Goal: Task Accomplishment & Management: Manage account settings

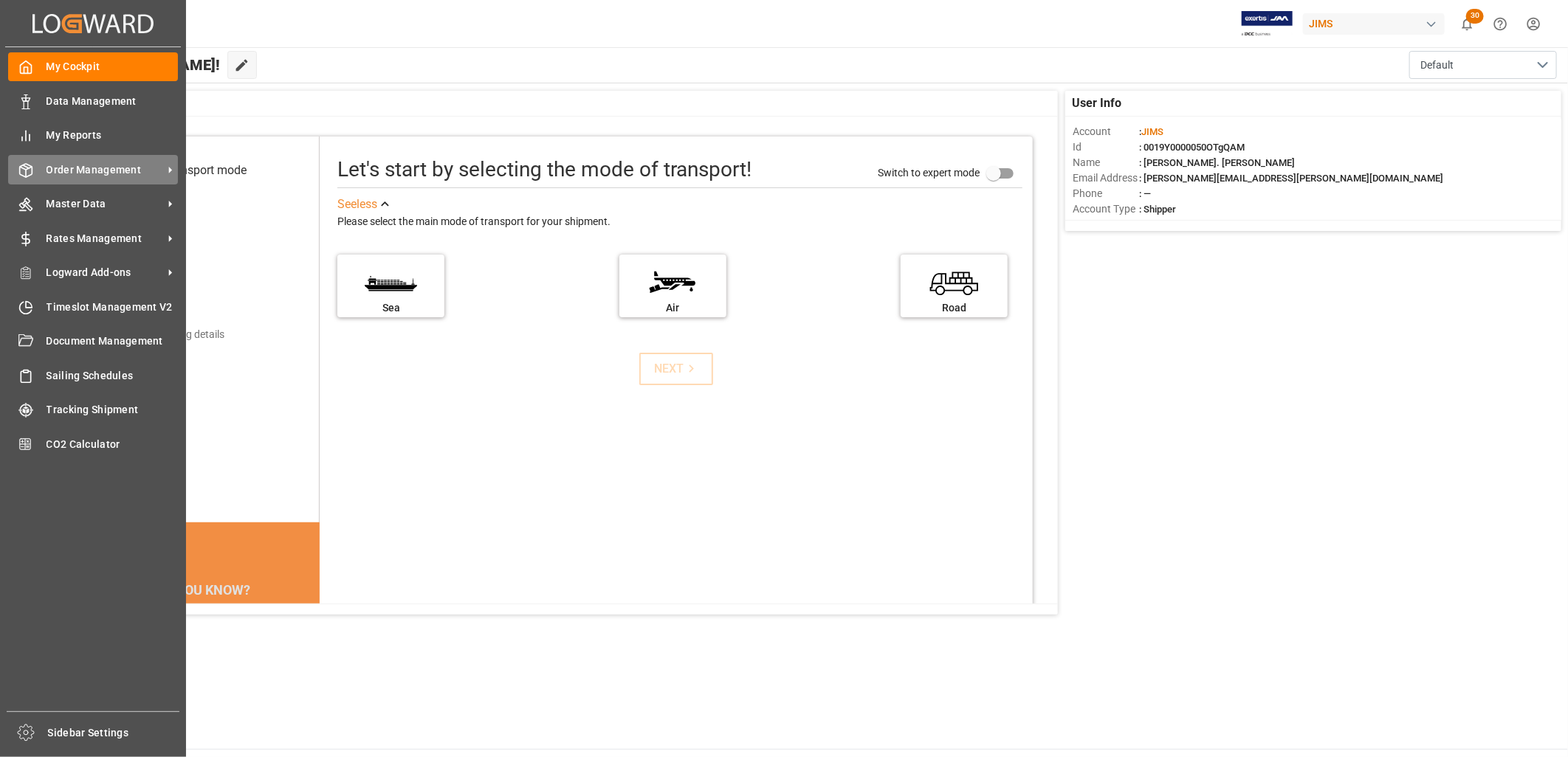
click at [107, 167] on span "Order Management" at bounding box center [105, 170] width 117 height 16
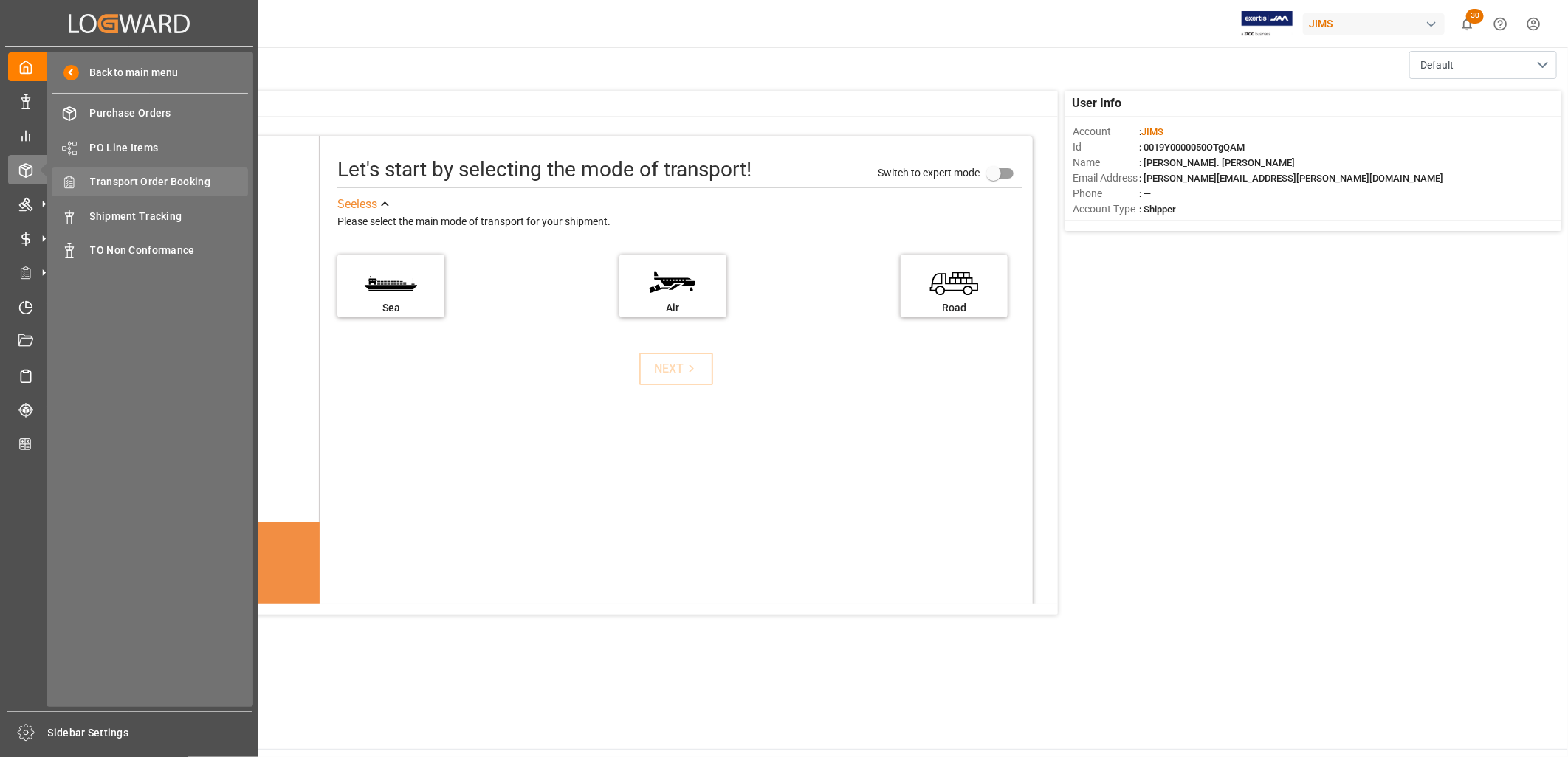
click at [150, 172] on div "Transport Order Booking Transport Order Booking" at bounding box center [149, 181] width 196 height 29
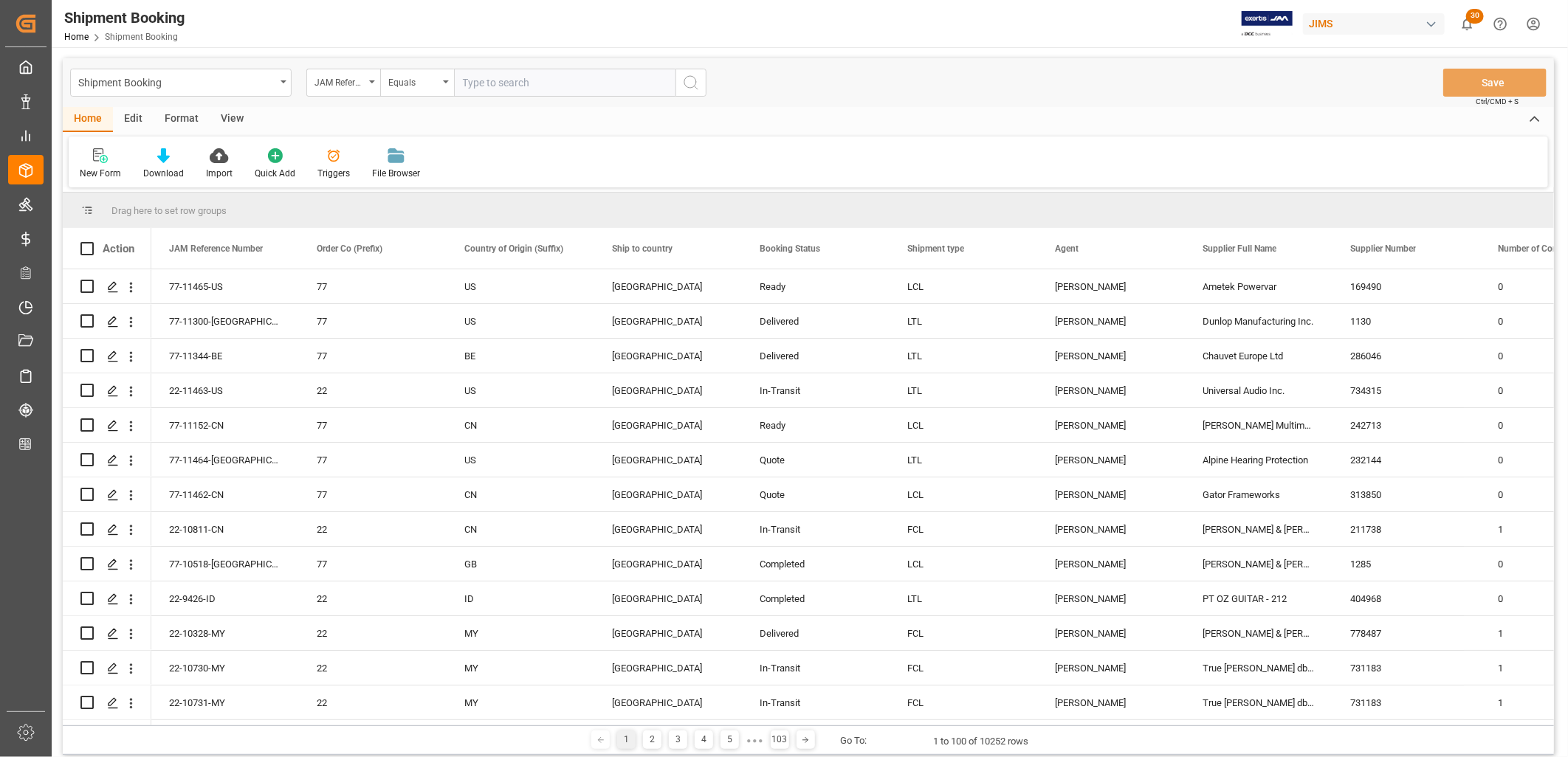
click at [476, 77] on input "text" at bounding box center [565, 83] width 222 height 28
type input "22-11092-JP"
click at [691, 75] on icon "search button" at bounding box center [691, 83] width 18 height 18
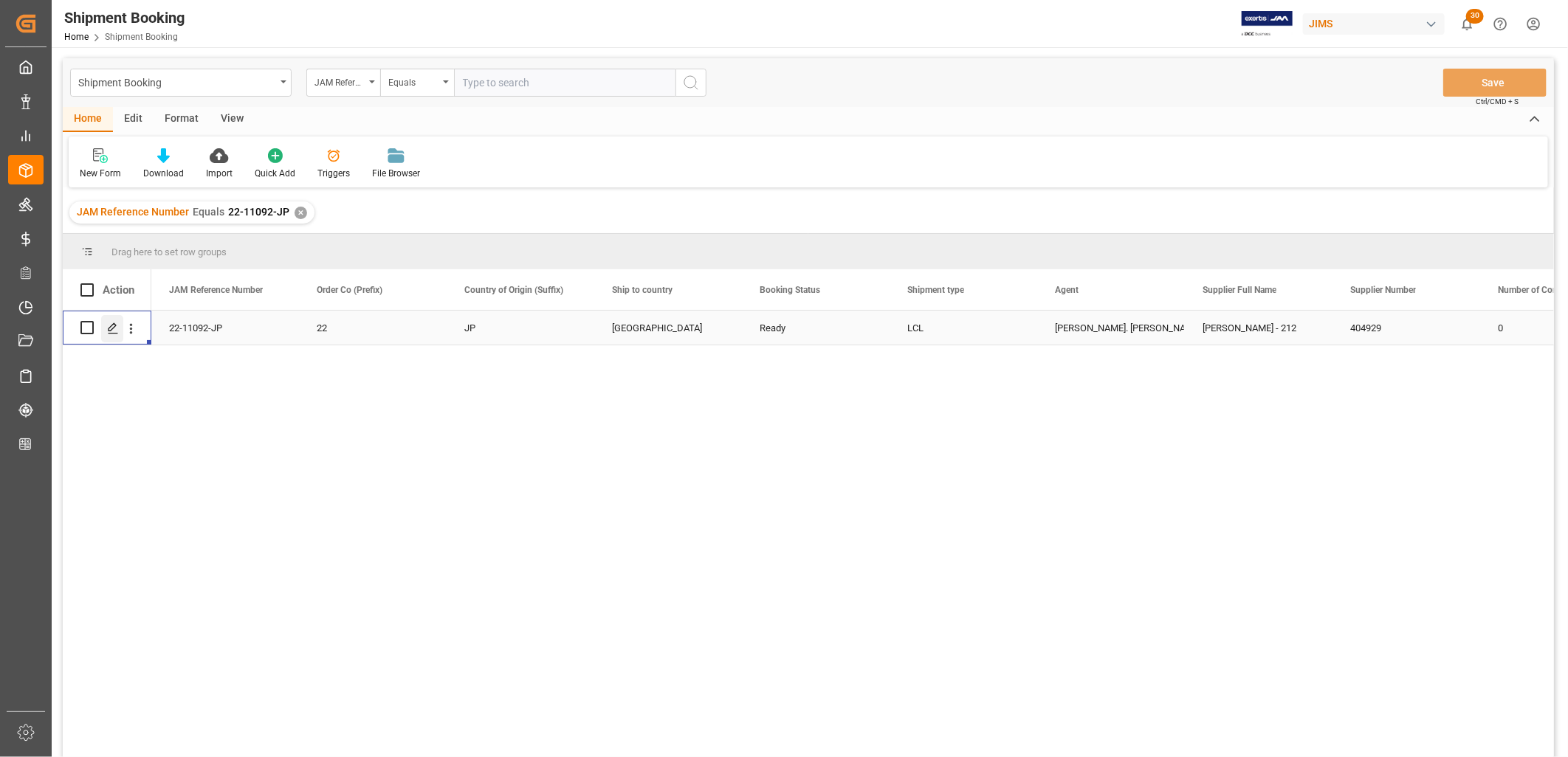
click at [113, 327] on polygon "Press SPACE to select this row." at bounding box center [112, 327] width 7 height 7
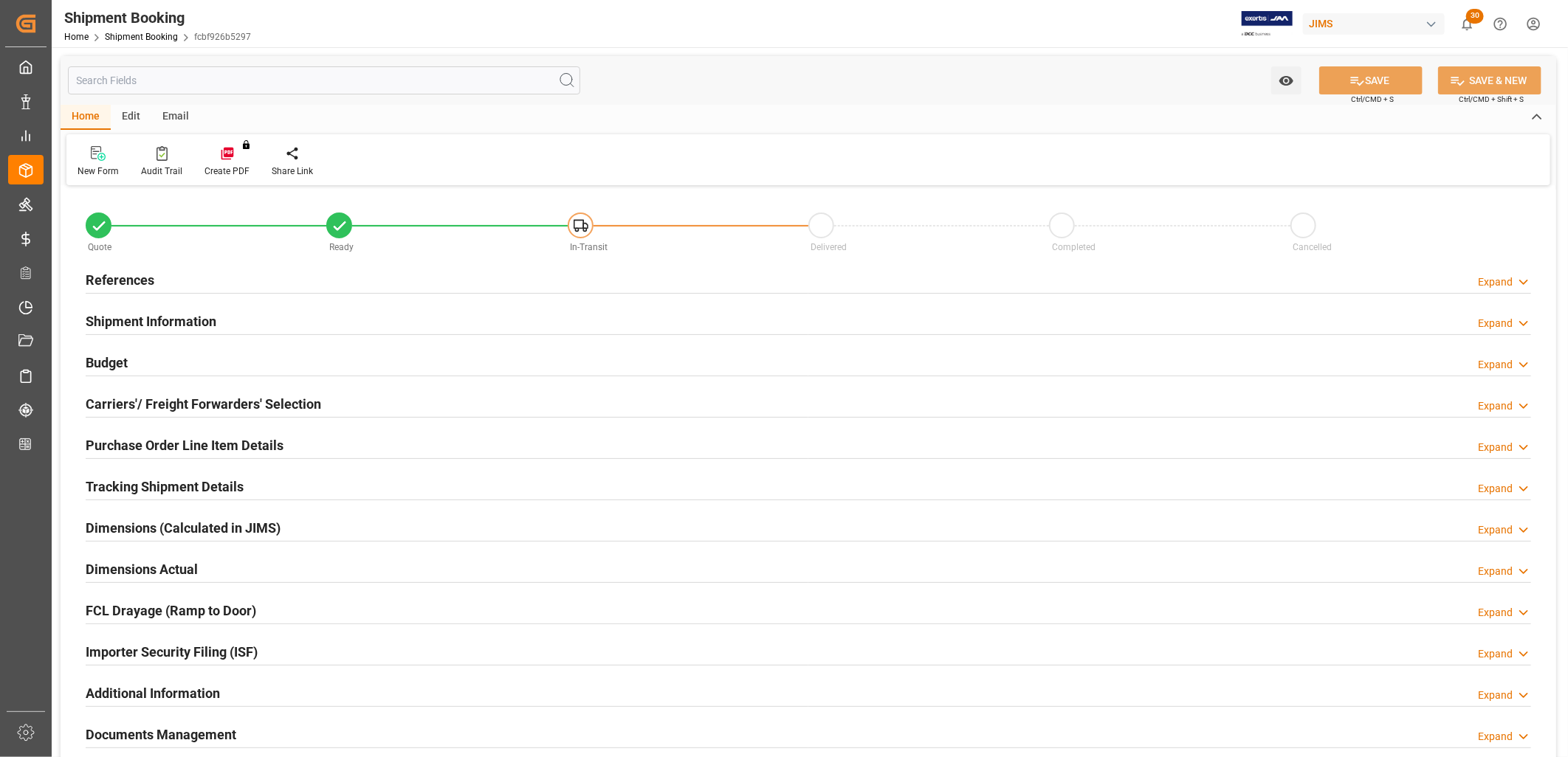
type input "0"
type input "16-09-2025"
click at [141, 278] on h2 "References" at bounding box center [120, 280] width 69 height 20
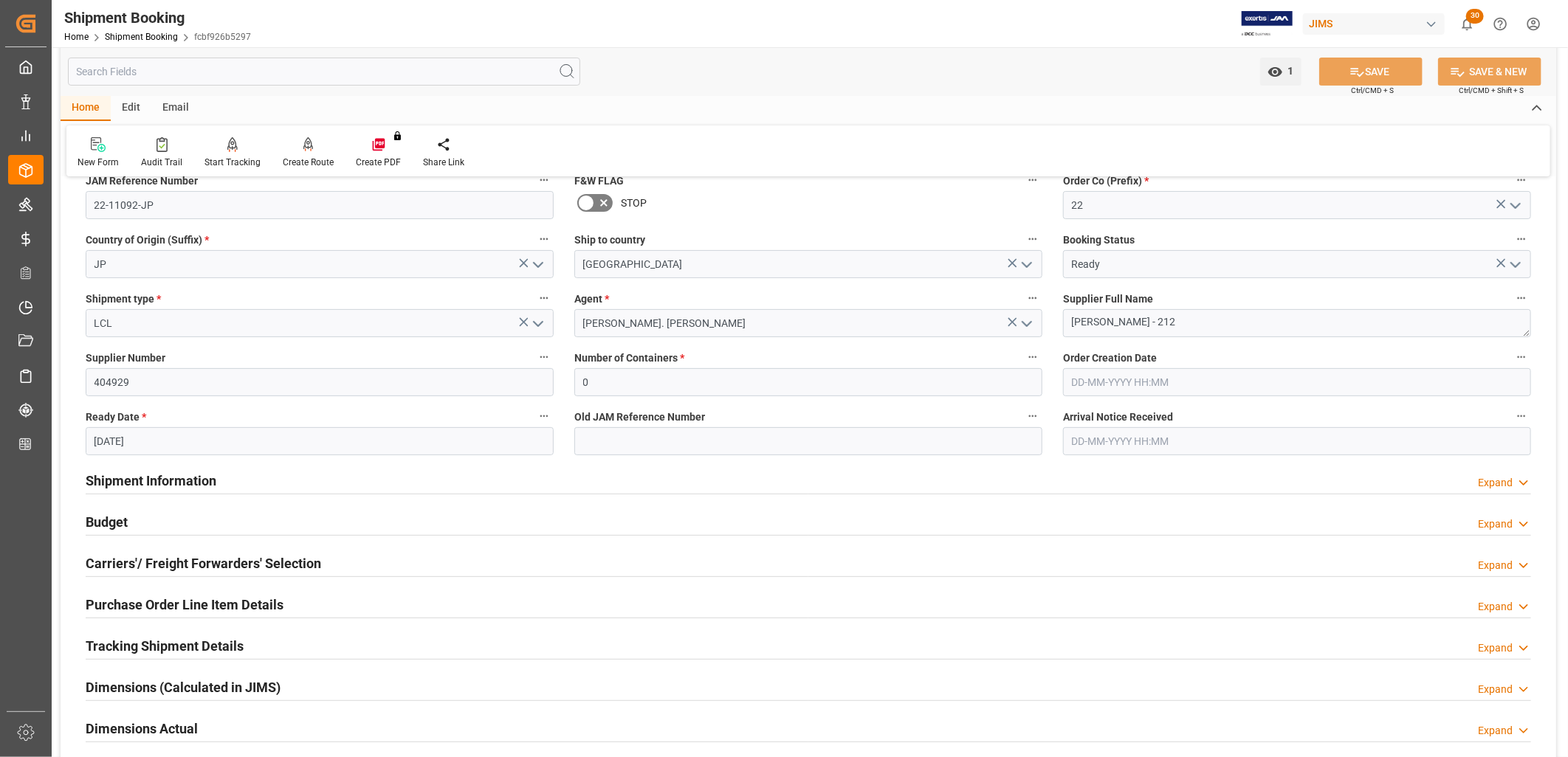
scroll to position [164, 0]
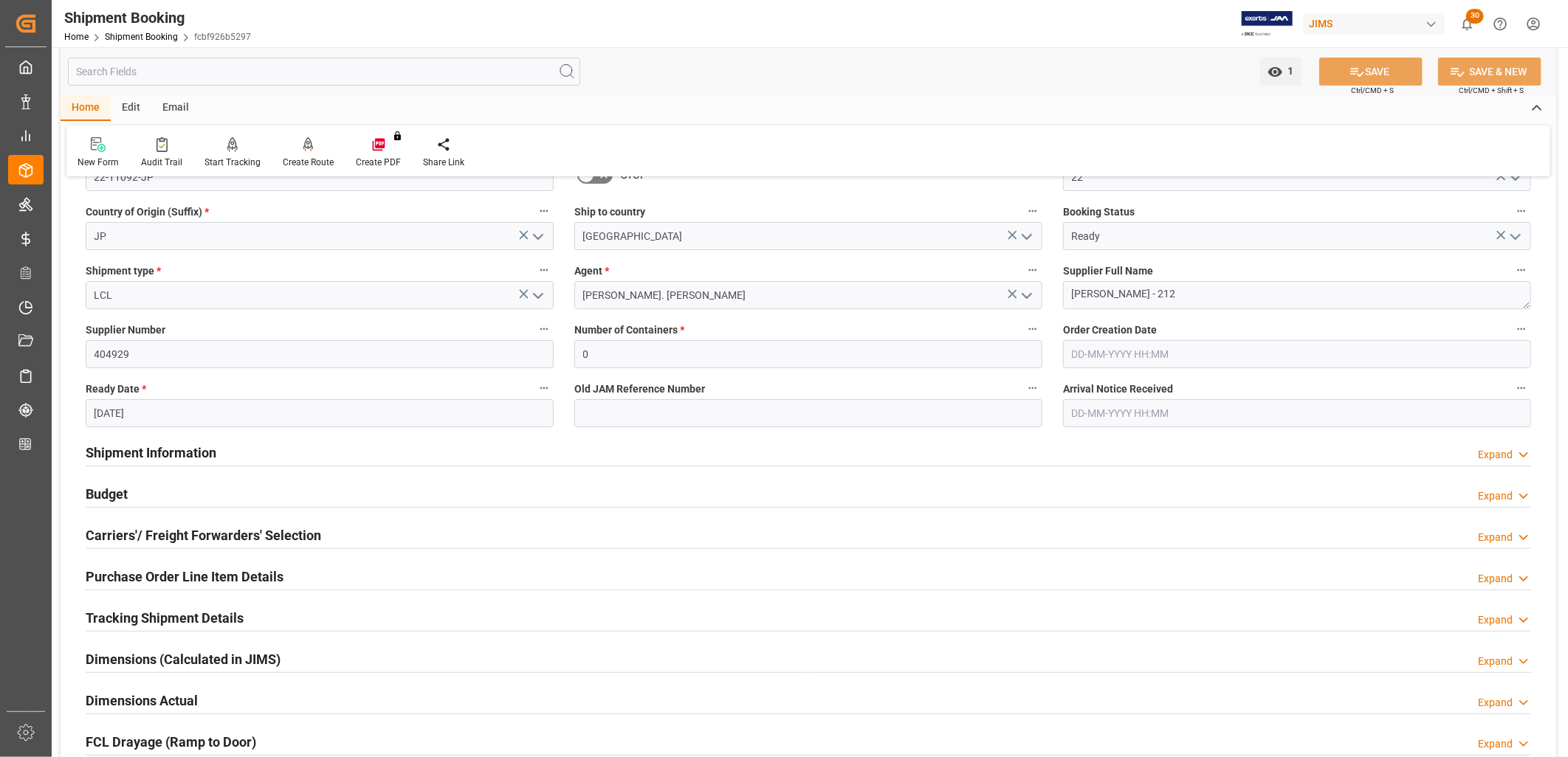
click at [154, 622] on h2 "Tracking Shipment Details" at bounding box center [164, 618] width 158 height 20
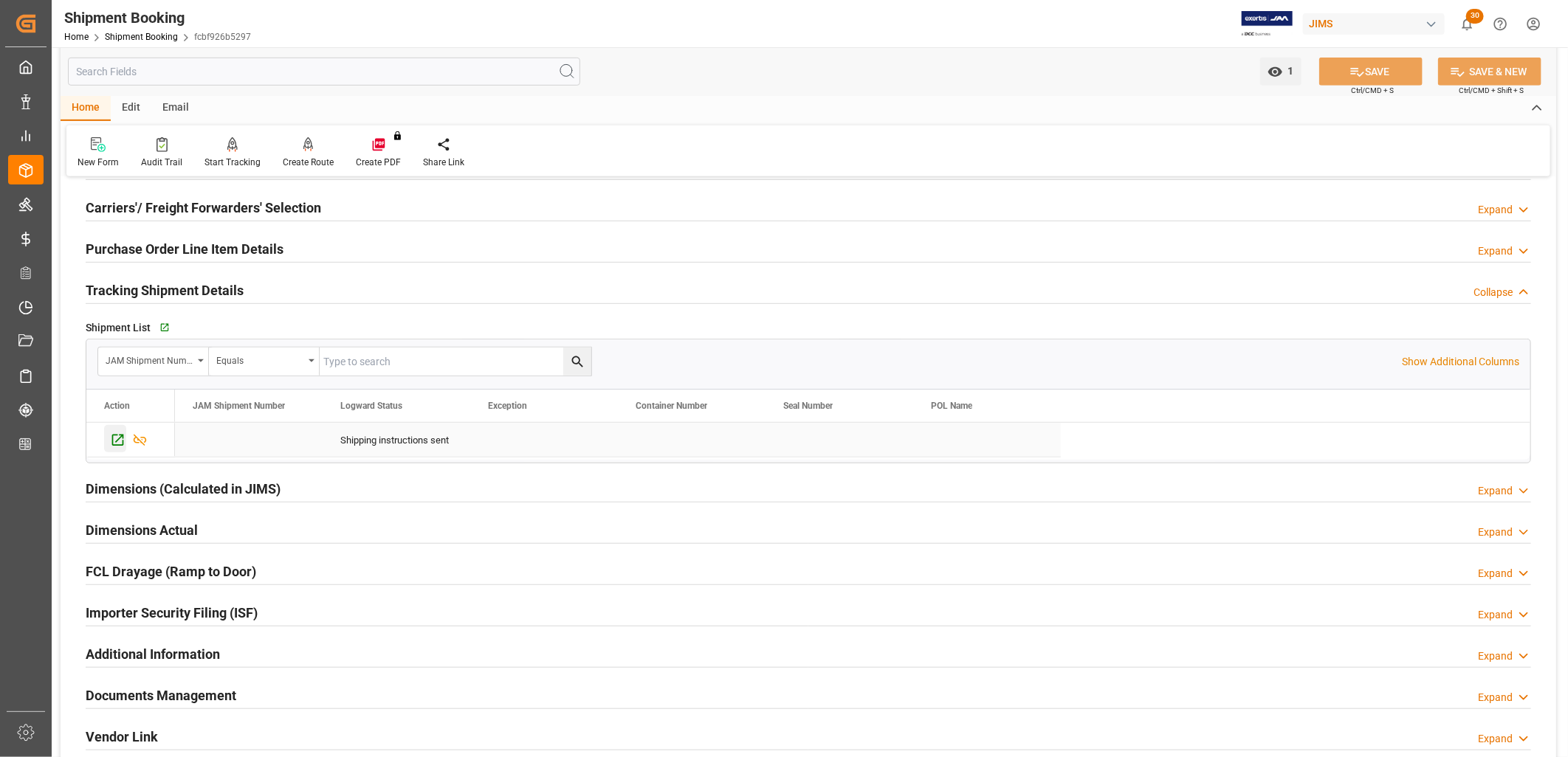
scroll to position [574, 0]
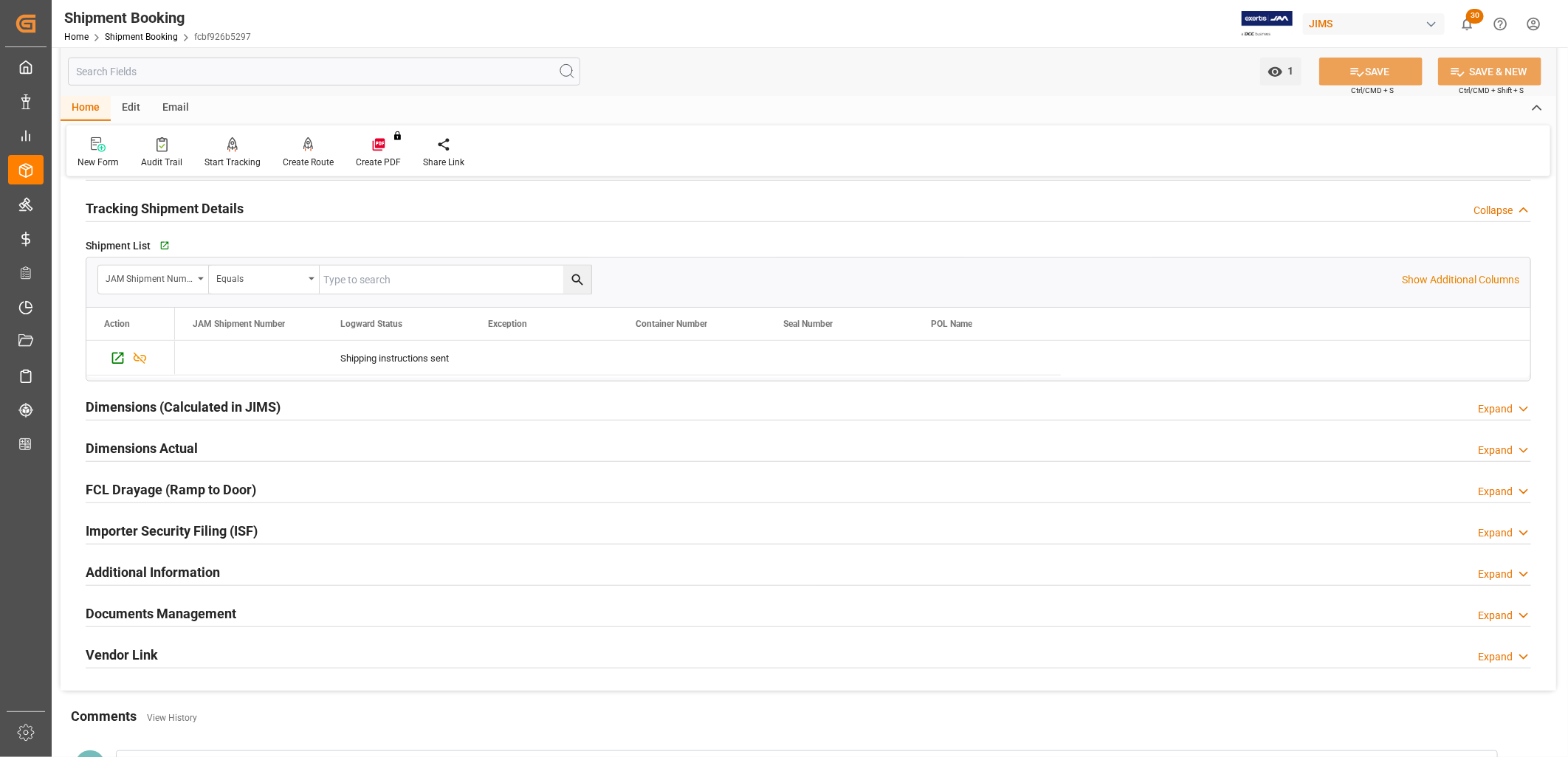
click at [176, 610] on h2 "Documents Management" at bounding box center [160, 613] width 150 height 20
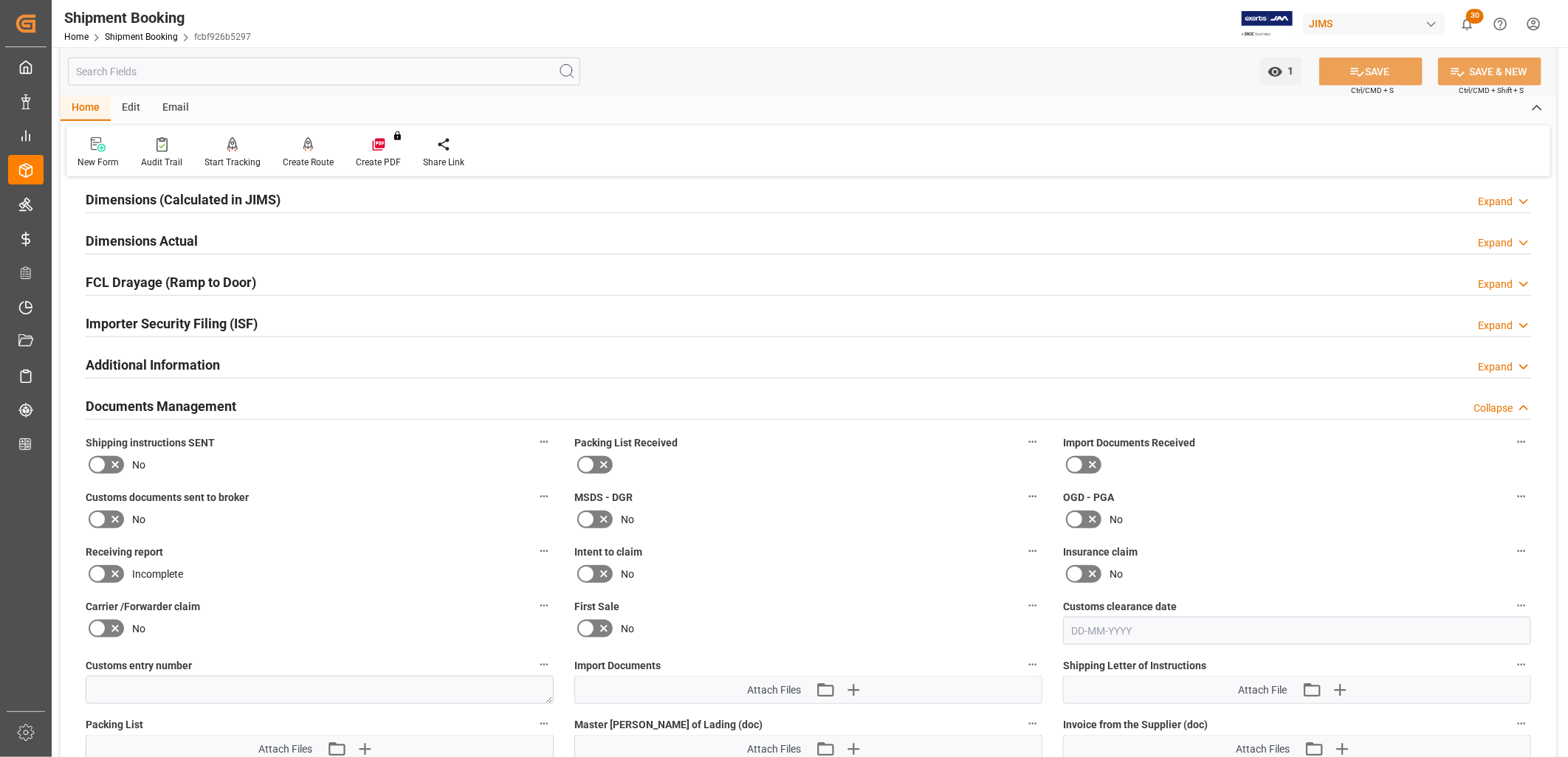
scroll to position [984, 0]
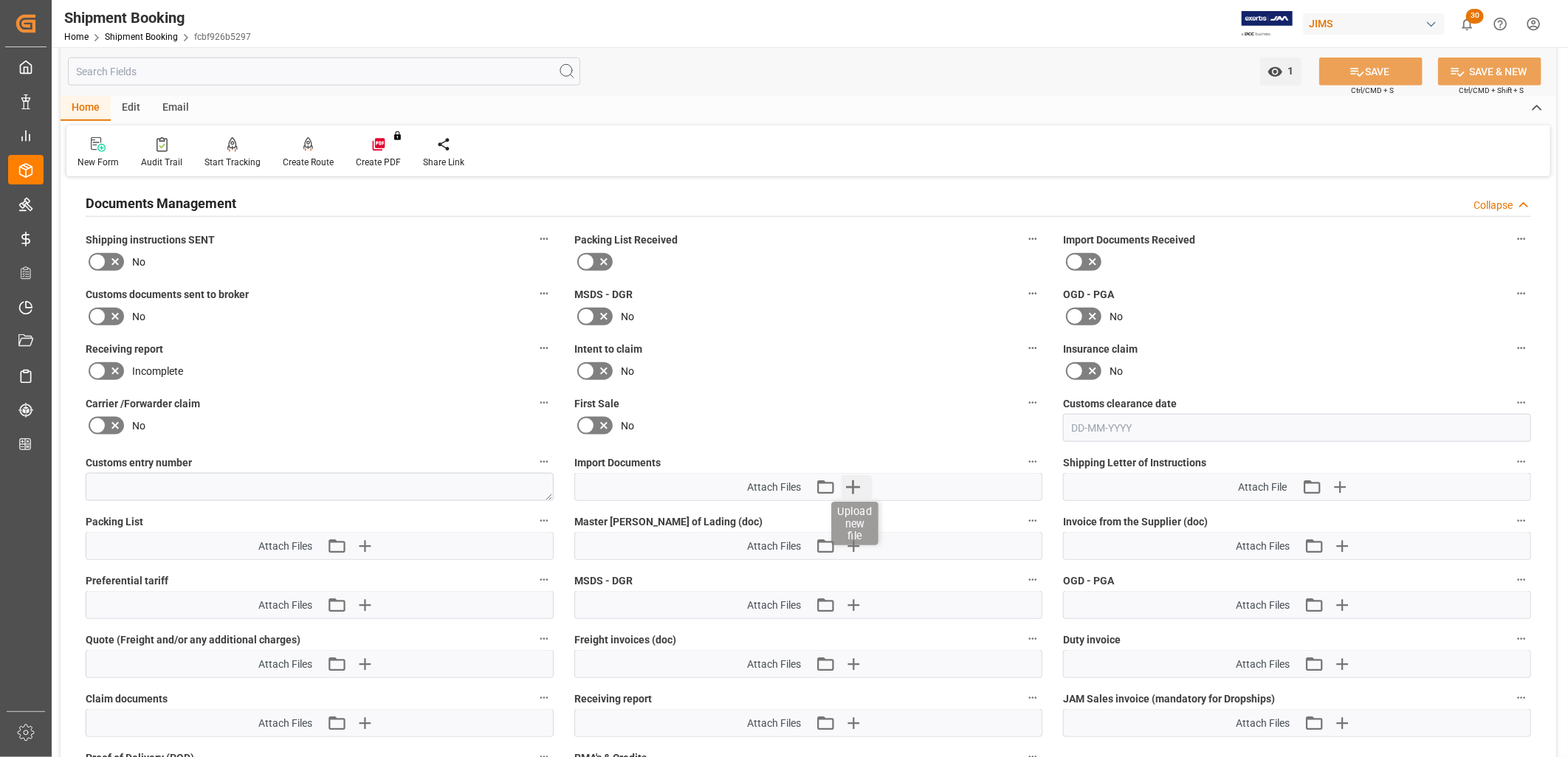
click at [851, 484] on icon "button" at bounding box center [852, 487] width 14 height 14
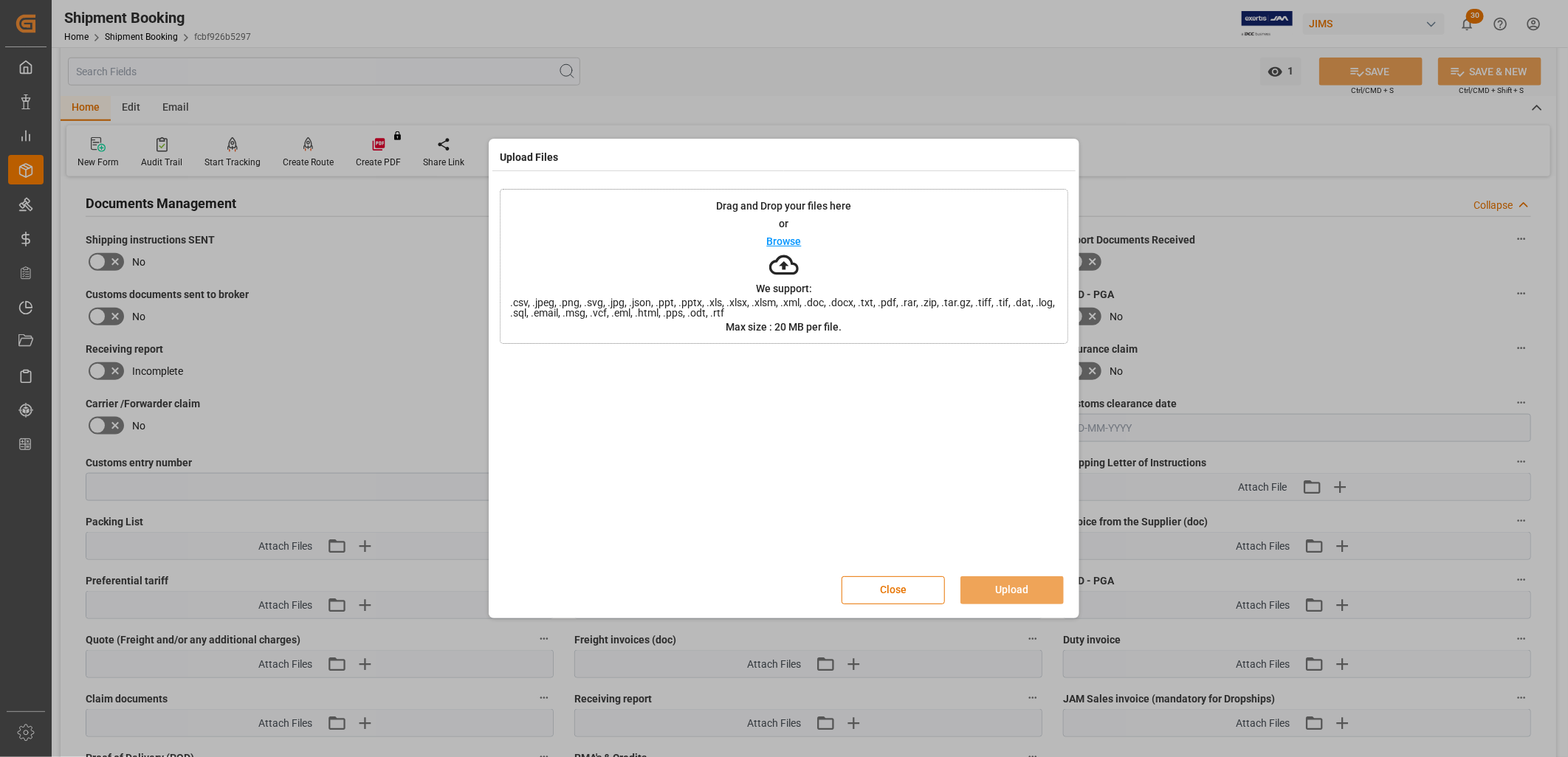
click at [792, 240] on p "Browse" at bounding box center [784, 241] width 34 height 11
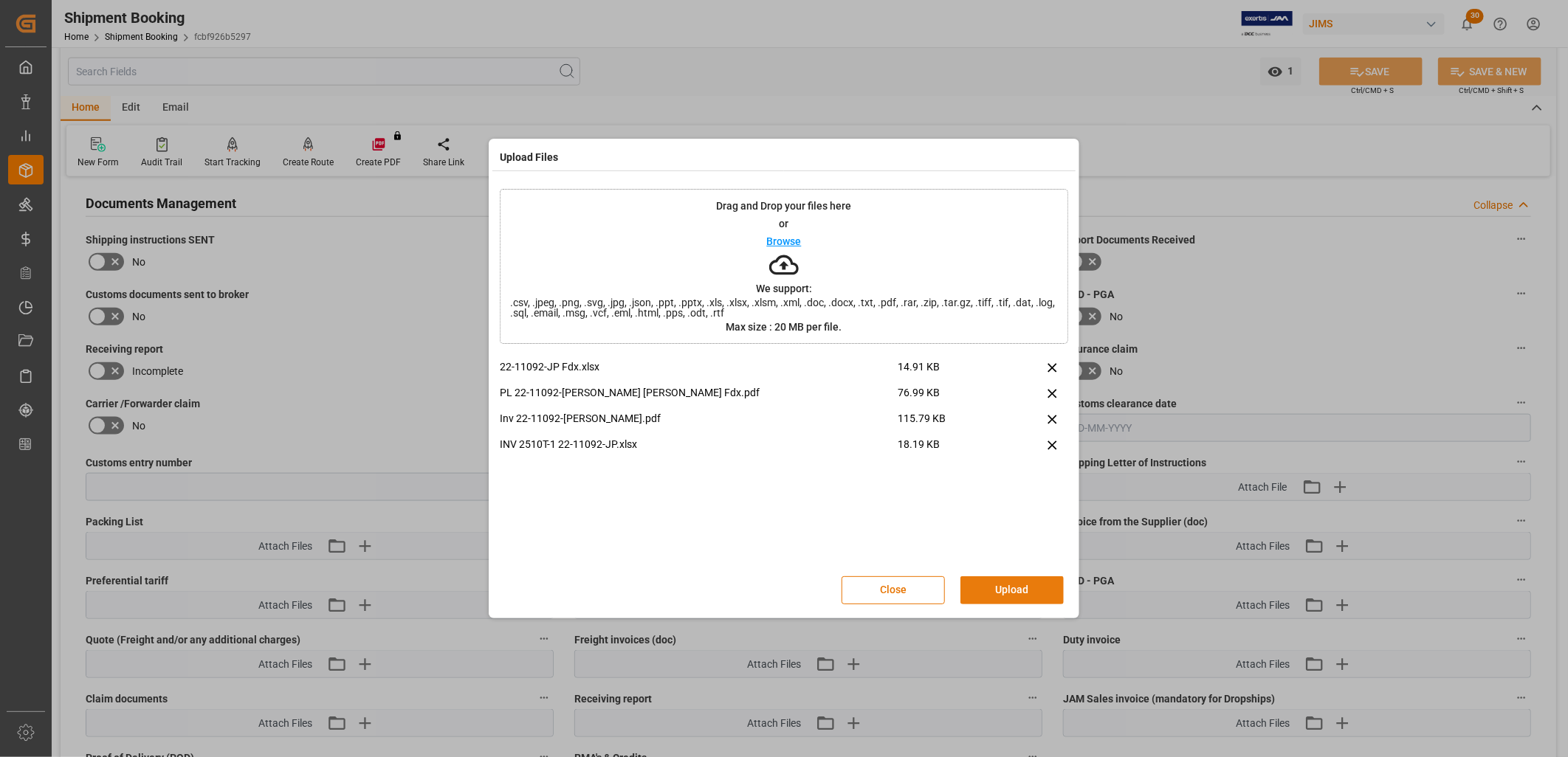
click at [1034, 588] on button "Upload" at bounding box center [1012, 590] width 103 height 28
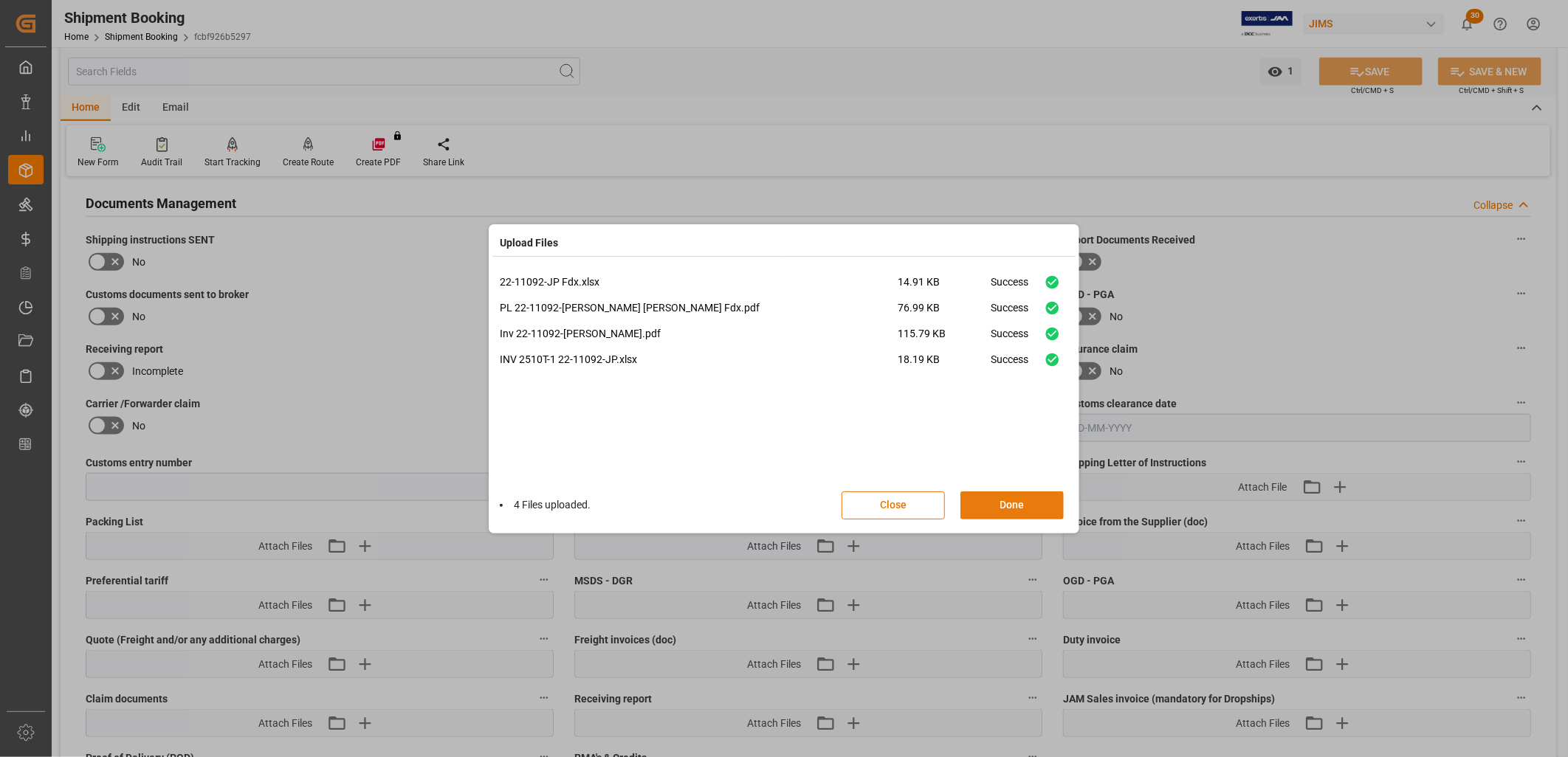
click at [1037, 499] on button "Done" at bounding box center [1012, 506] width 103 height 28
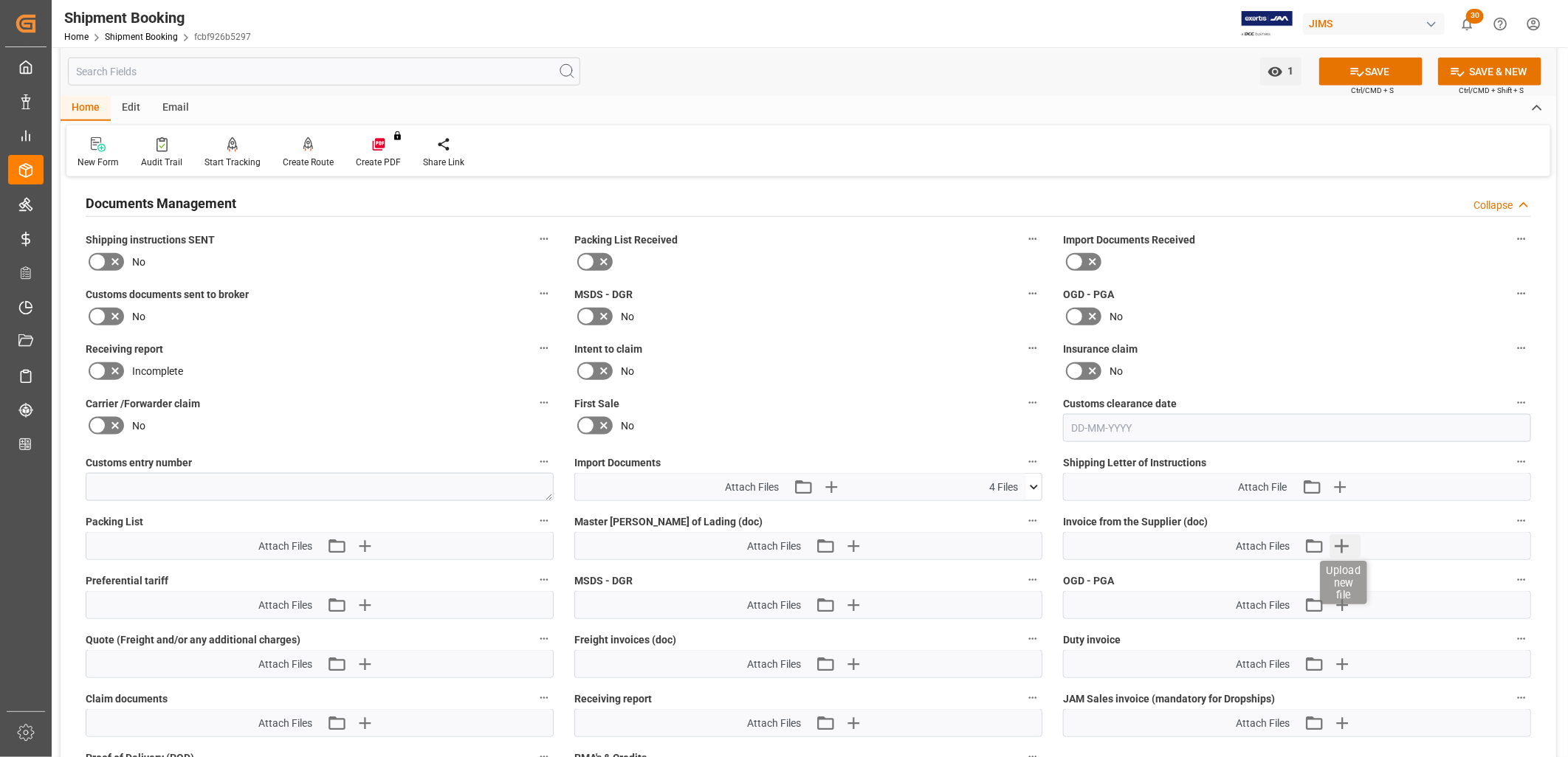
click at [1344, 538] on icon "button" at bounding box center [1341, 546] width 24 height 24
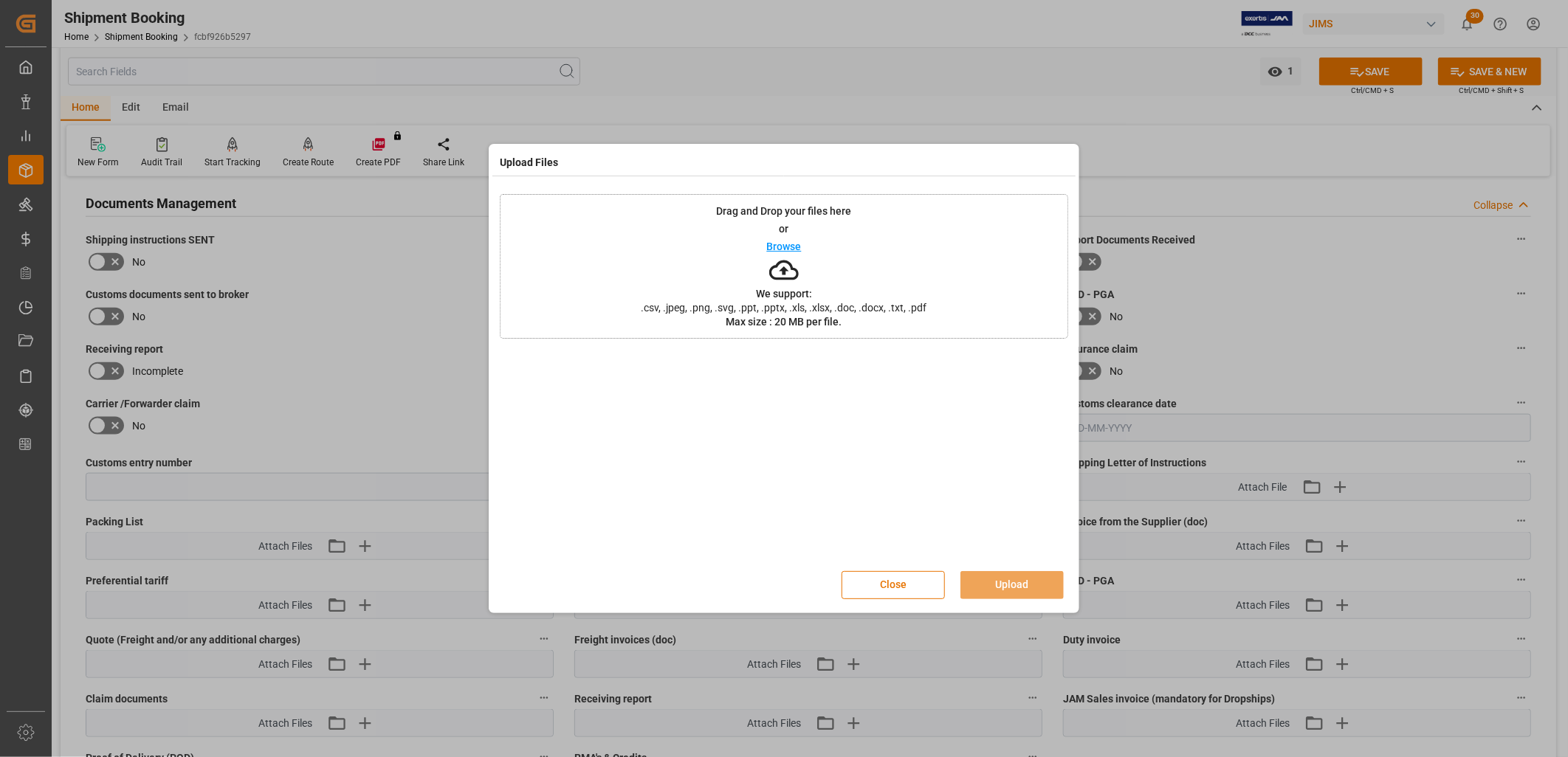
click at [780, 250] on p "Browse" at bounding box center [784, 246] width 34 height 11
click at [1029, 583] on button "Upload" at bounding box center [1012, 585] width 103 height 28
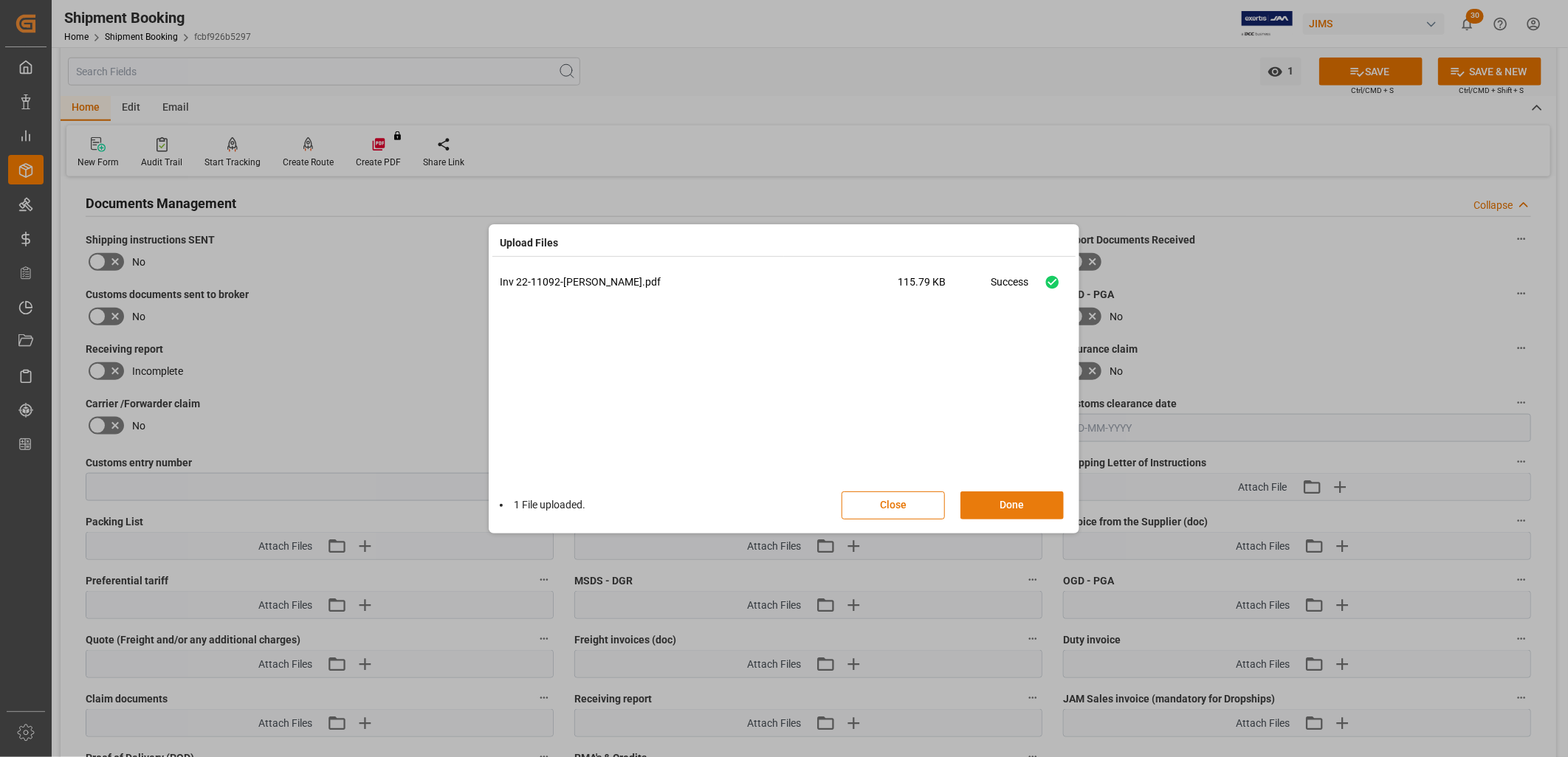
click at [1006, 511] on button "Done" at bounding box center [1012, 506] width 103 height 28
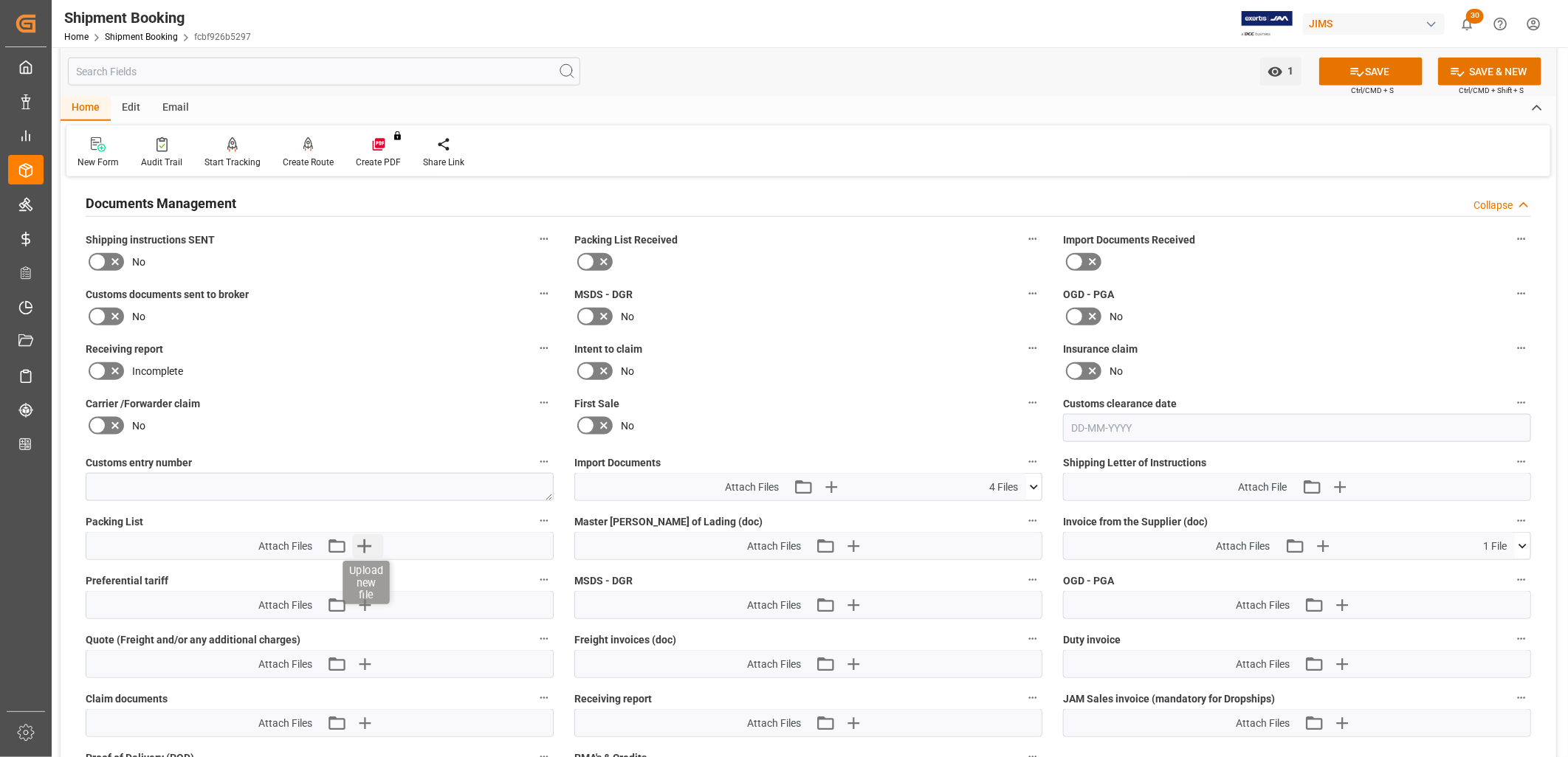
click at [369, 544] on icon "button" at bounding box center [364, 546] width 14 height 14
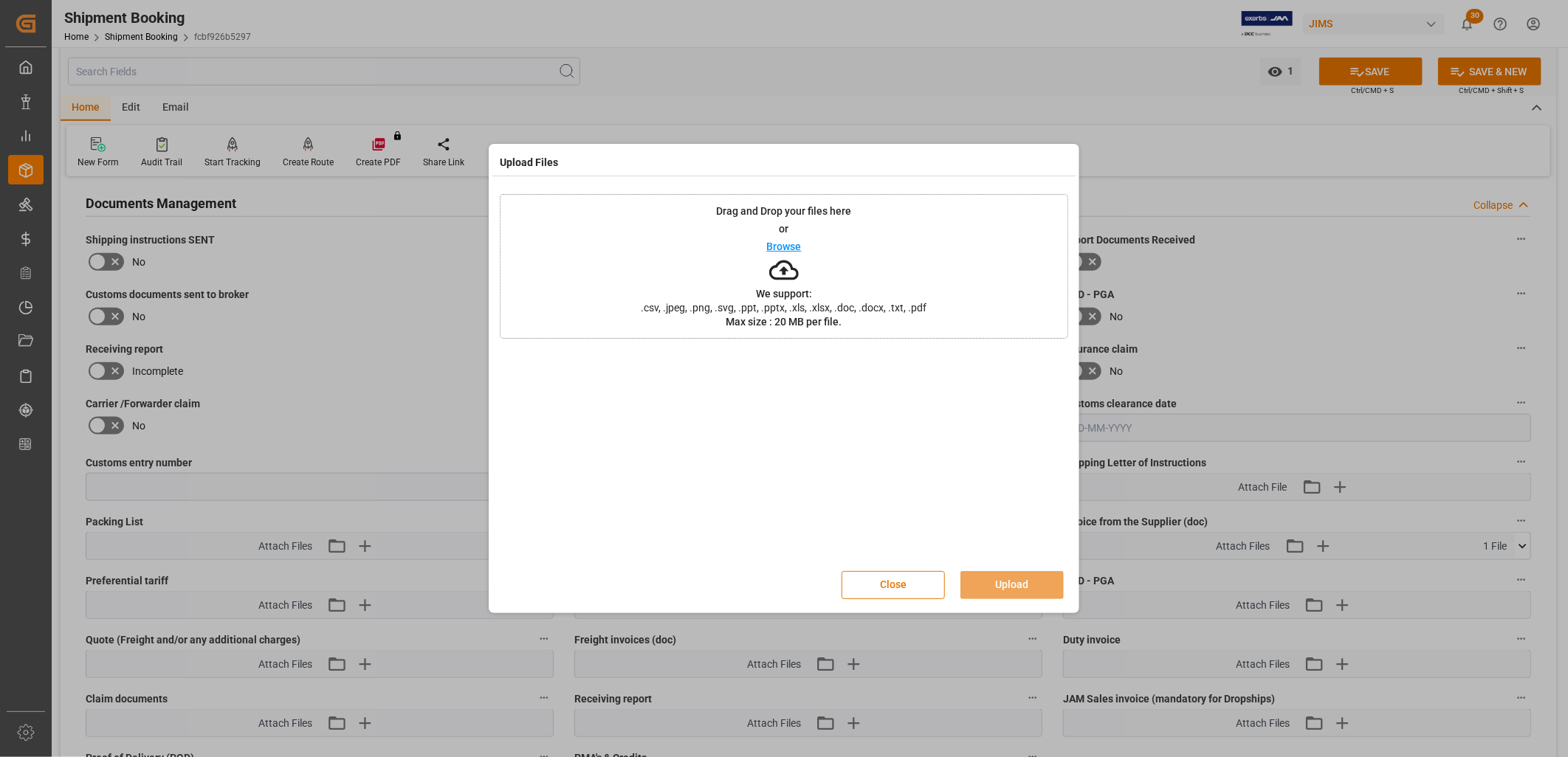
click at [779, 246] on p "Browse" at bounding box center [784, 246] width 34 height 11
click at [1002, 585] on button "Upload" at bounding box center [1012, 585] width 103 height 28
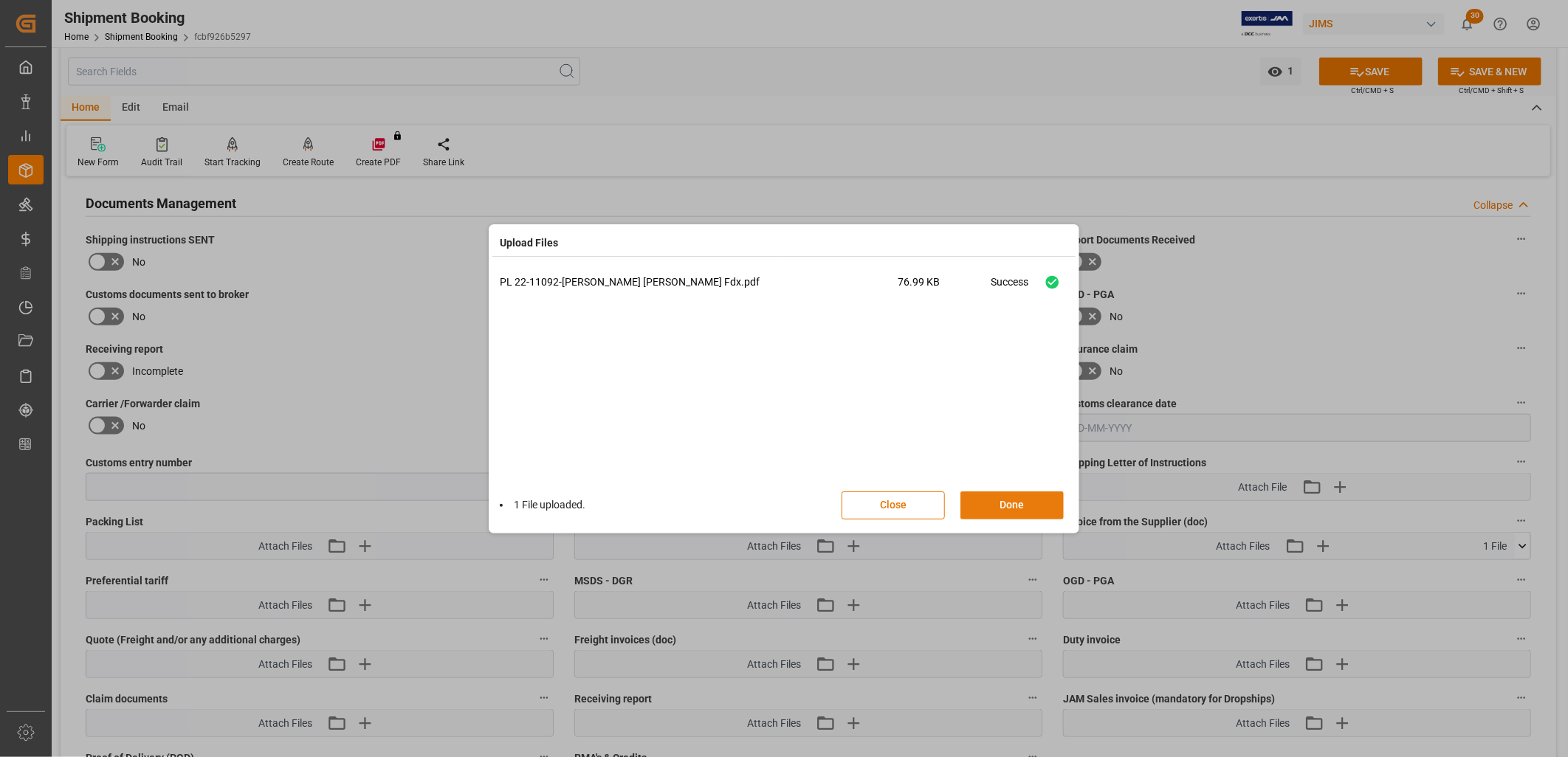
click at [1031, 508] on button "Done" at bounding box center [1012, 506] width 103 height 28
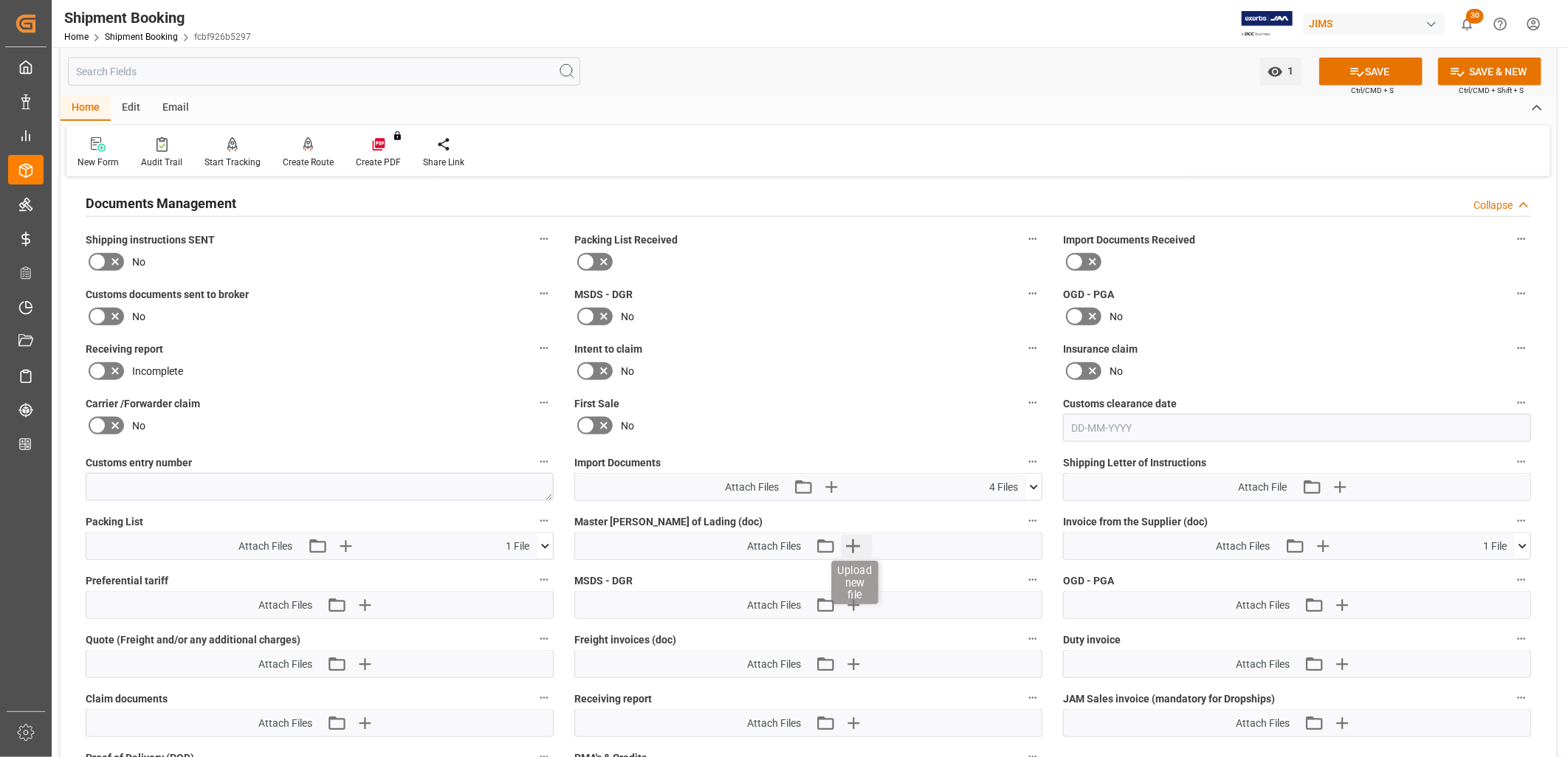
click at [850, 538] on icon "button" at bounding box center [853, 546] width 24 height 24
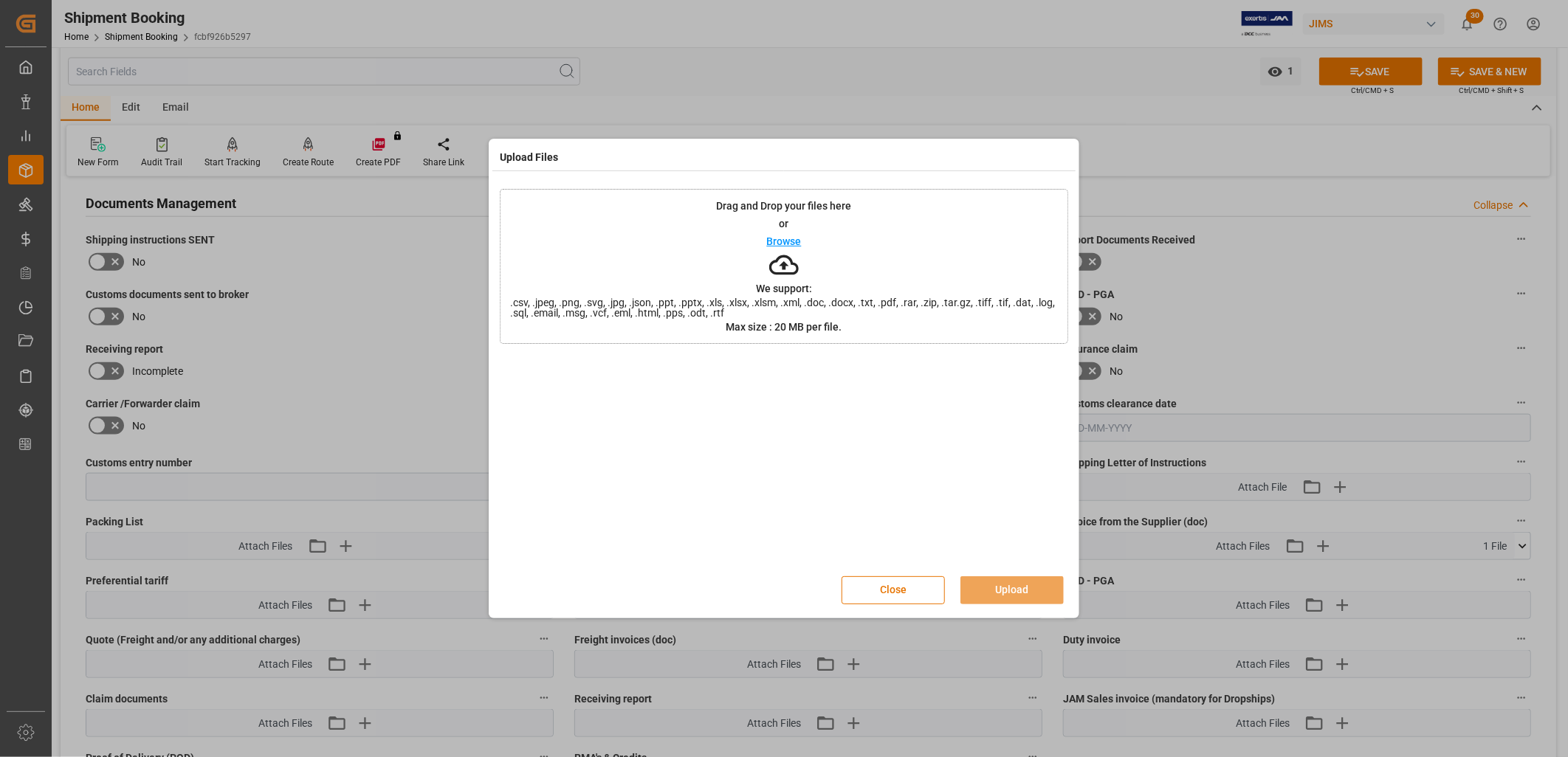
click at [791, 240] on p "Browse" at bounding box center [784, 241] width 34 height 11
click at [1006, 592] on button "Upload" at bounding box center [1012, 590] width 103 height 28
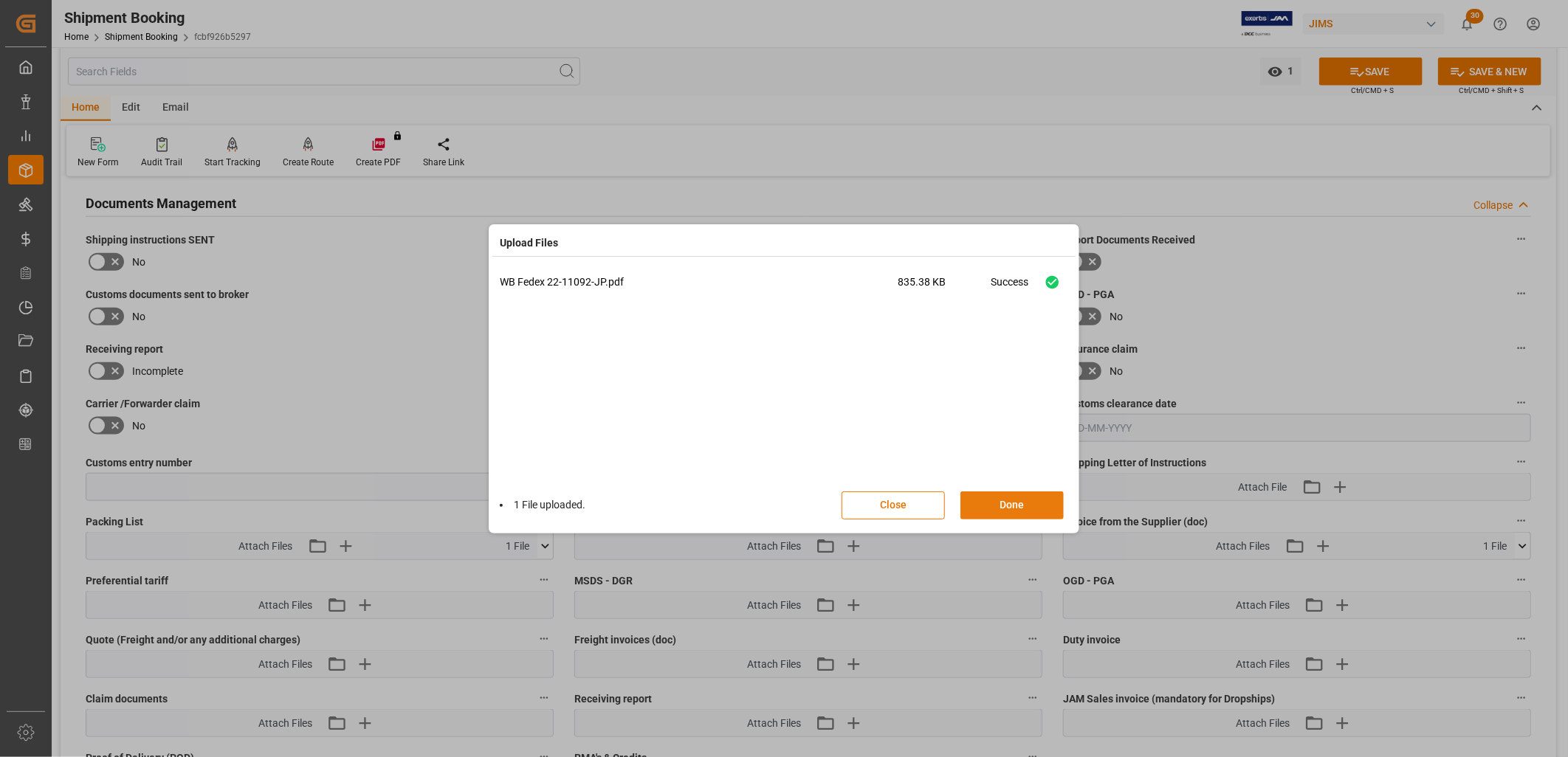
click at [1019, 505] on button "Done" at bounding box center [1012, 506] width 103 height 28
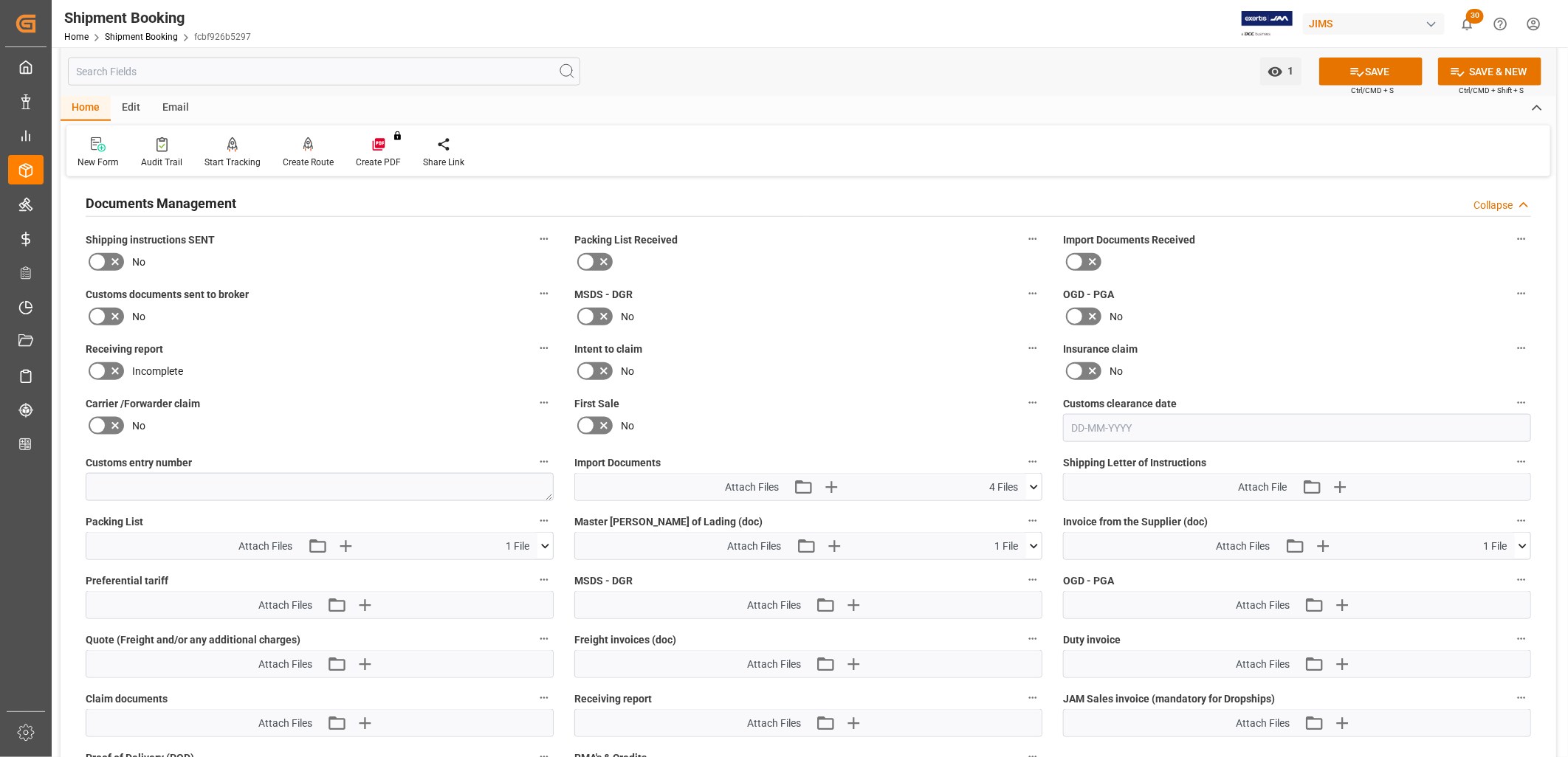
click at [1032, 544] on icon at bounding box center [1034, 546] width 8 height 4
click at [1026, 570] on icon at bounding box center [1025, 574] width 16 height 16
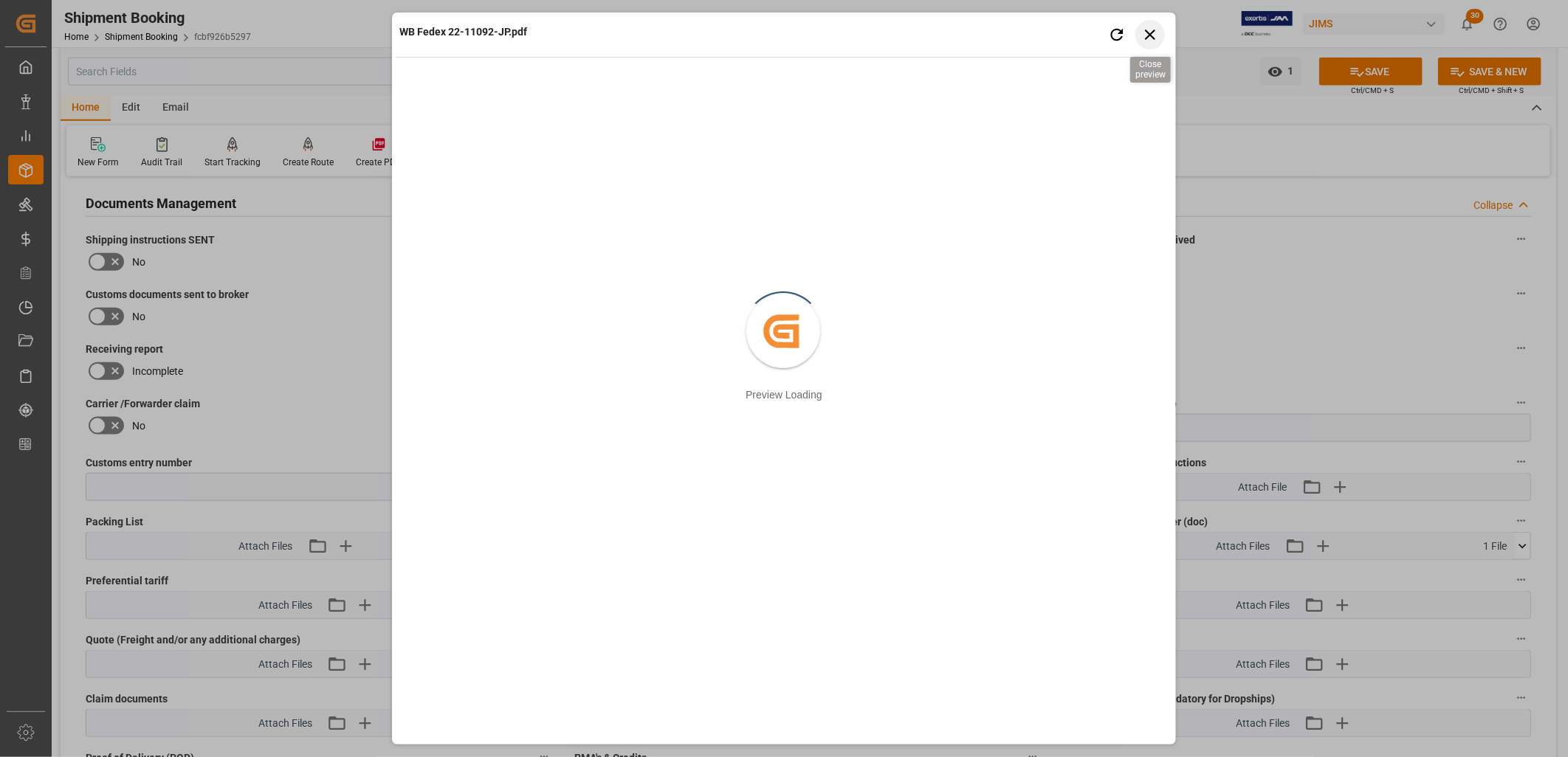
click at [1152, 32] on icon "button" at bounding box center [1149, 34] width 11 height 11
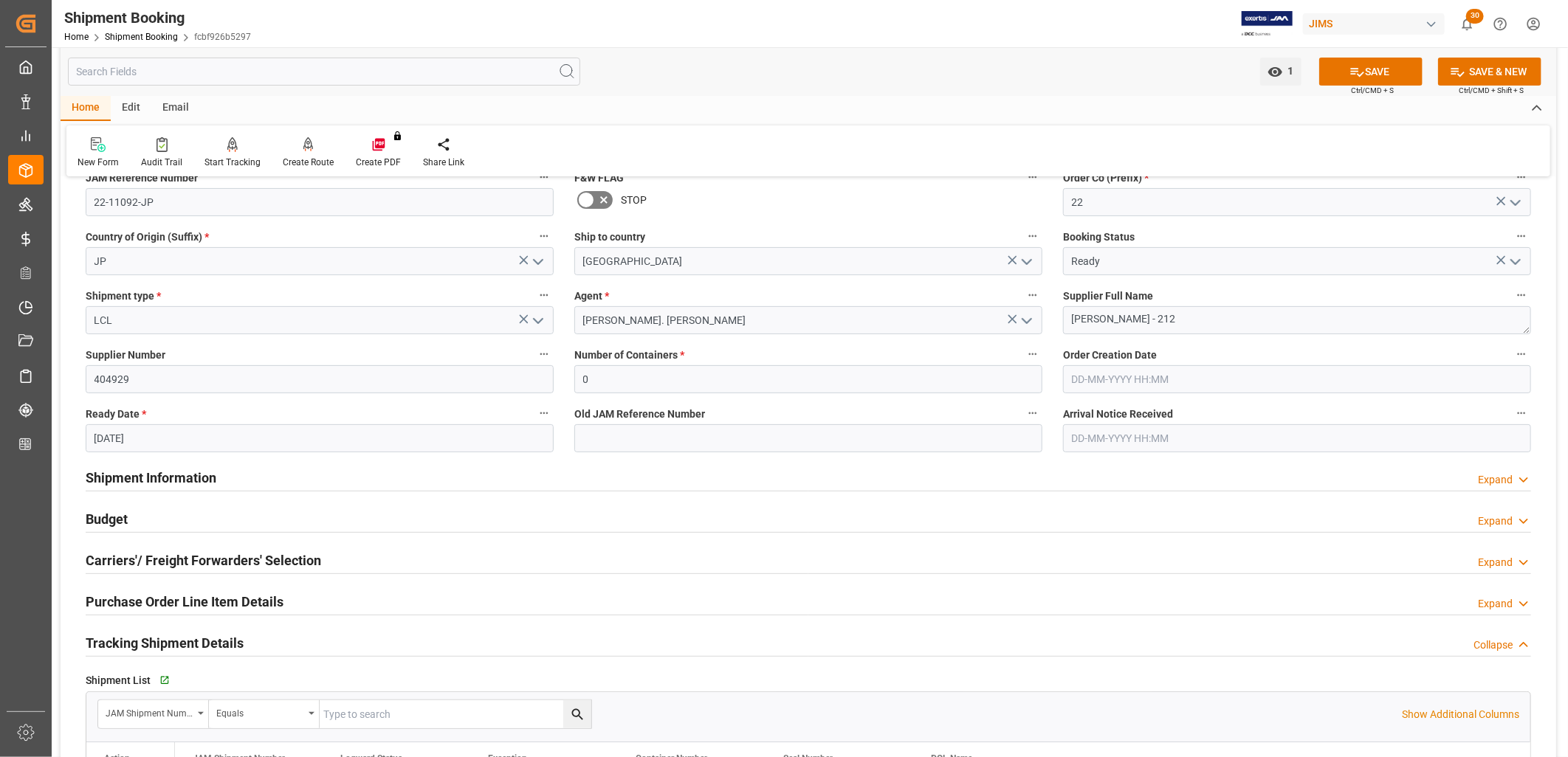
scroll to position [164, 0]
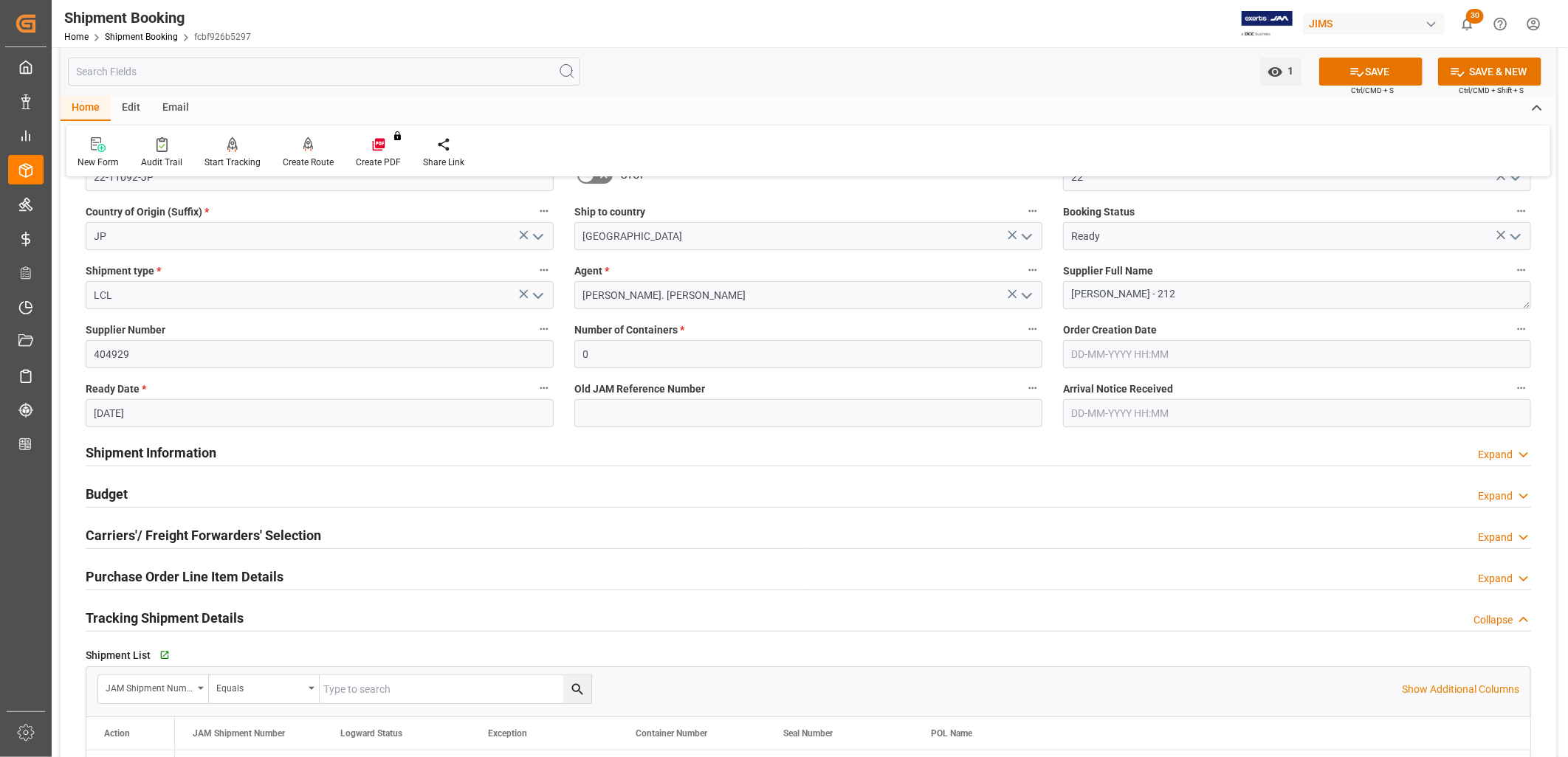
click at [182, 532] on h2 "Carriers'/ Freight Forwarders' Selection" at bounding box center [203, 535] width 236 height 20
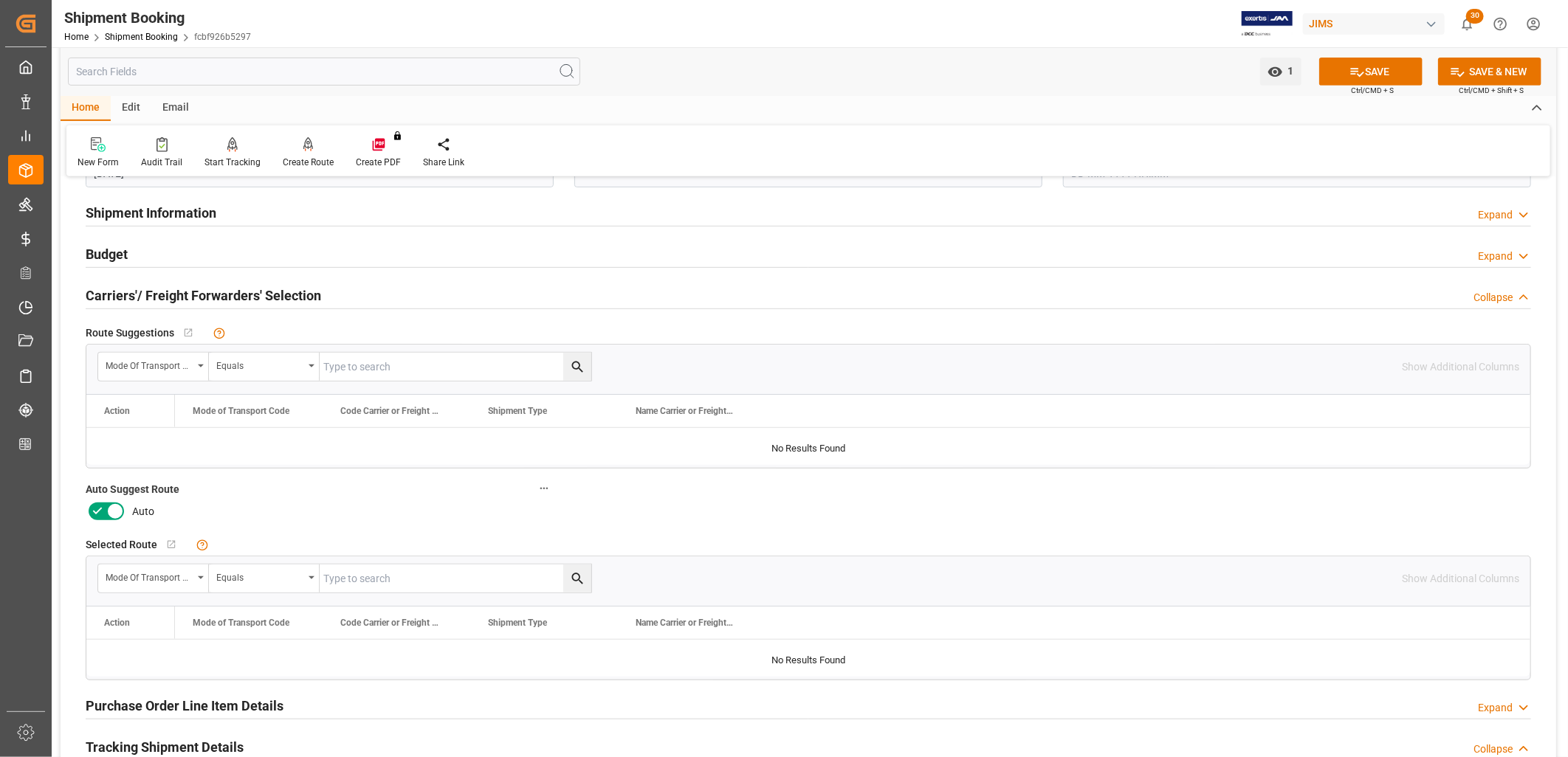
scroll to position [410, 0]
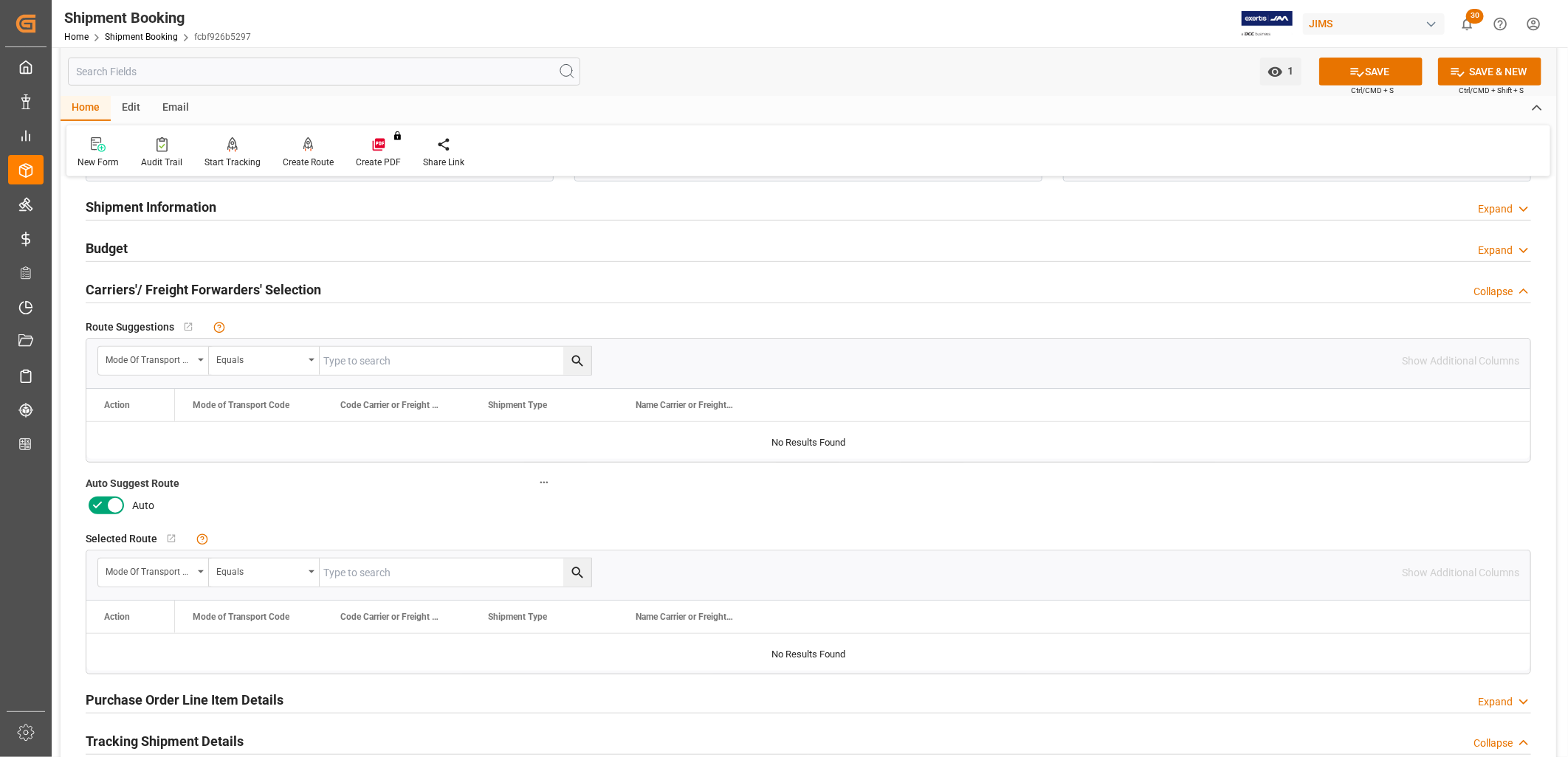
click at [112, 502] on icon at bounding box center [115, 506] width 7 height 7
click at [0, 0] on input "checkbox" at bounding box center [0, 0] width 0 height 0
click at [1365, 71] on button "SAVE" at bounding box center [1371, 71] width 103 height 28
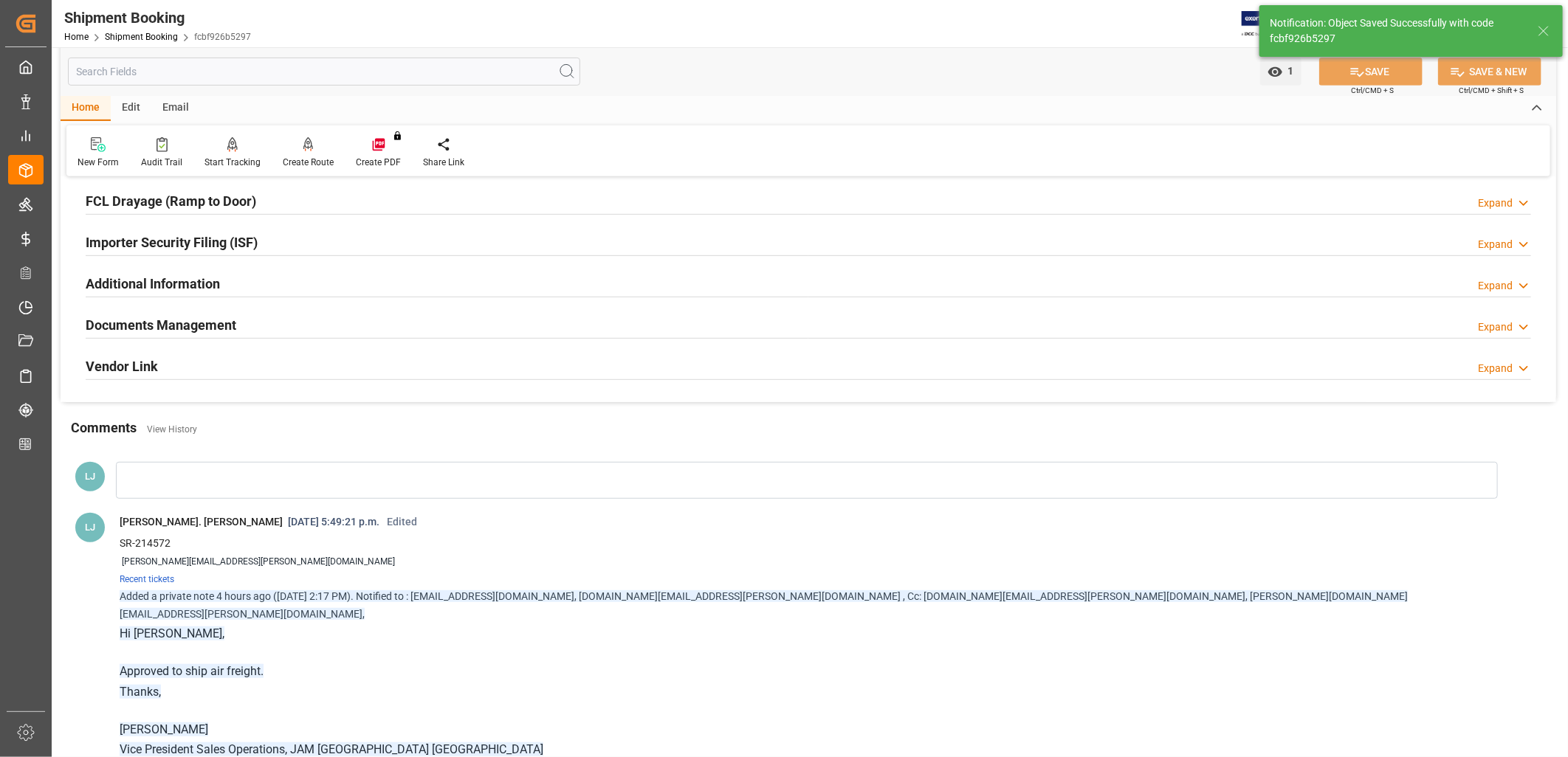
scroll to position [114, 0]
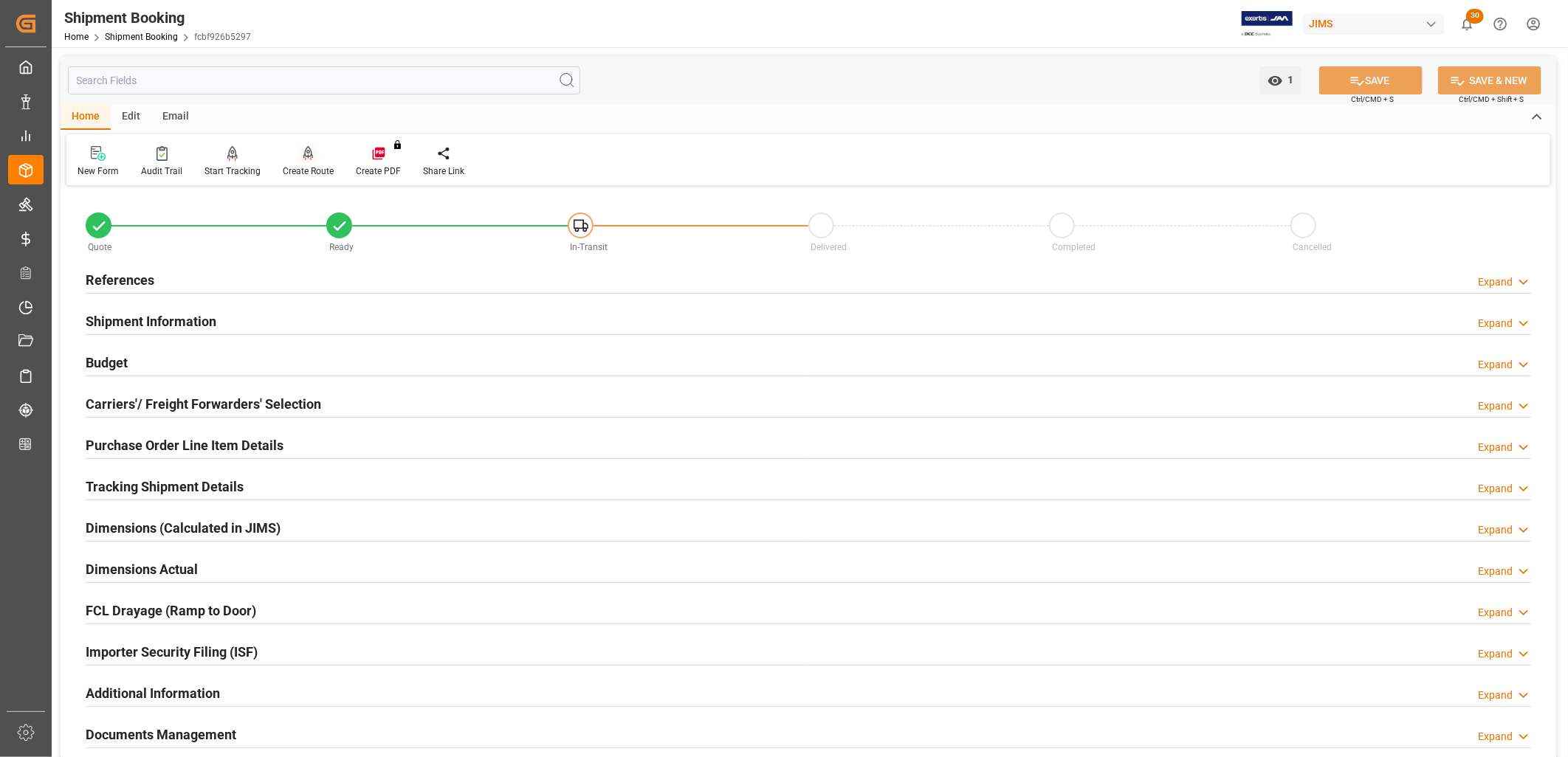
click at [305, 156] on icon at bounding box center [309, 154] width 11 height 15
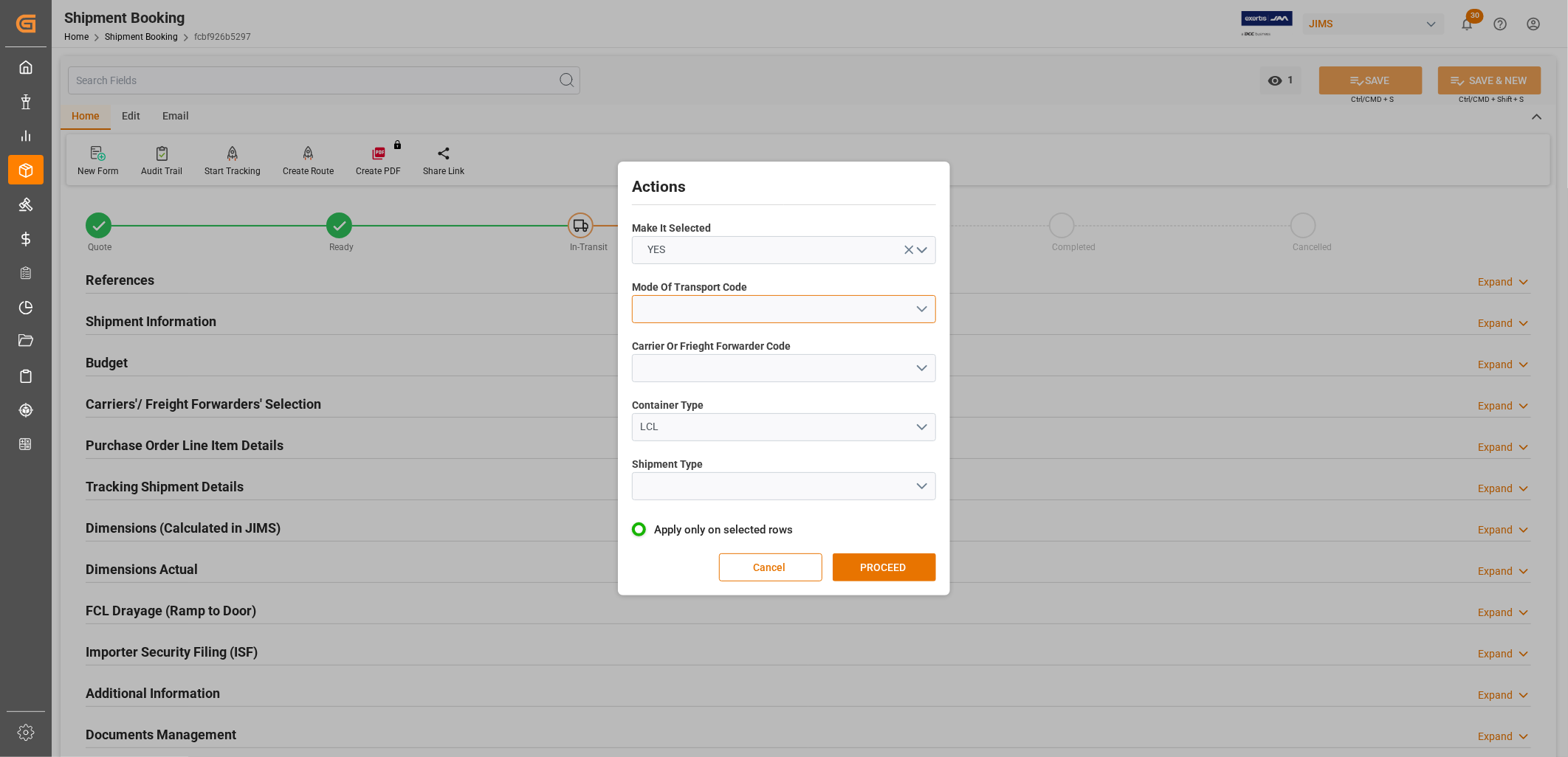
click at [924, 304] on button "open menu" at bounding box center [784, 310] width 304 height 28
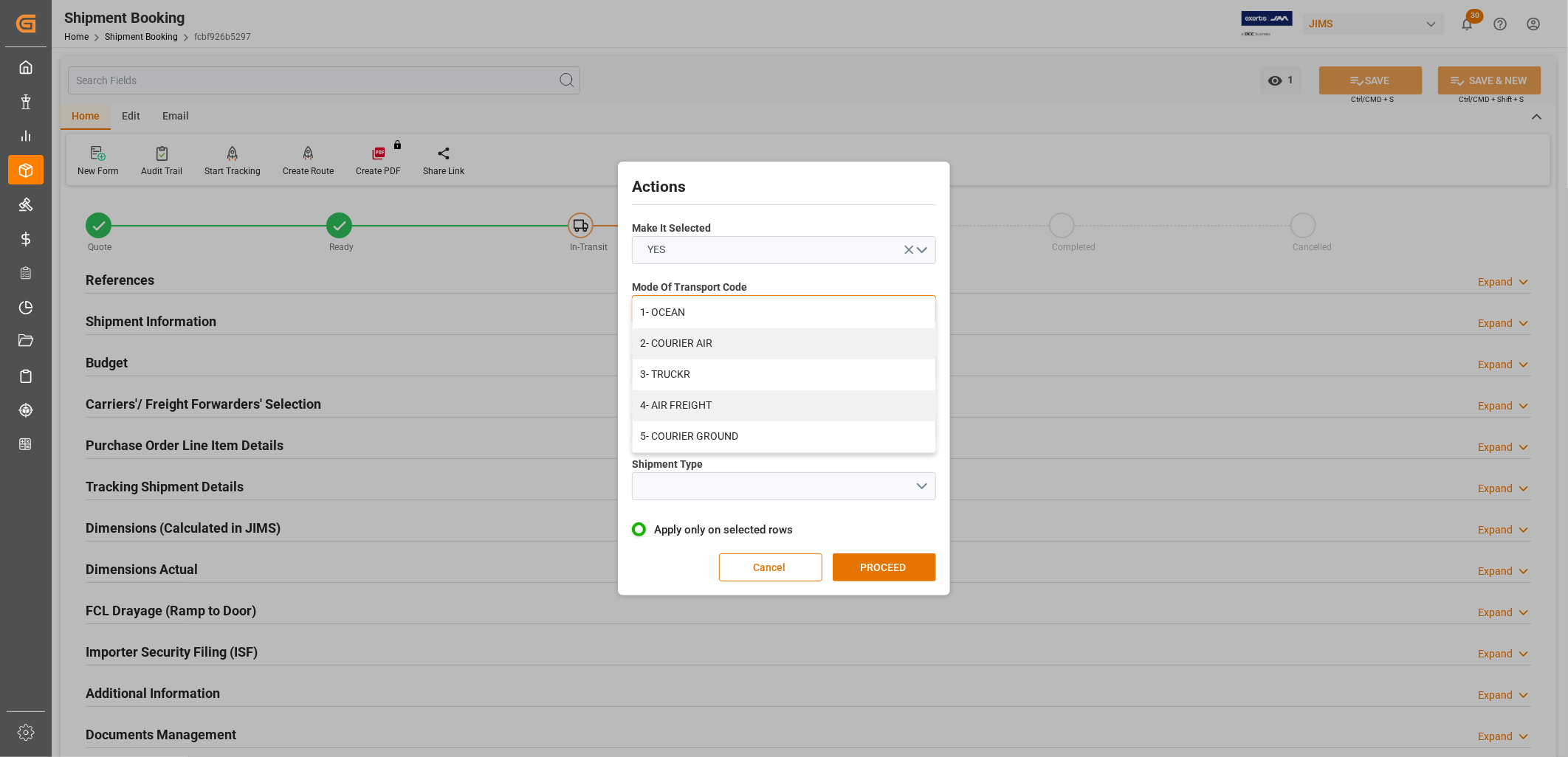
click at [679, 403] on div "4- AIR FREIGHT" at bounding box center [784, 406] width 303 height 31
click at [924, 310] on button "4- AIR FREIGHT" at bounding box center [784, 310] width 304 height 28
click at [658, 342] on div "2- COURIER AIR" at bounding box center [784, 344] width 303 height 31
click at [919, 364] on button "open menu" at bounding box center [784, 369] width 304 height 28
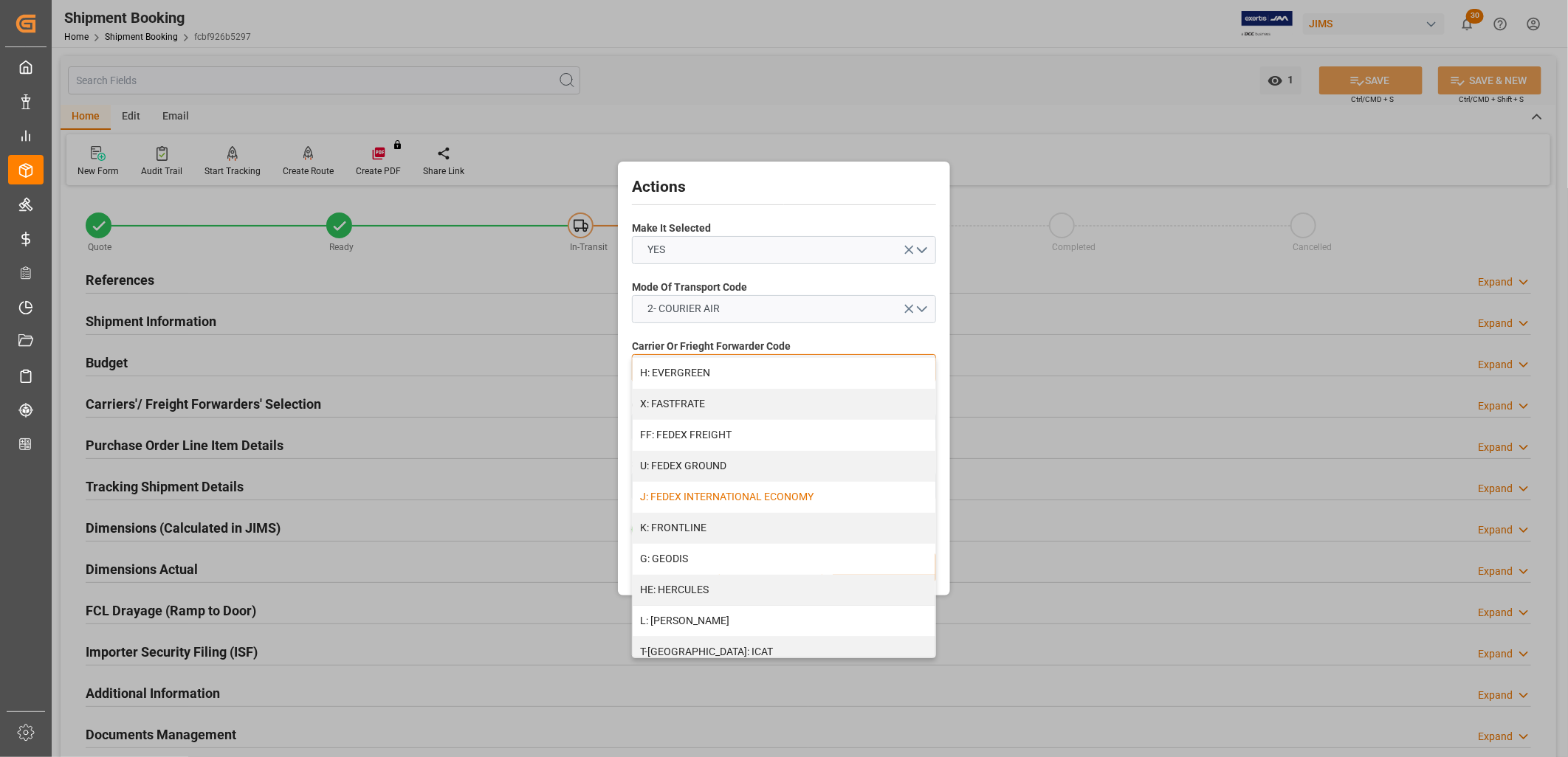
scroll to position [410, 0]
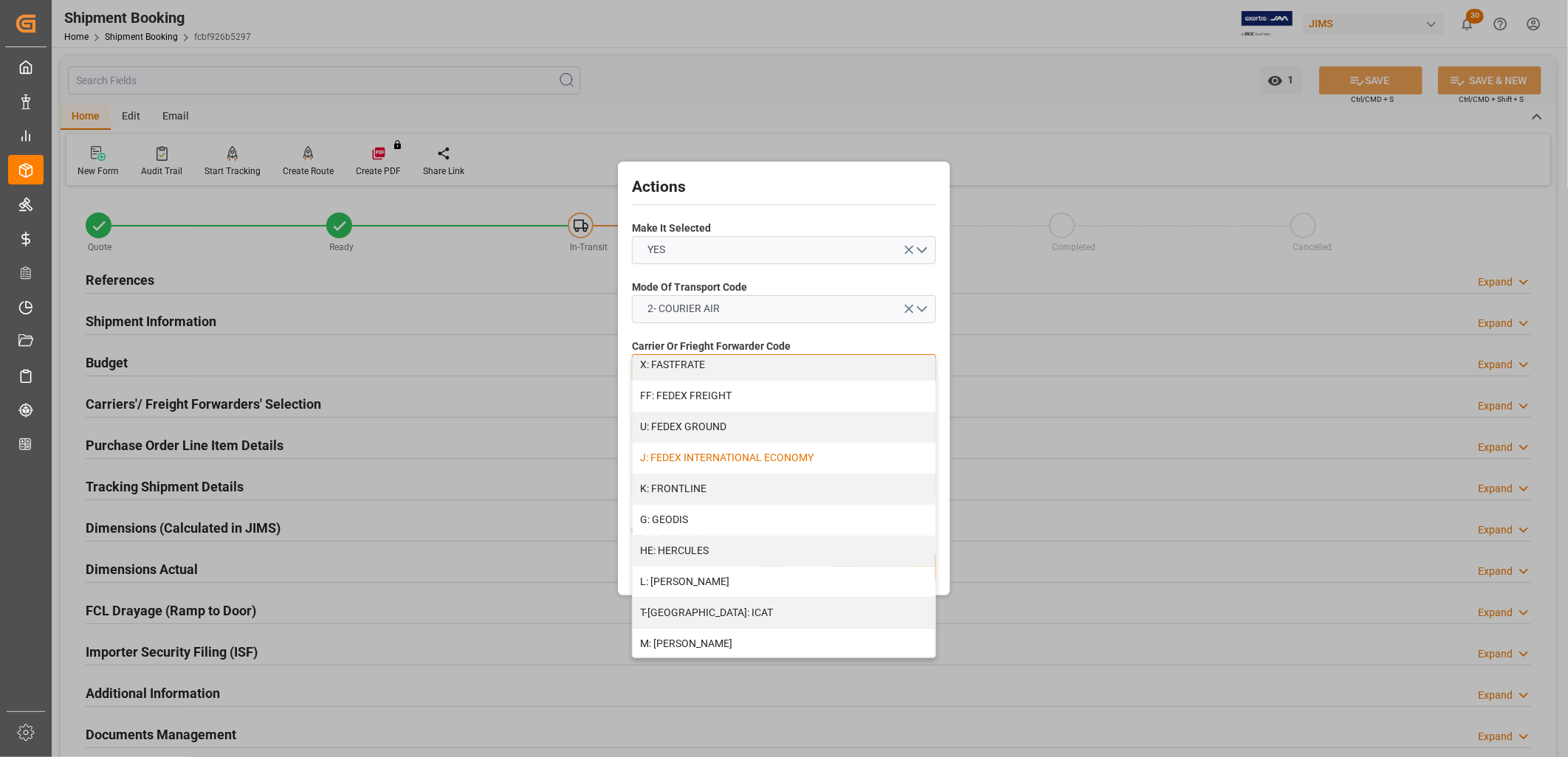
click at [722, 458] on div "J: FEDEX INTERNATIONAL ECONOMY" at bounding box center [784, 458] width 303 height 31
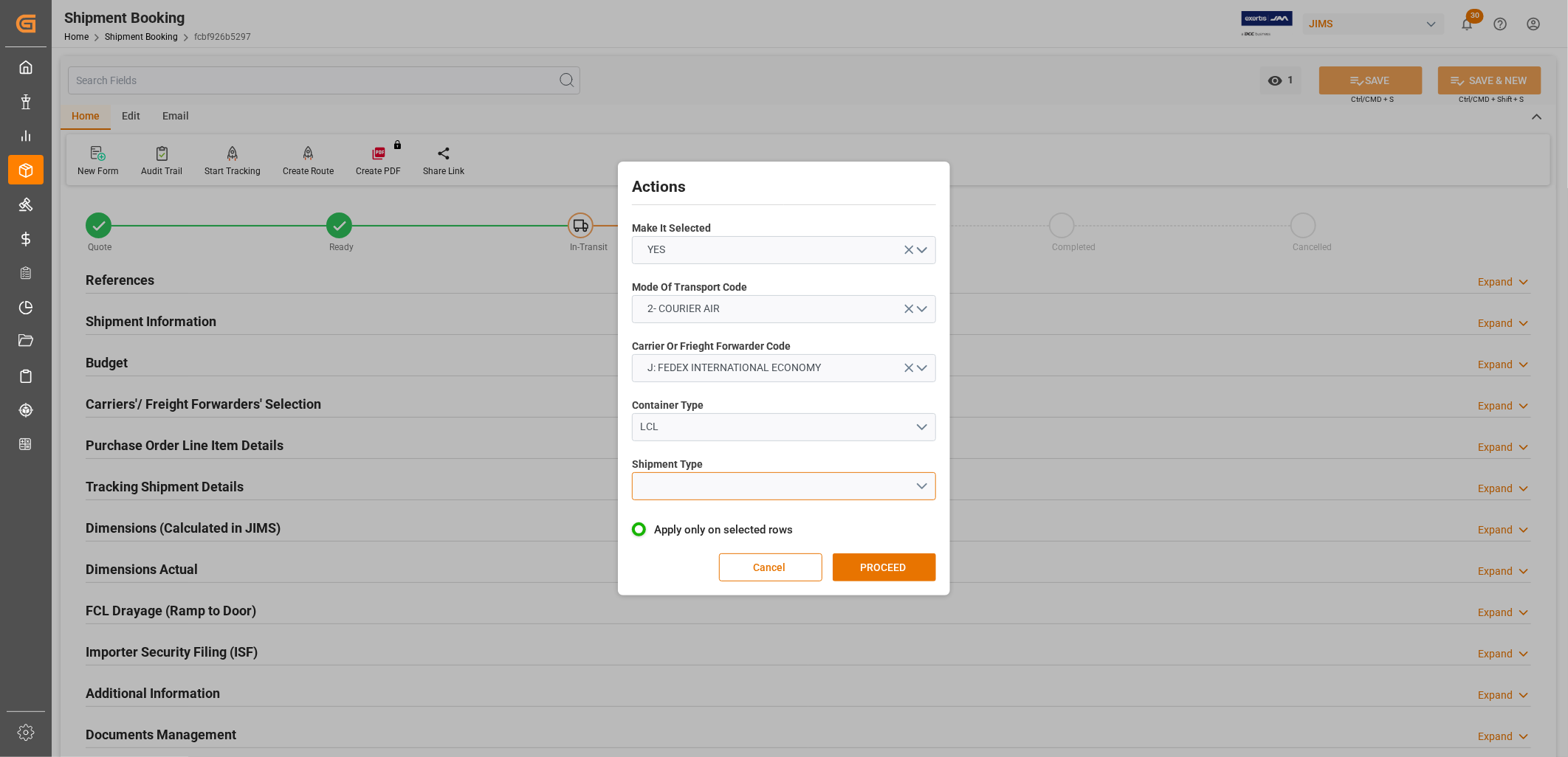
click at [920, 484] on button "open menu" at bounding box center [784, 486] width 304 height 28
click at [659, 521] on div "LCL" at bounding box center [784, 521] width 303 height 31
click at [876, 567] on button "PROCEED" at bounding box center [884, 567] width 103 height 28
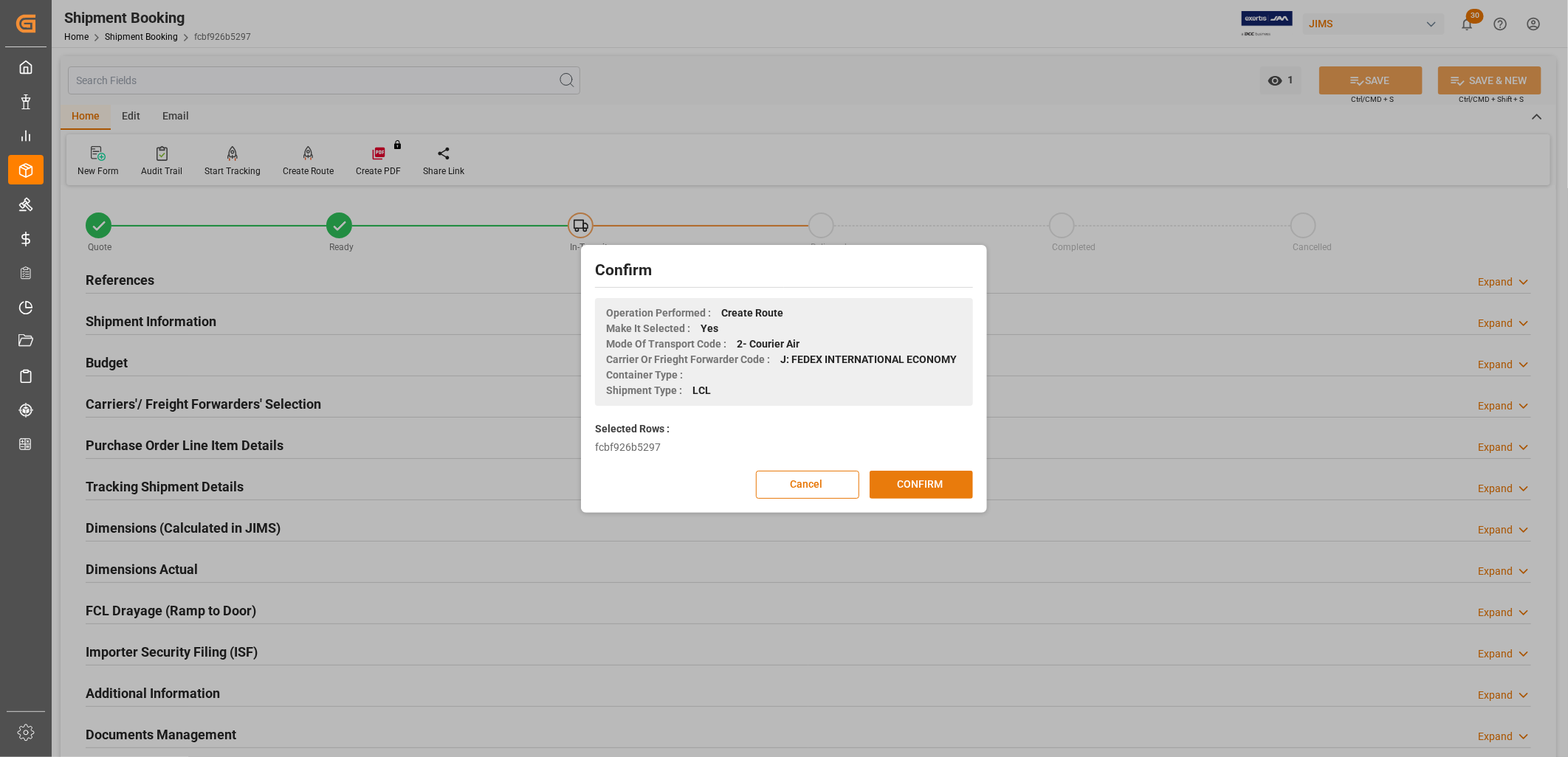
click at [940, 474] on button "CONFIRM" at bounding box center [921, 485] width 103 height 28
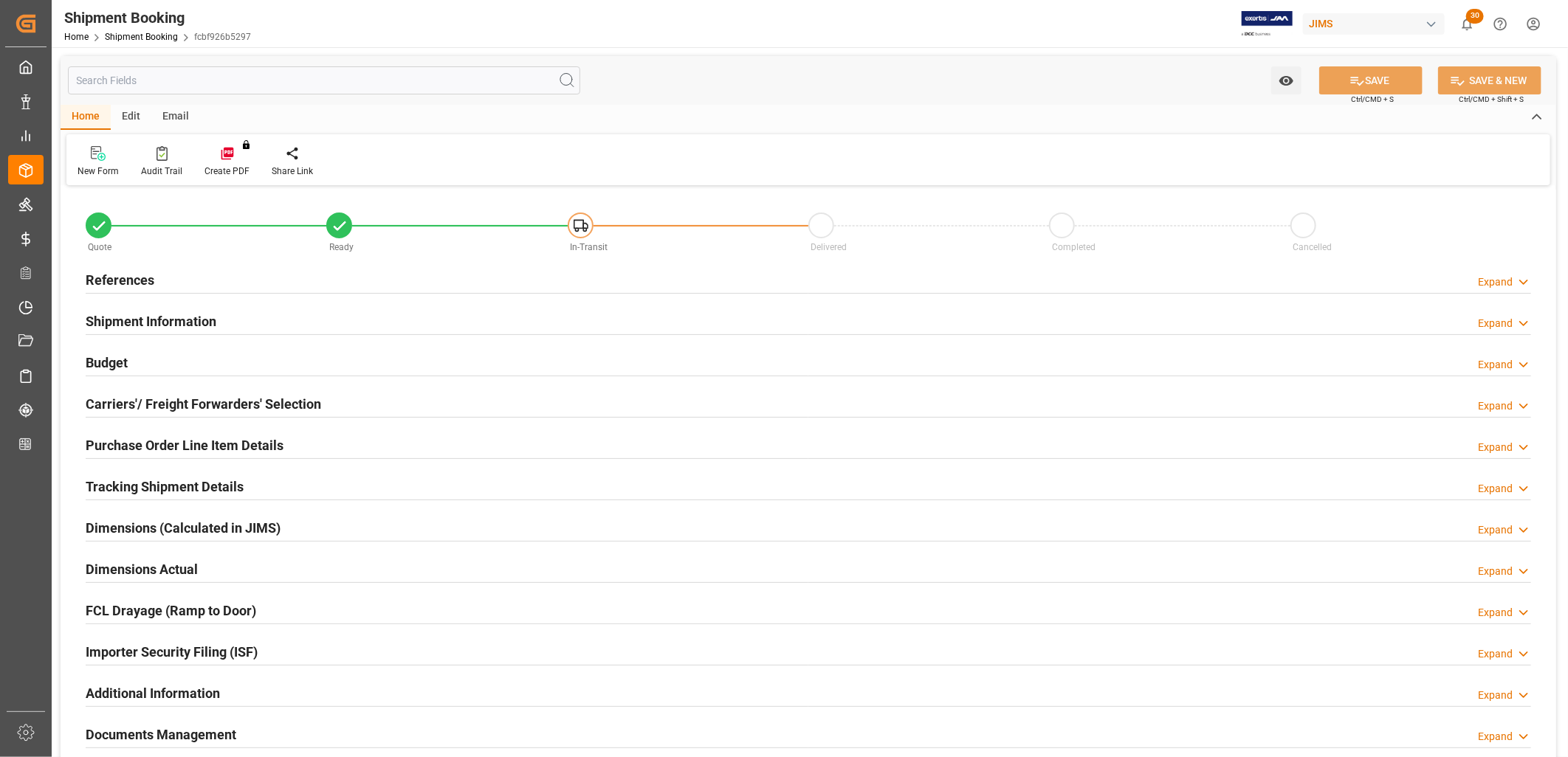
type input "0"
type input "16-09-2025"
click at [135, 275] on h2 "References" at bounding box center [120, 280] width 69 height 20
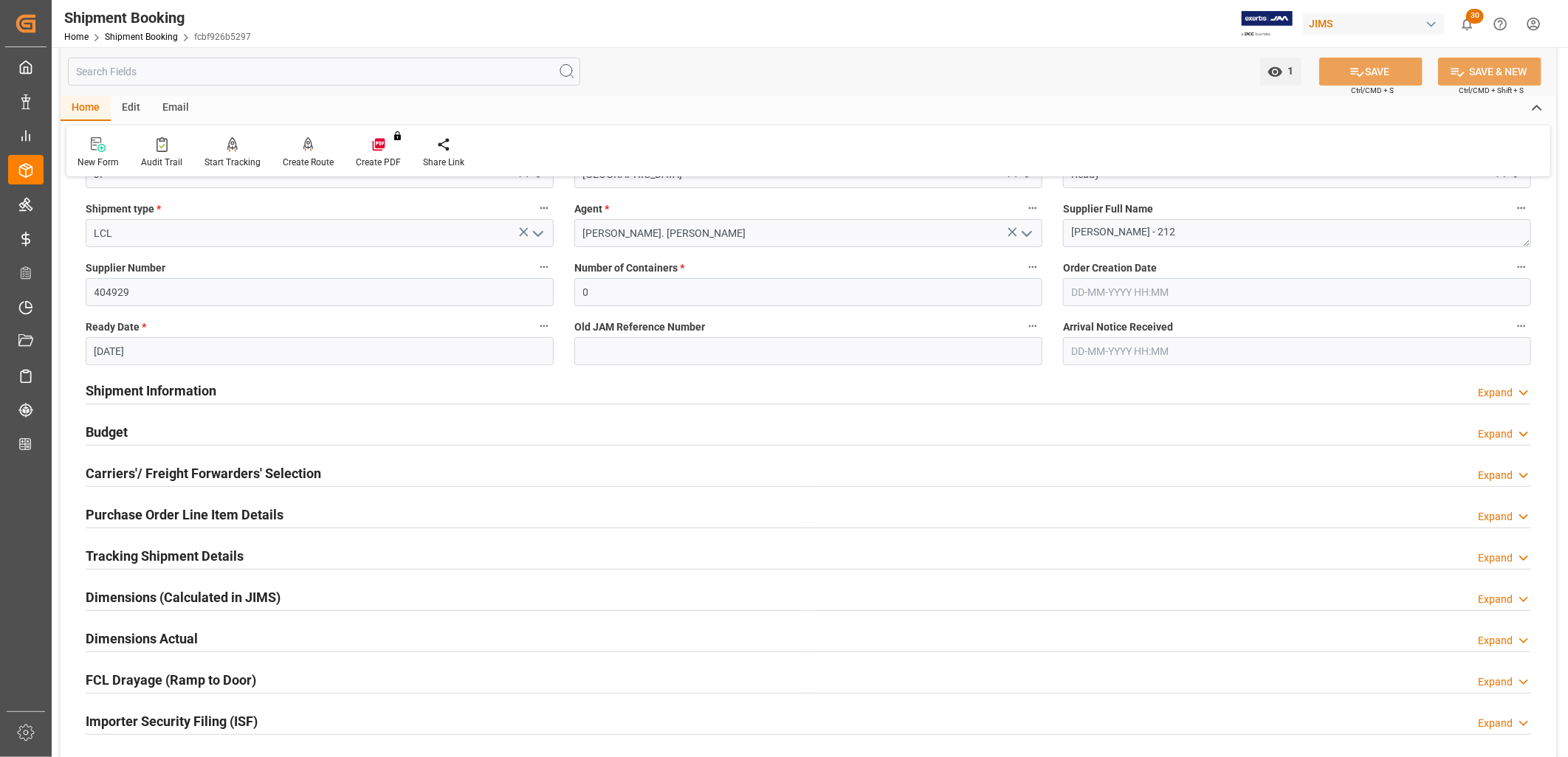
scroll to position [245, 0]
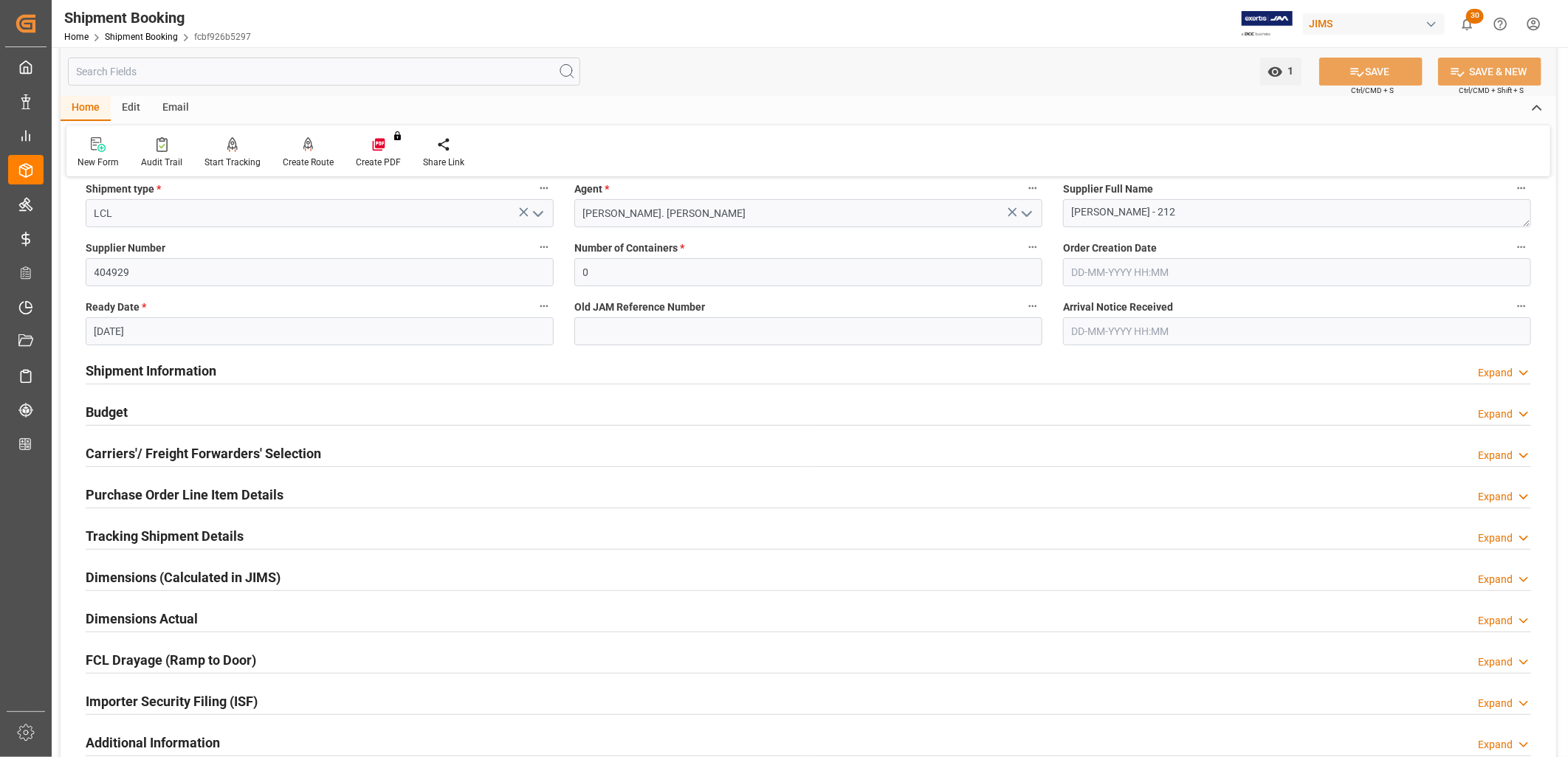
click at [214, 452] on h2 "Carriers'/ Freight Forwarders' Selection" at bounding box center [203, 453] width 236 height 20
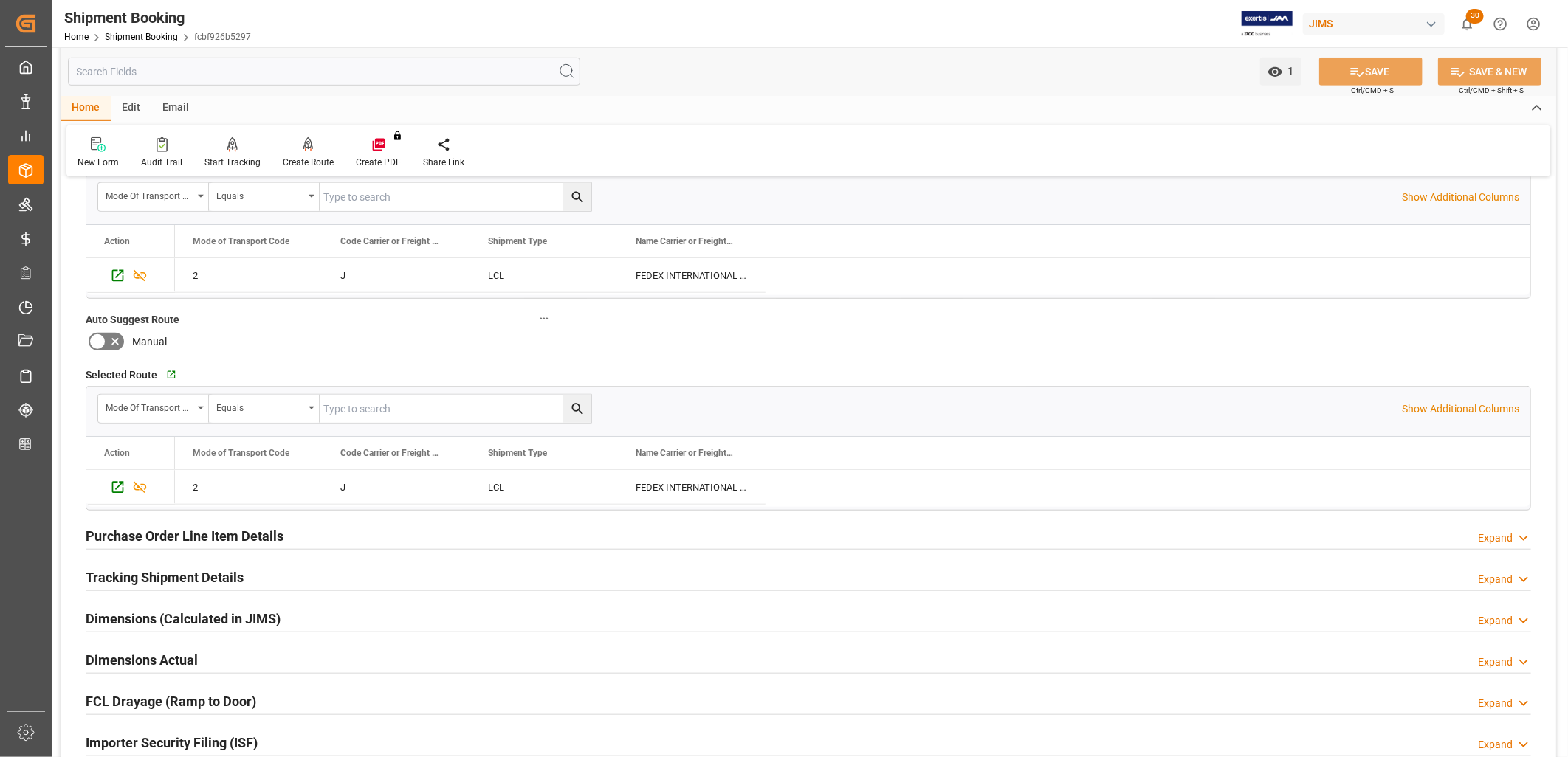
scroll to position [655, 0]
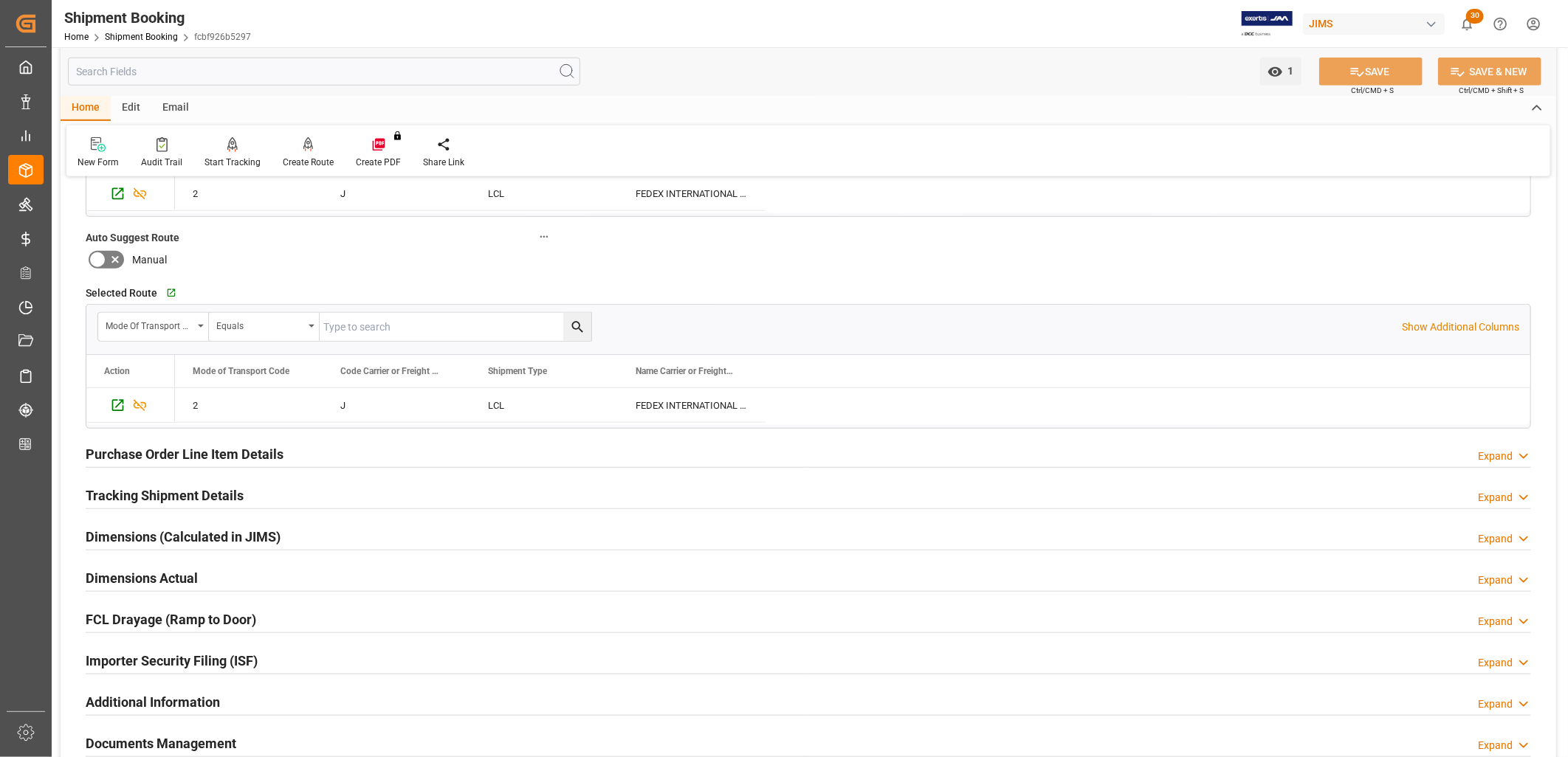
click at [185, 489] on h2 "Tracking Shipment Details" at bounding box center [164, 496] width 158 height 20
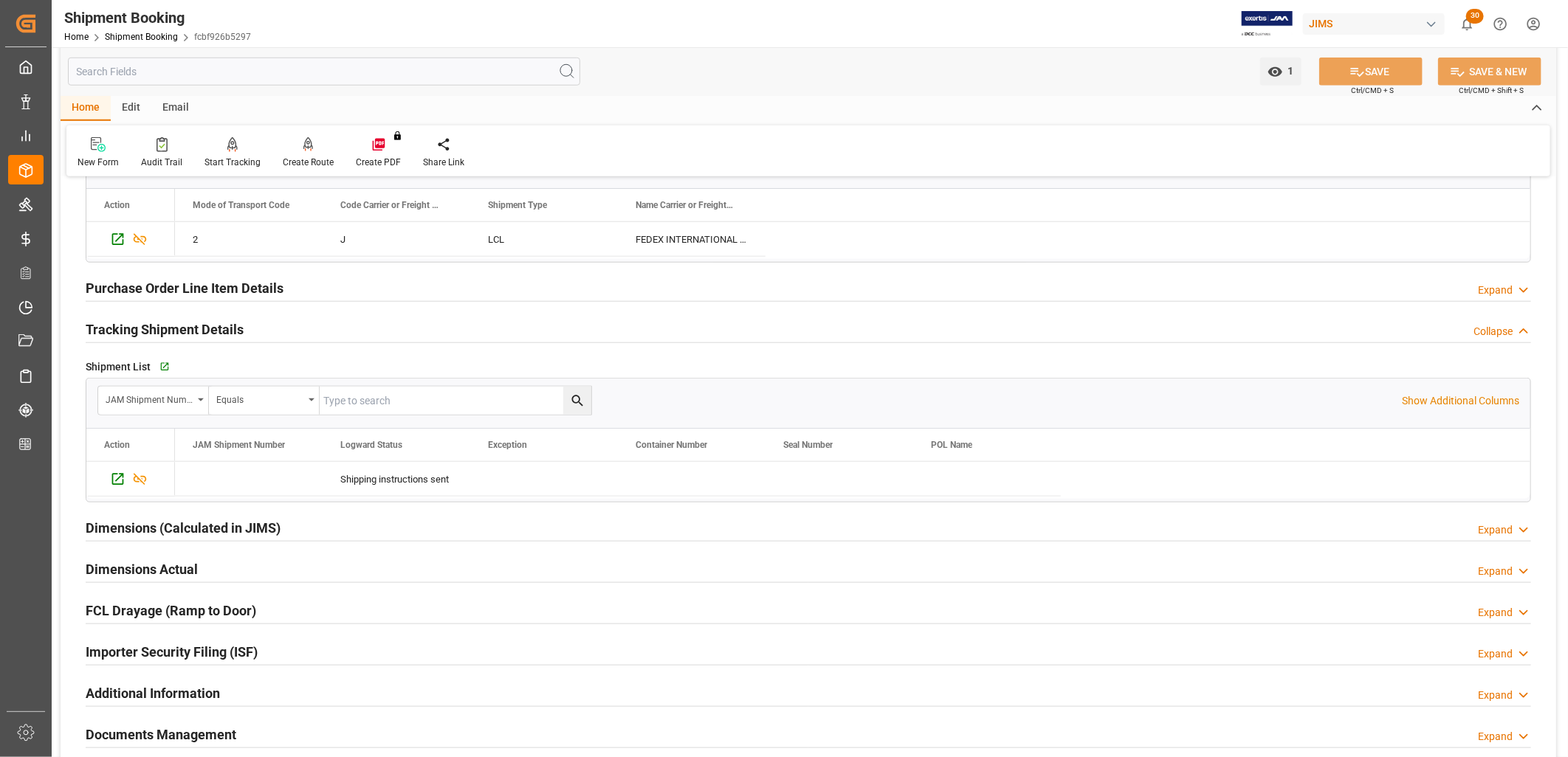
scroll to position [820, 0]
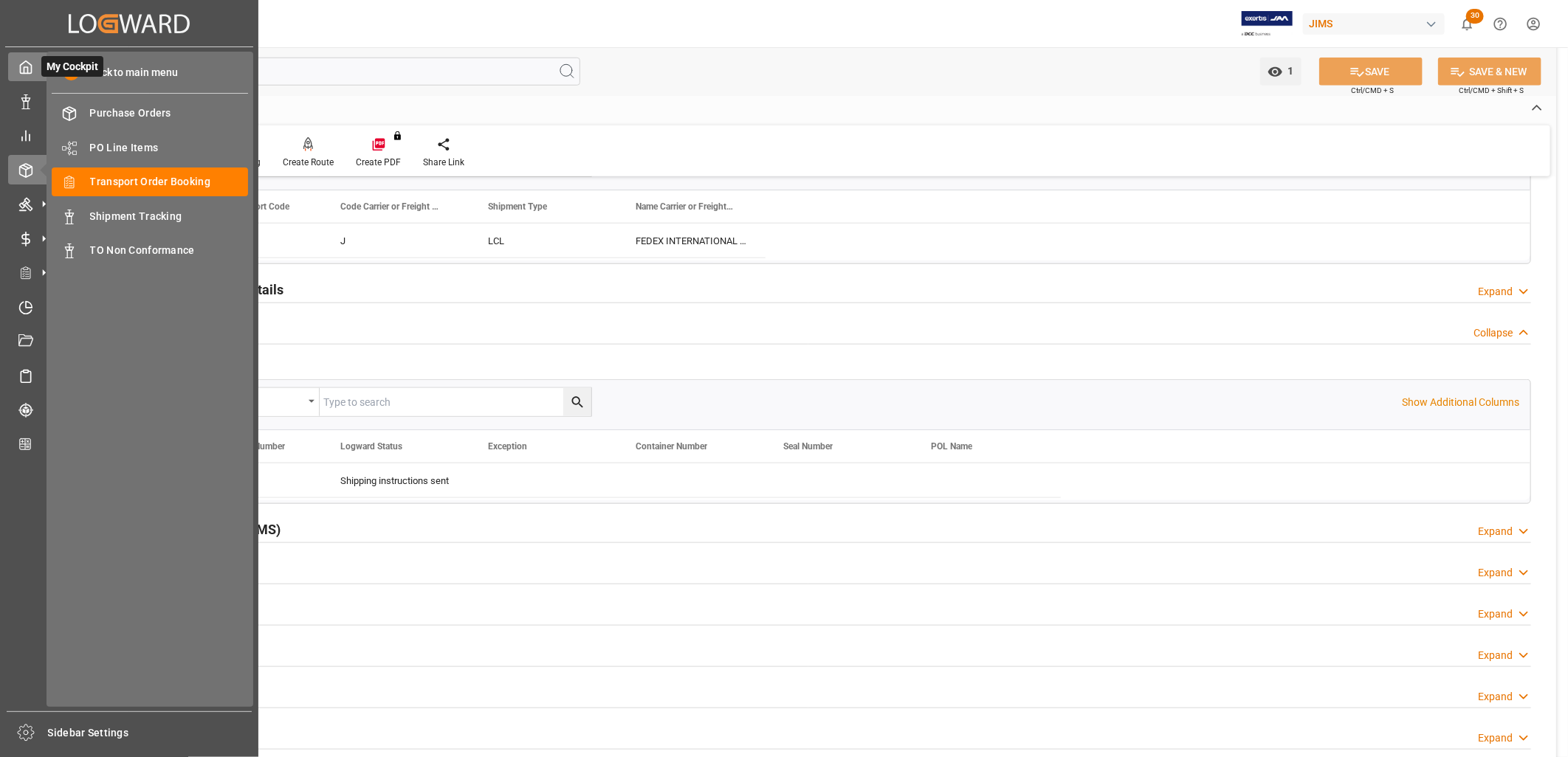
click at [26, 70] on polyline at bounding box center [26, 70] width 3 height 6
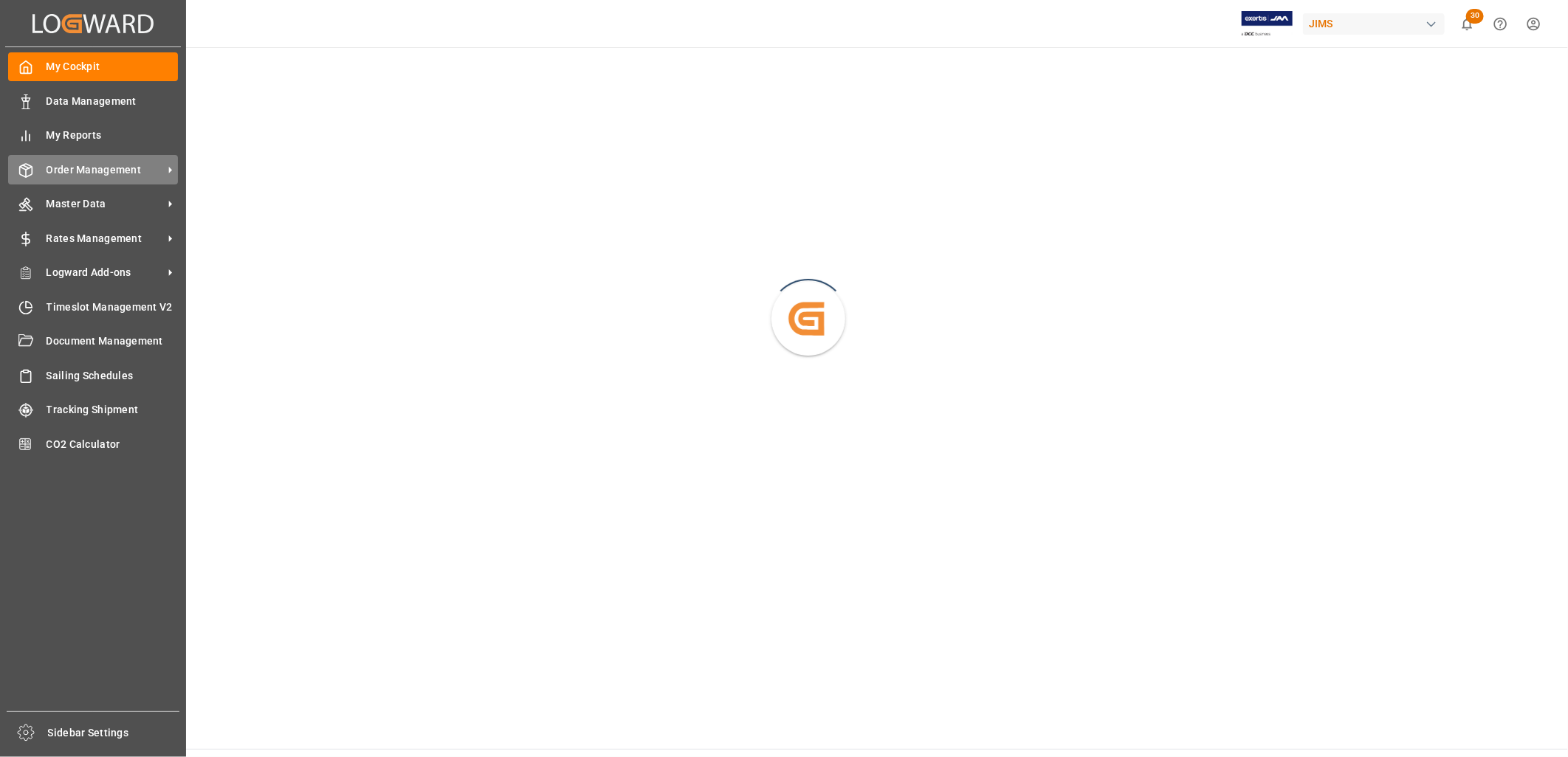
click at [106, 171] on span "Order Management" at bounding box center [105, 170] width 117 height 16
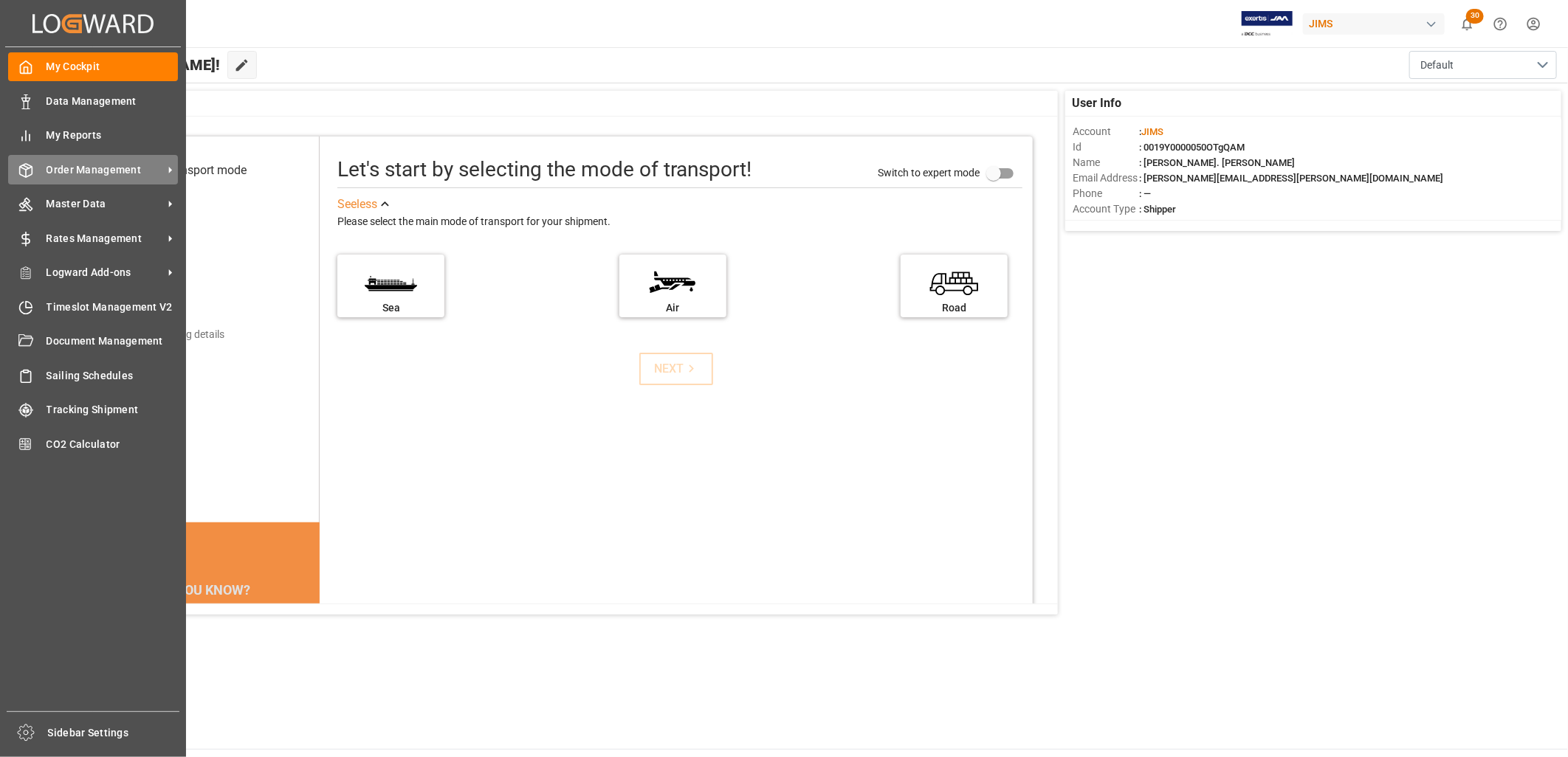
click at [82, 164] on div "Order Management Order Management" at bounding box center [93, 169] width 170 height 29
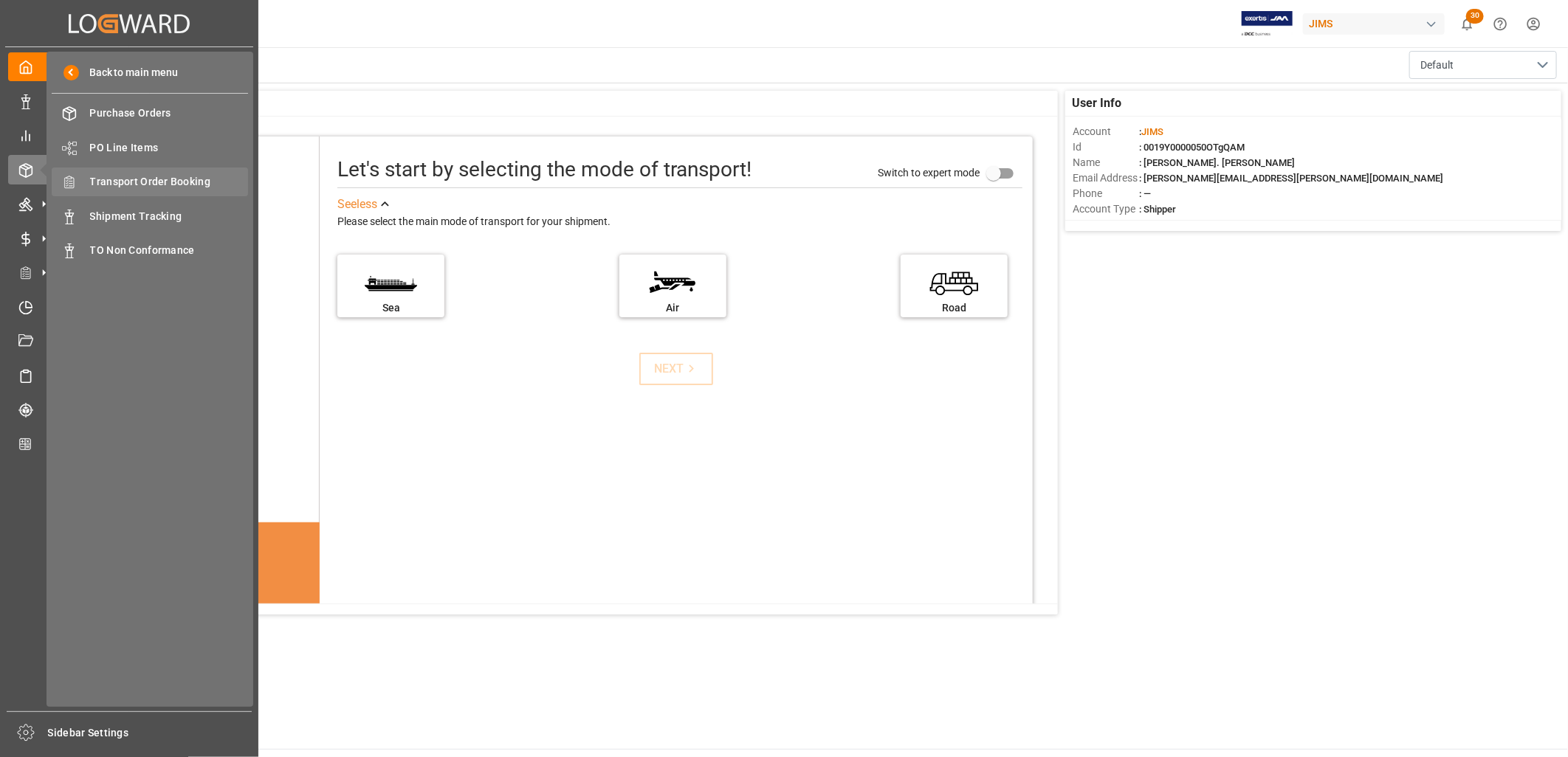
click at [155, 181] on span "Transport Order Booking" at bounding box center [169, 181] width 158 height 16
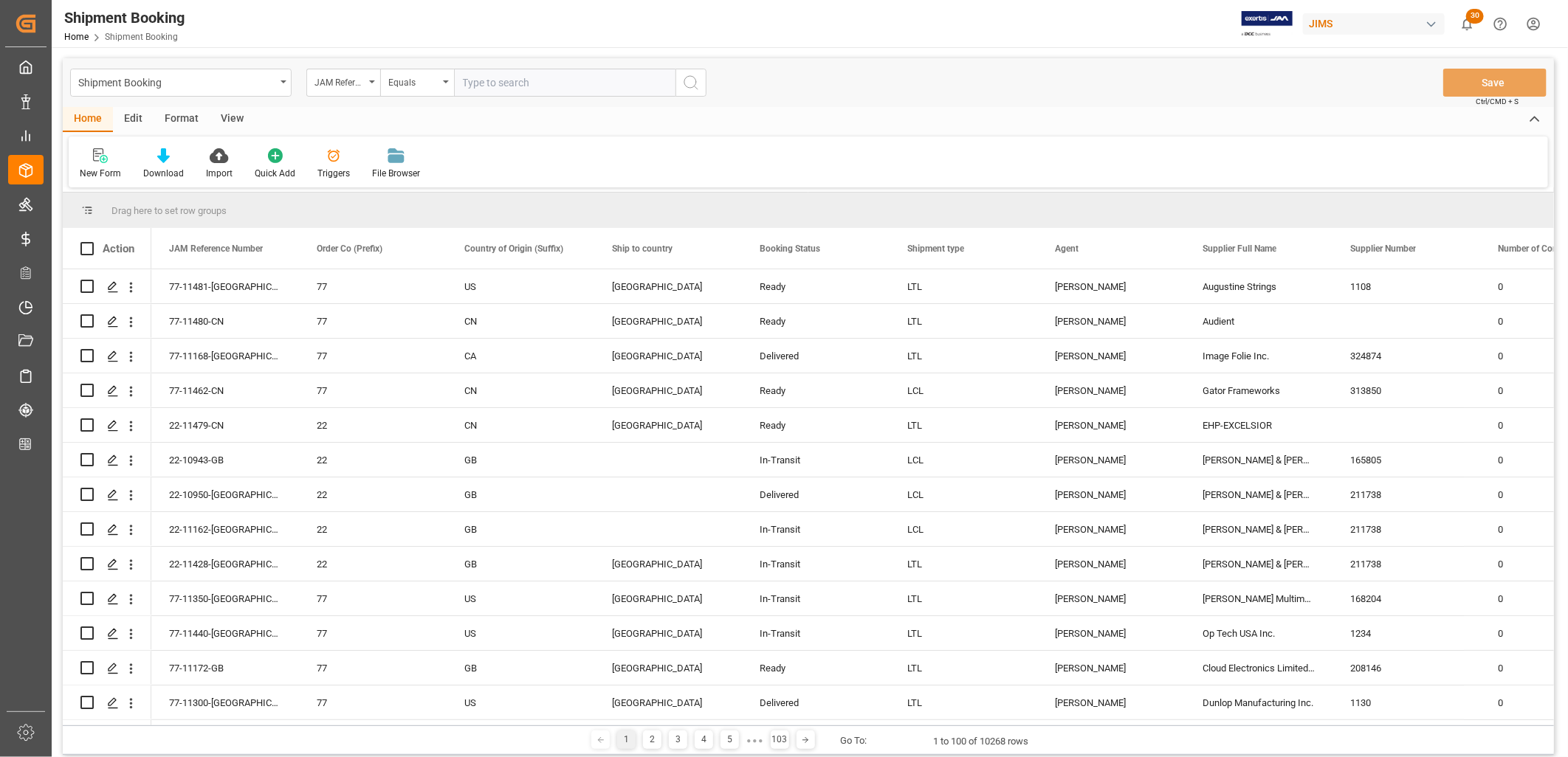
click at [464, 74] on input "text" at bounding box center [565, 83] width 222 height 28
type input "22-10500-JP"
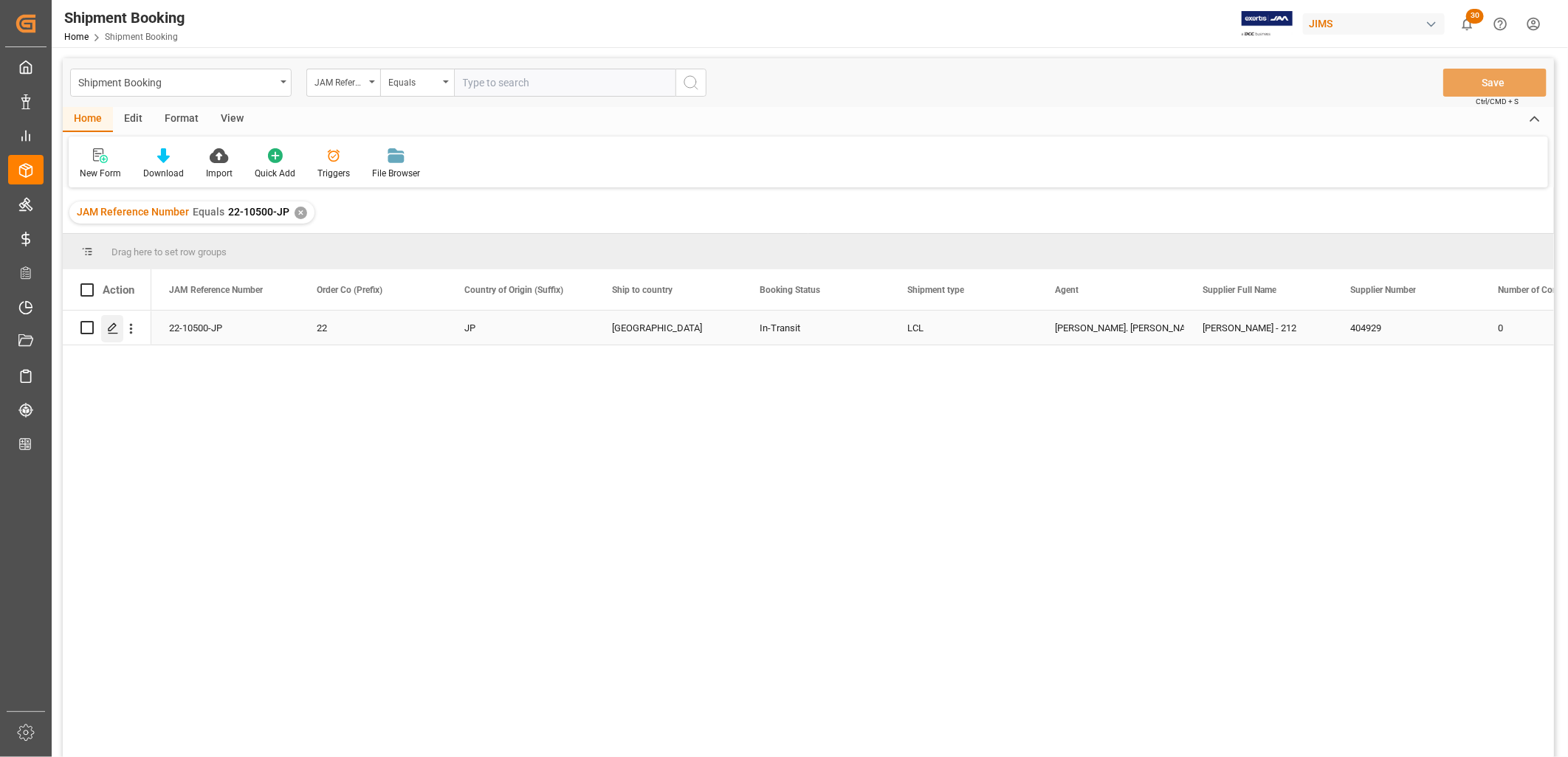
click at [113, 325] on icon "Press SPACE to select this row." at bounding box center [112, 328] width 11 height 11
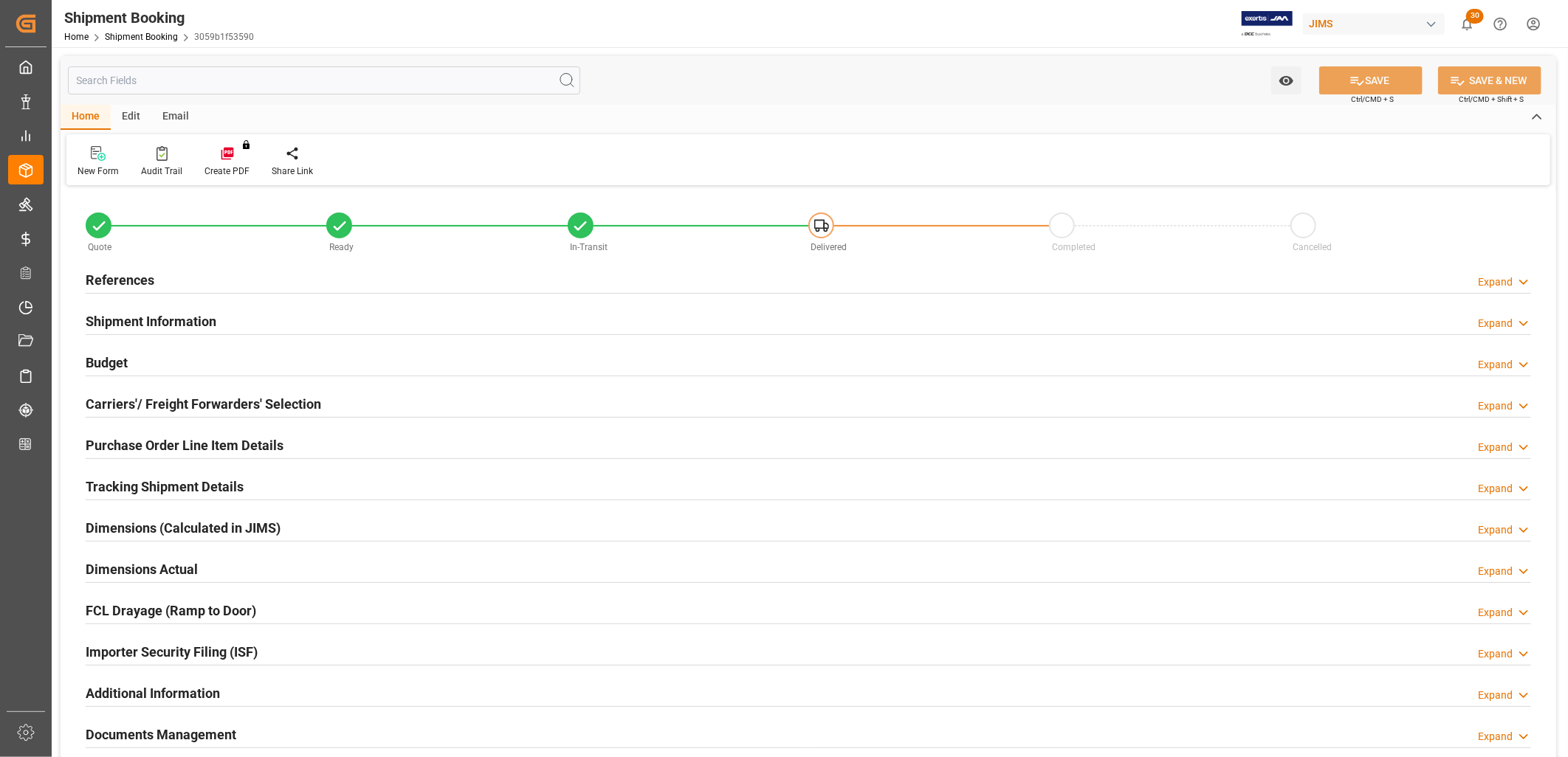
type input "0"
type input "01-09-2025"
click at [135, 270] on h2 "References" at bounding box center [120, 280] width 69 height 20
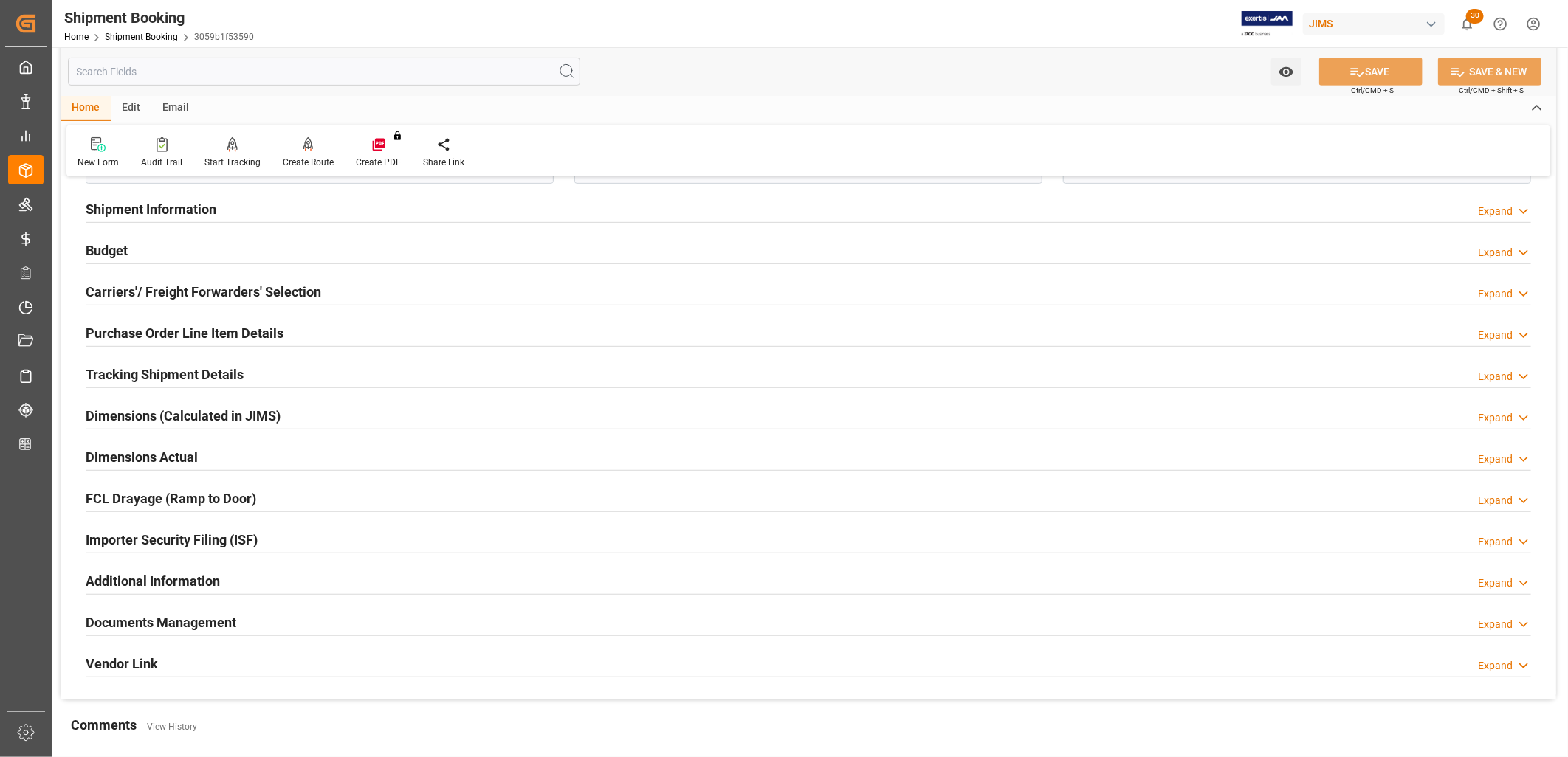
scroll to position [410, 0]
click at [218, 617] on h2 "Documents Management" at bounding box center [160, 621] width 150 height 20
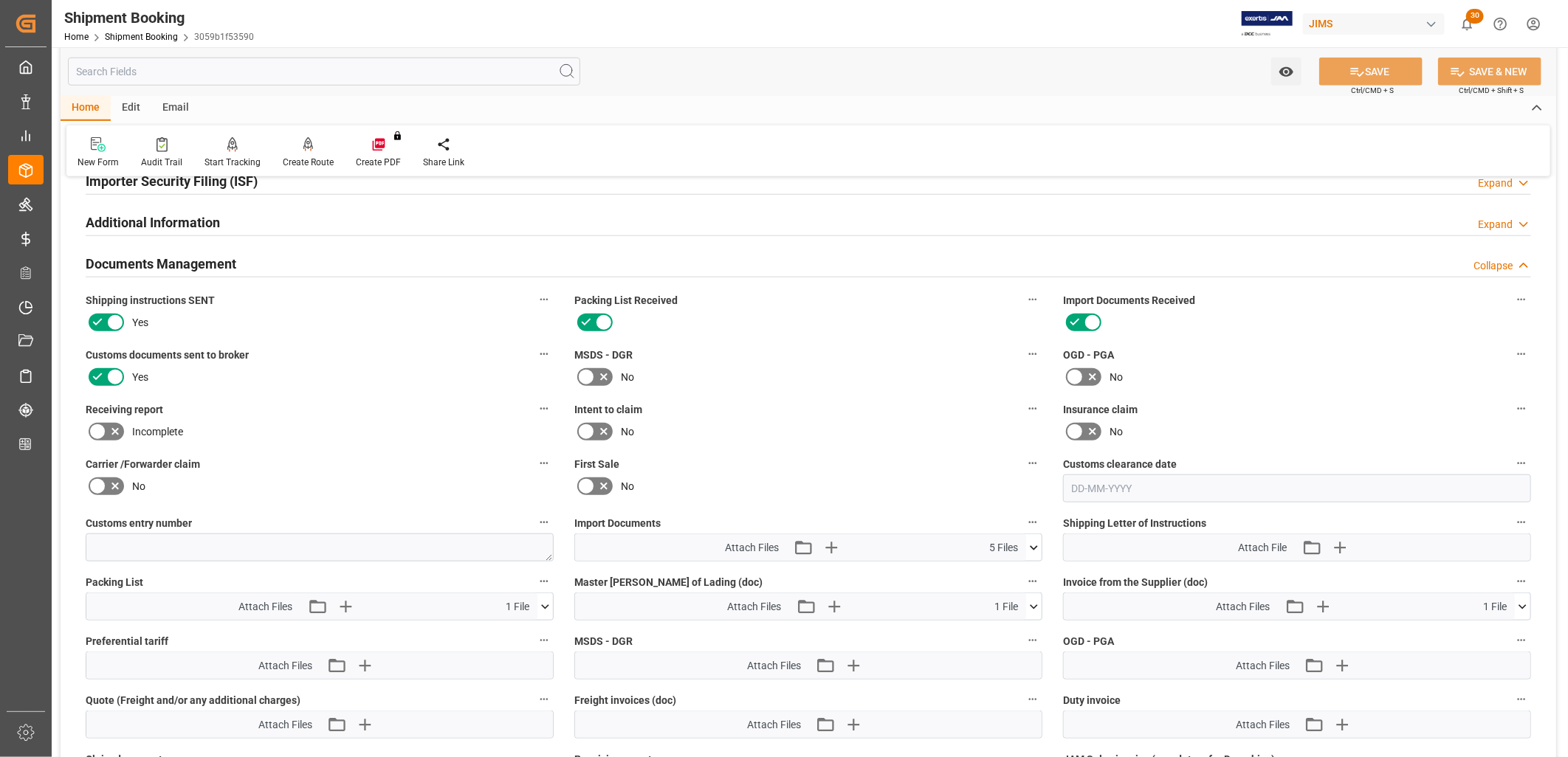
scroll to position [820, 0]
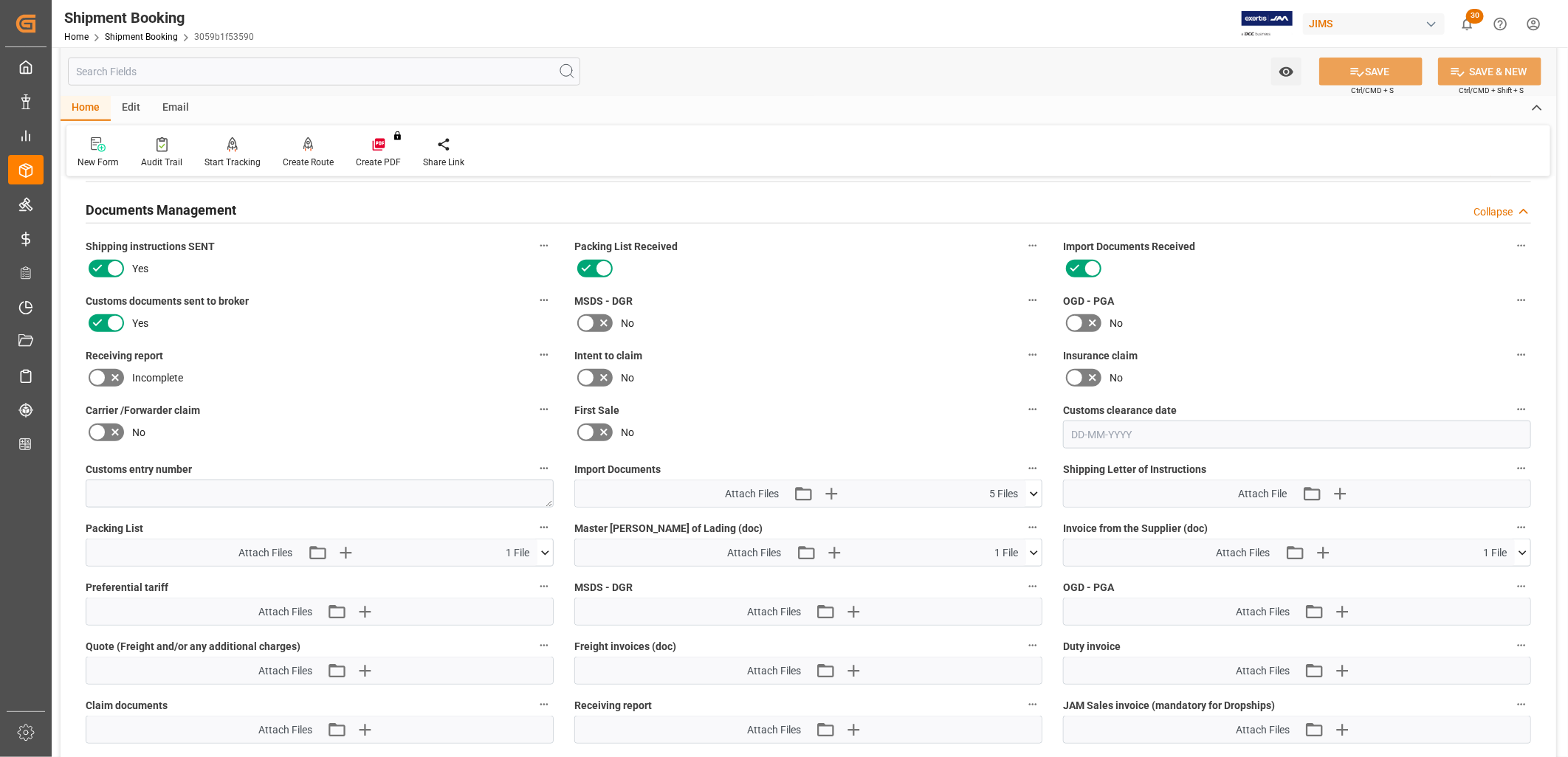
click at [1032, 492] on icon at bounding box center [1034, 493] width 8 height 4
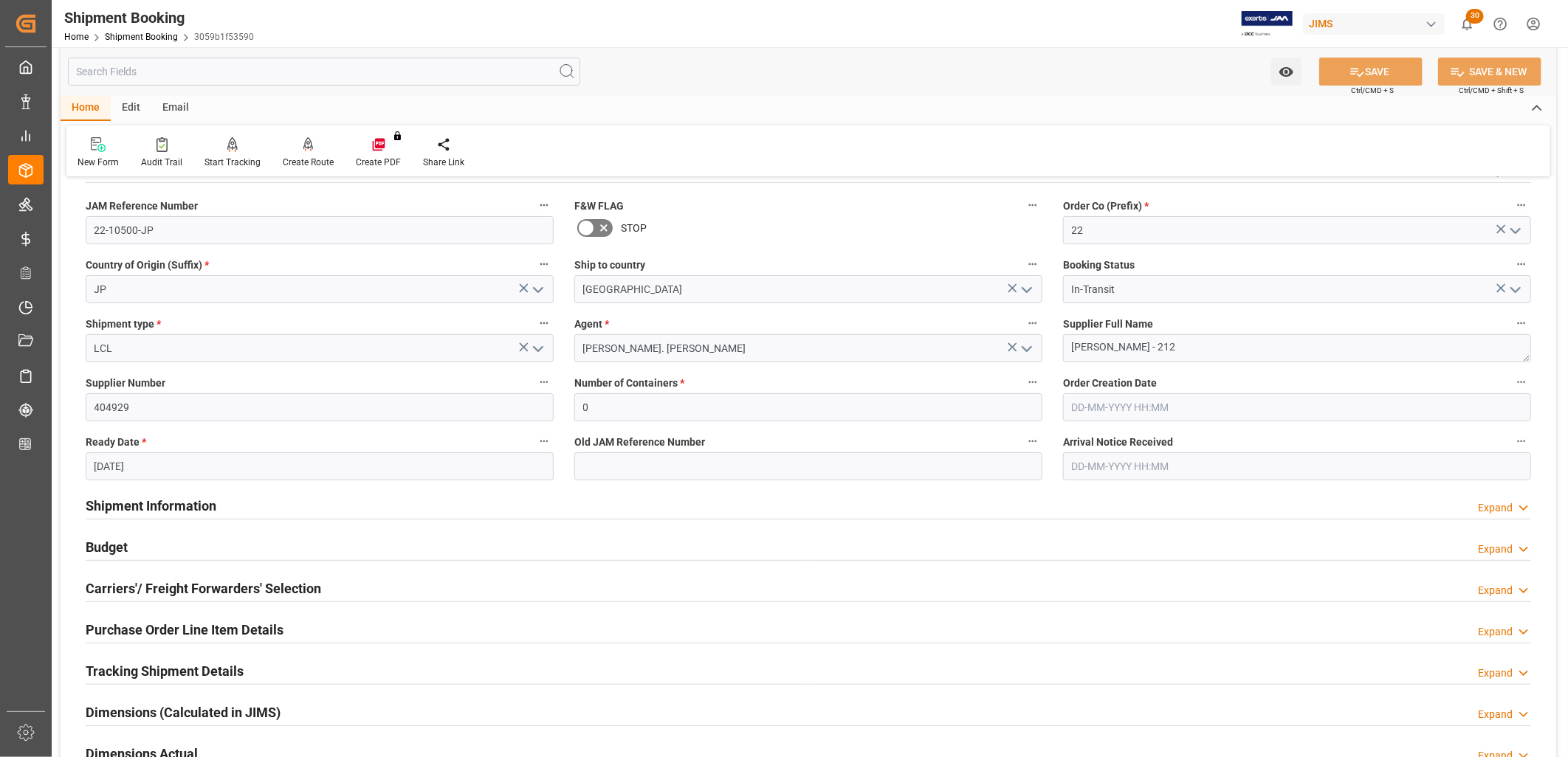
scroll to position [0, 0]
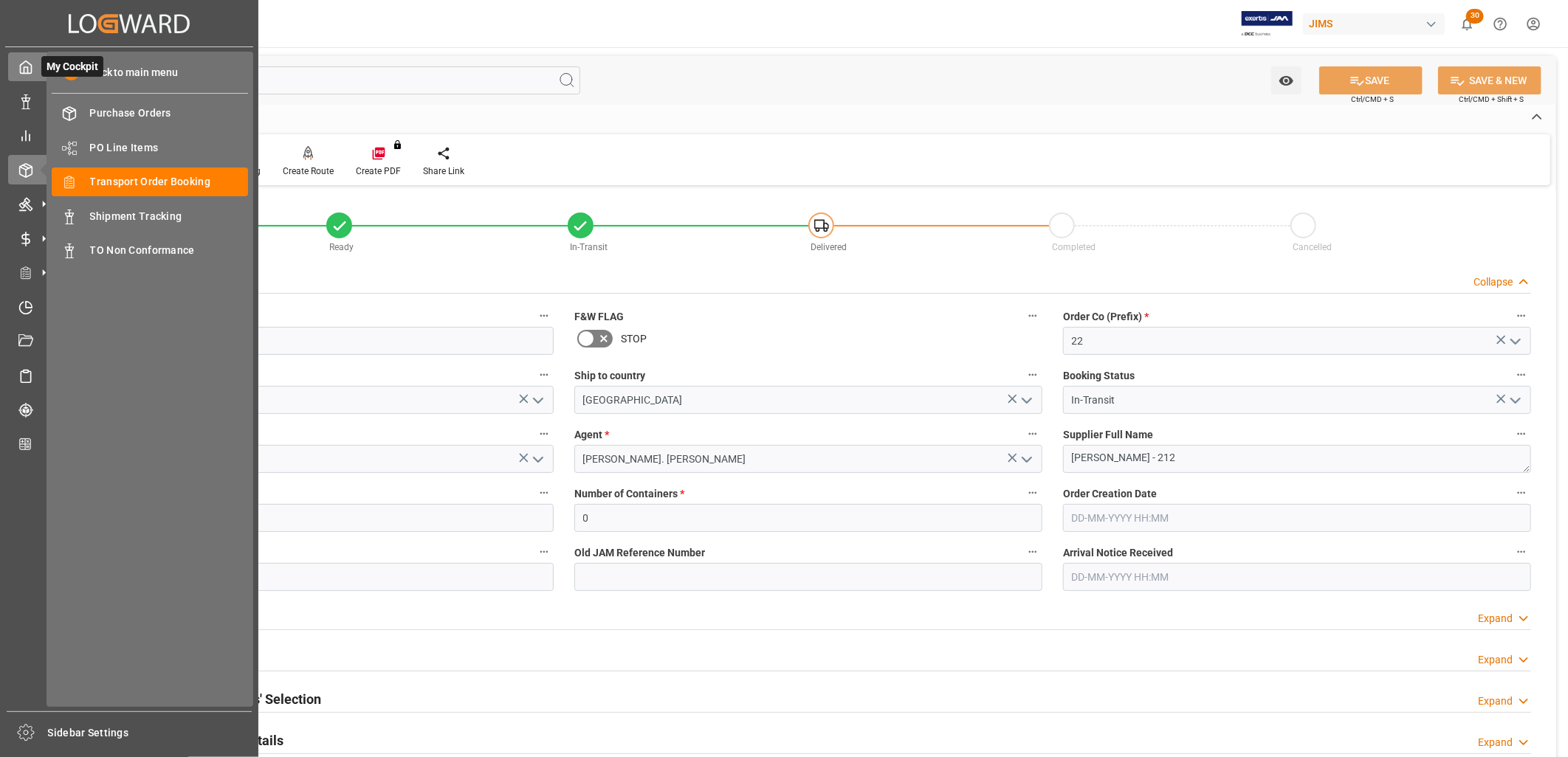
click at [17, 61] on div at bounding box center [21, 67] width 25 height 16
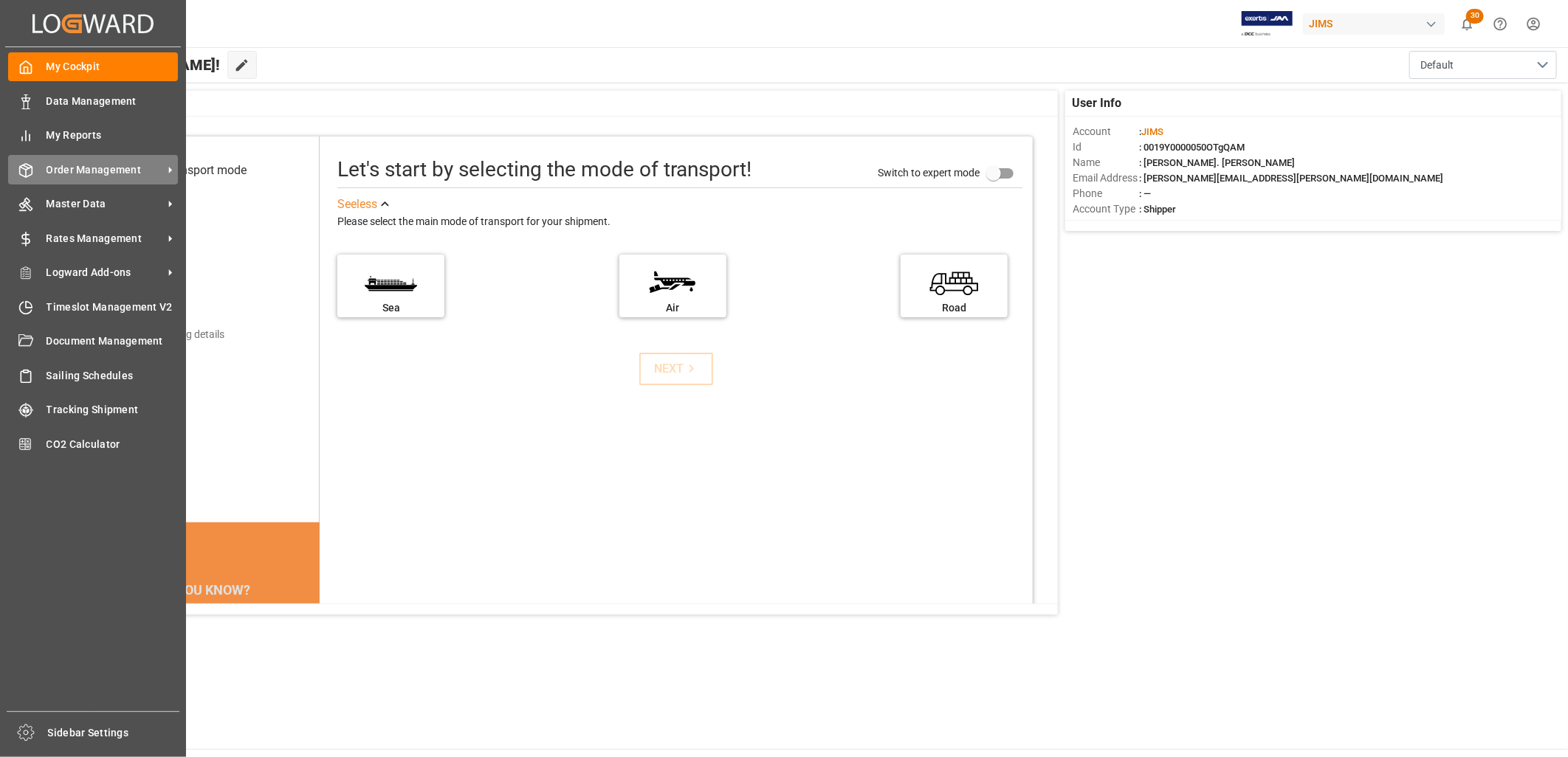
click at [112, 171] on span "Order Management" at bounding box center [105, 170] width 117 height 16
click at [85, 167] on span "Order Management" at bounding box center [105, 170] width 117 height 16
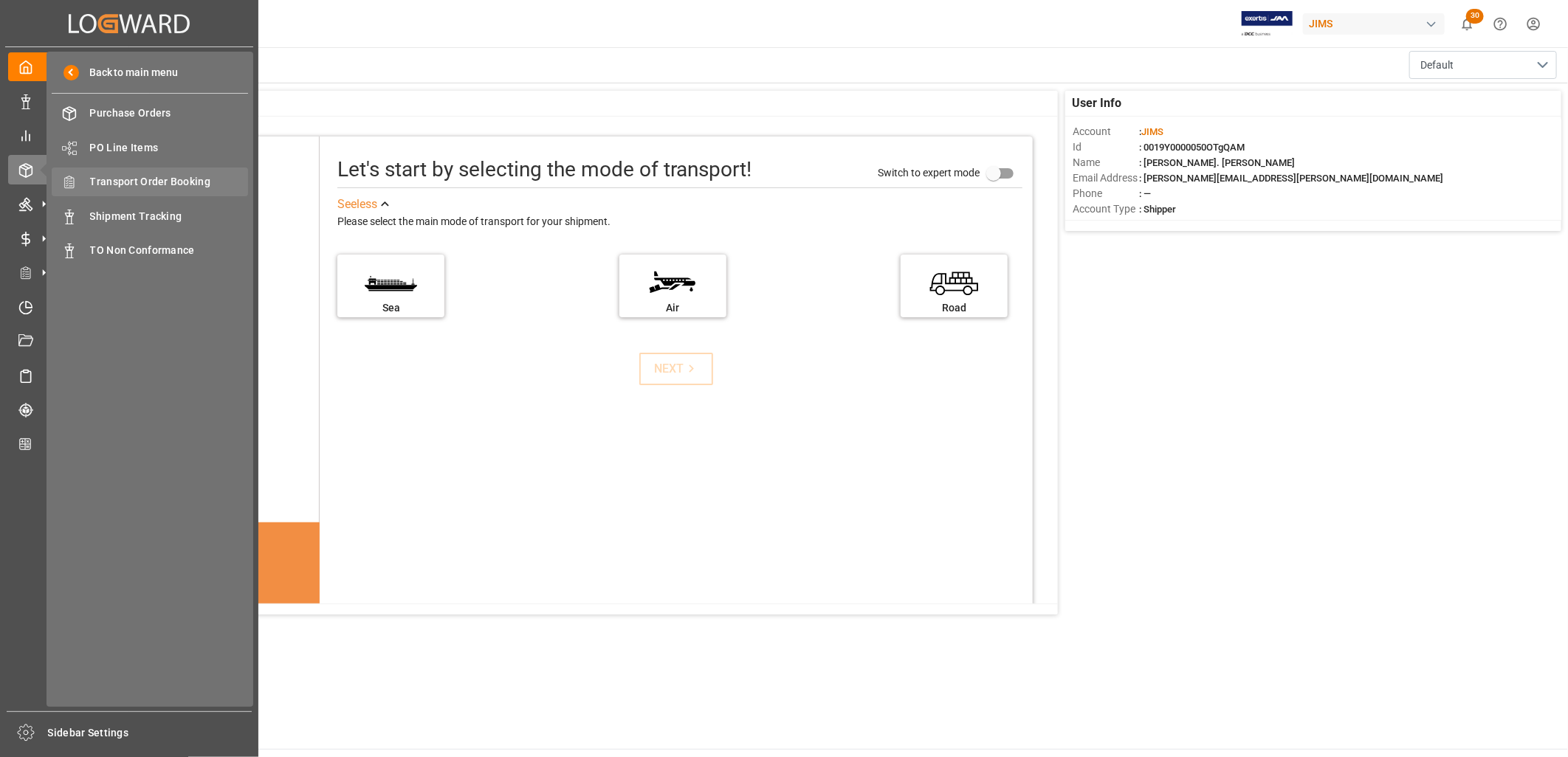
click at [161, 179] on span "Transport Order Booking" at bounding box center [169, 181] width 158 height 16
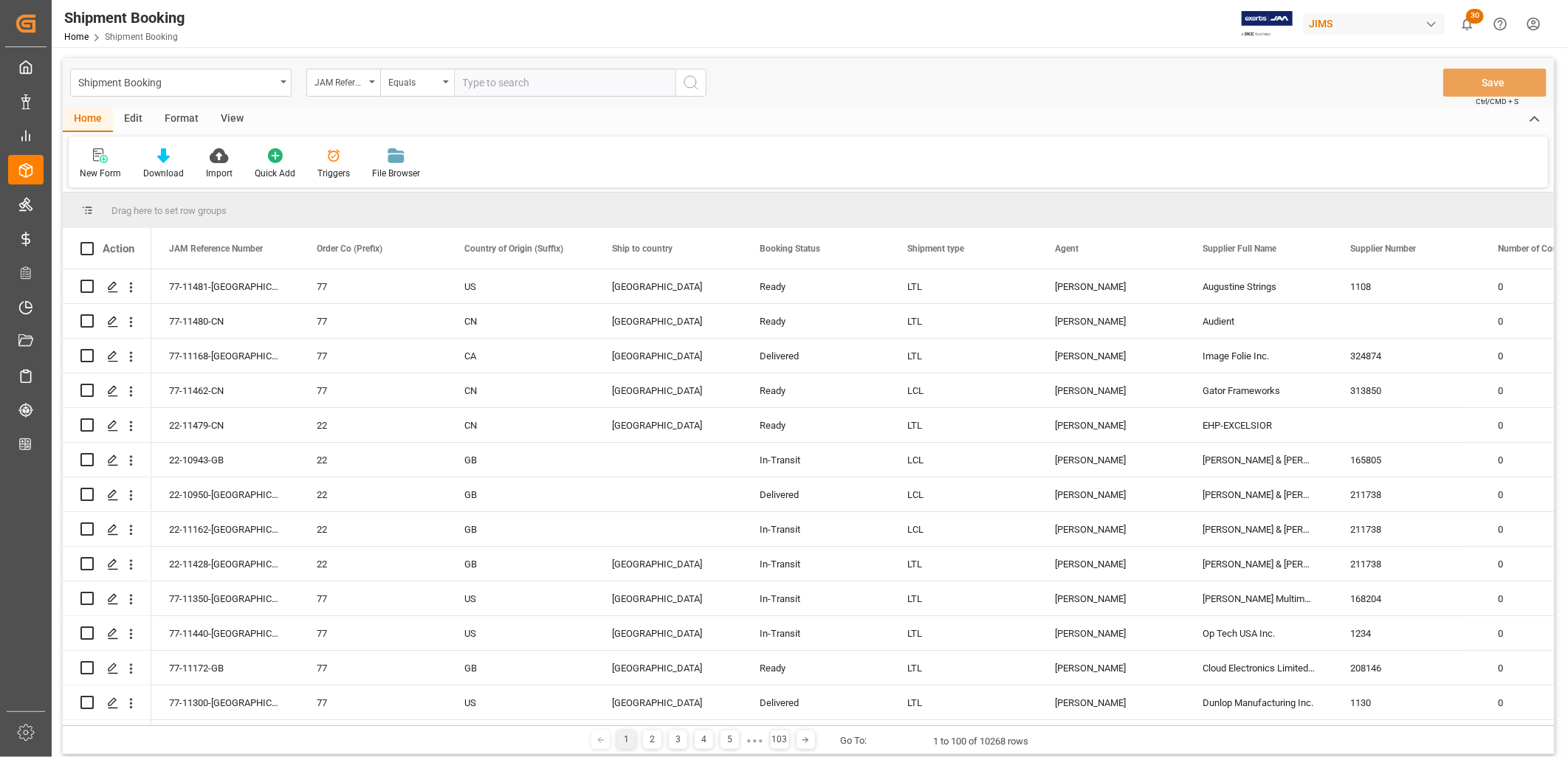
click at [469, 77] on input "text" at bounding box center [565, 83] width 222 height 28
type input "22-11092-JP"
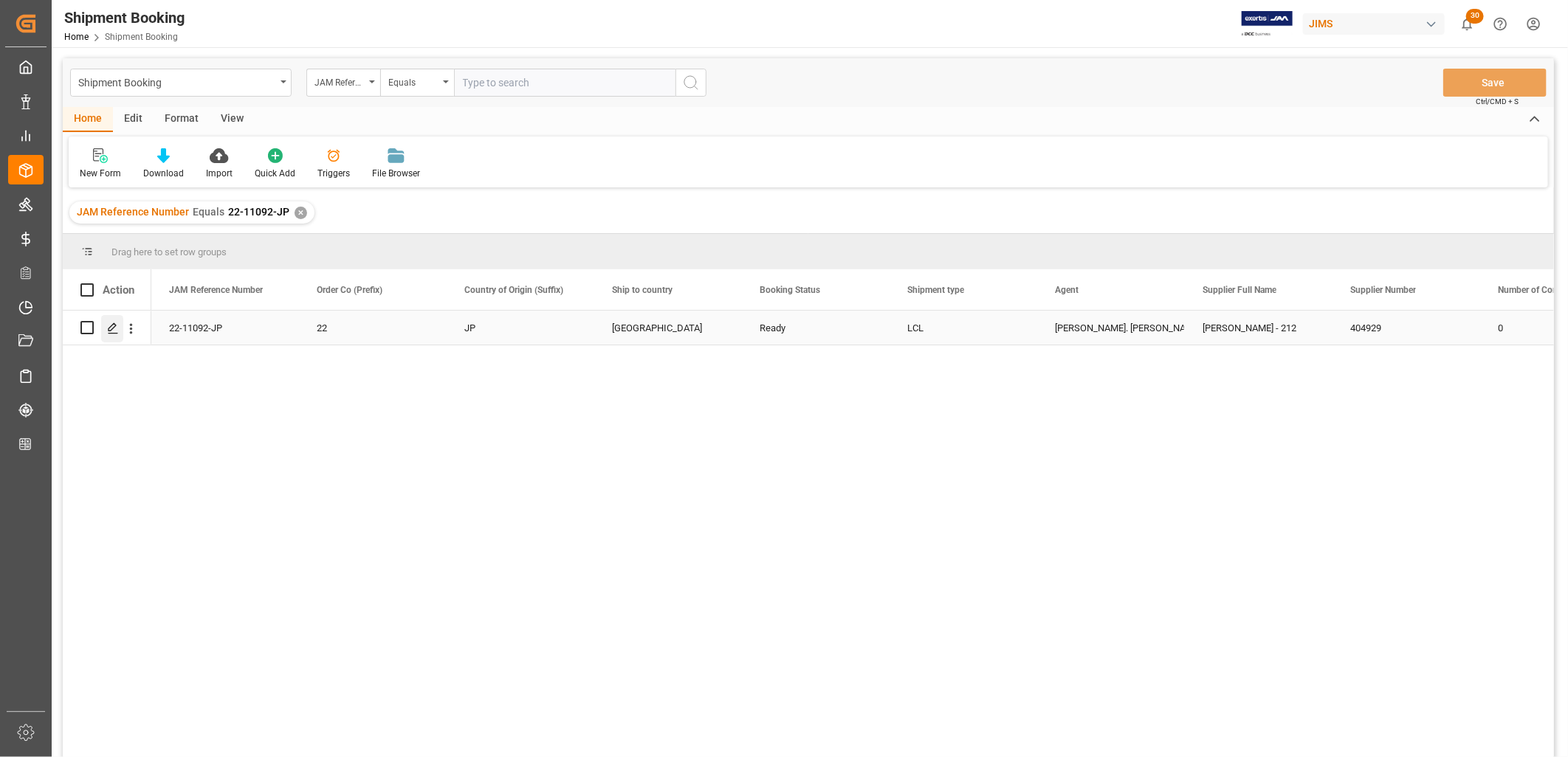
click at [111, 327] on icon "Press SPACE to select this row." at bounding box center [112, 328] width 11 height 11
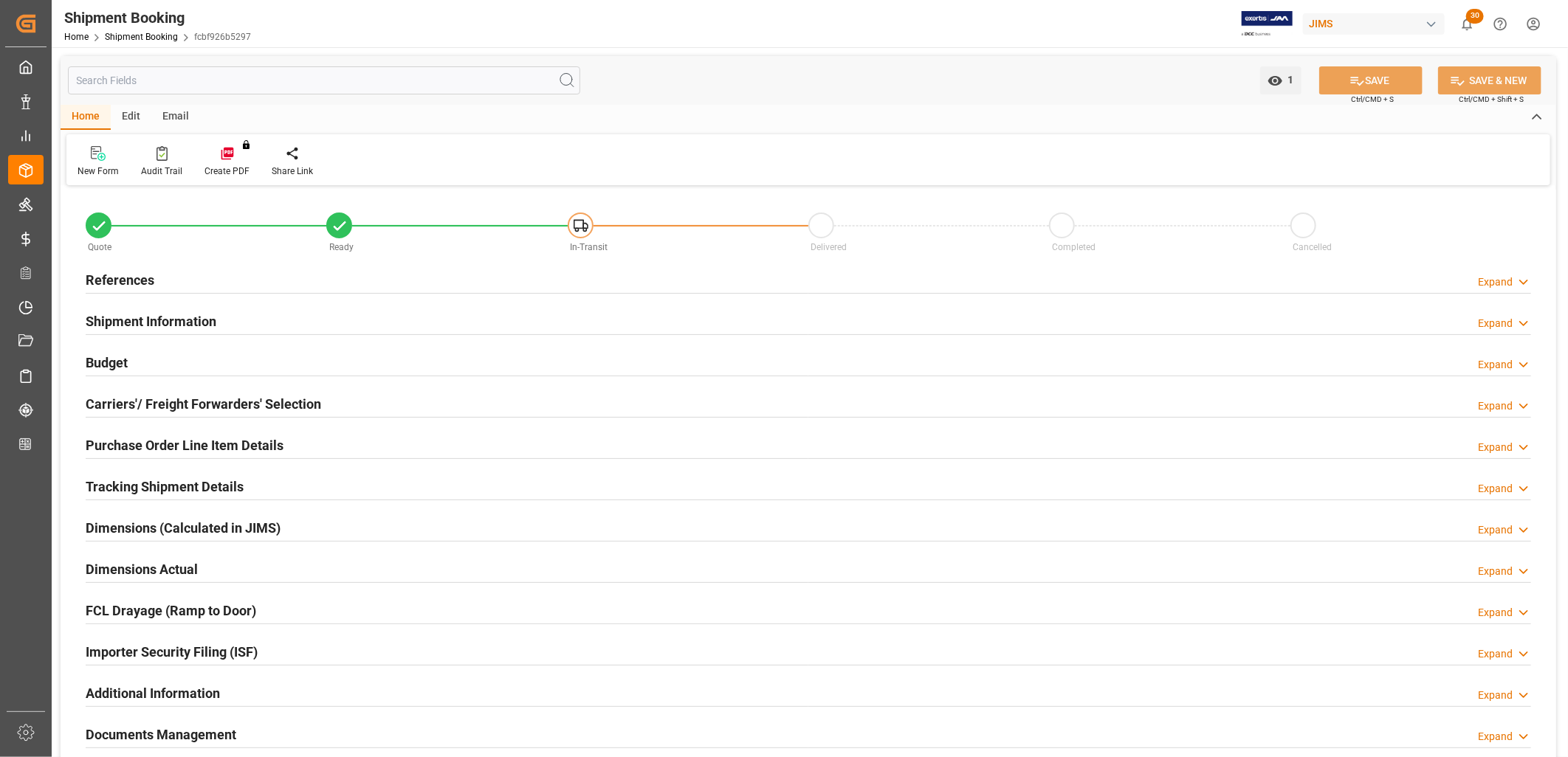
type input "0"
type input "16-09-2025"
click at [136, 276] on h2 "References" at bounding box center [120, 280] width 69 height 20
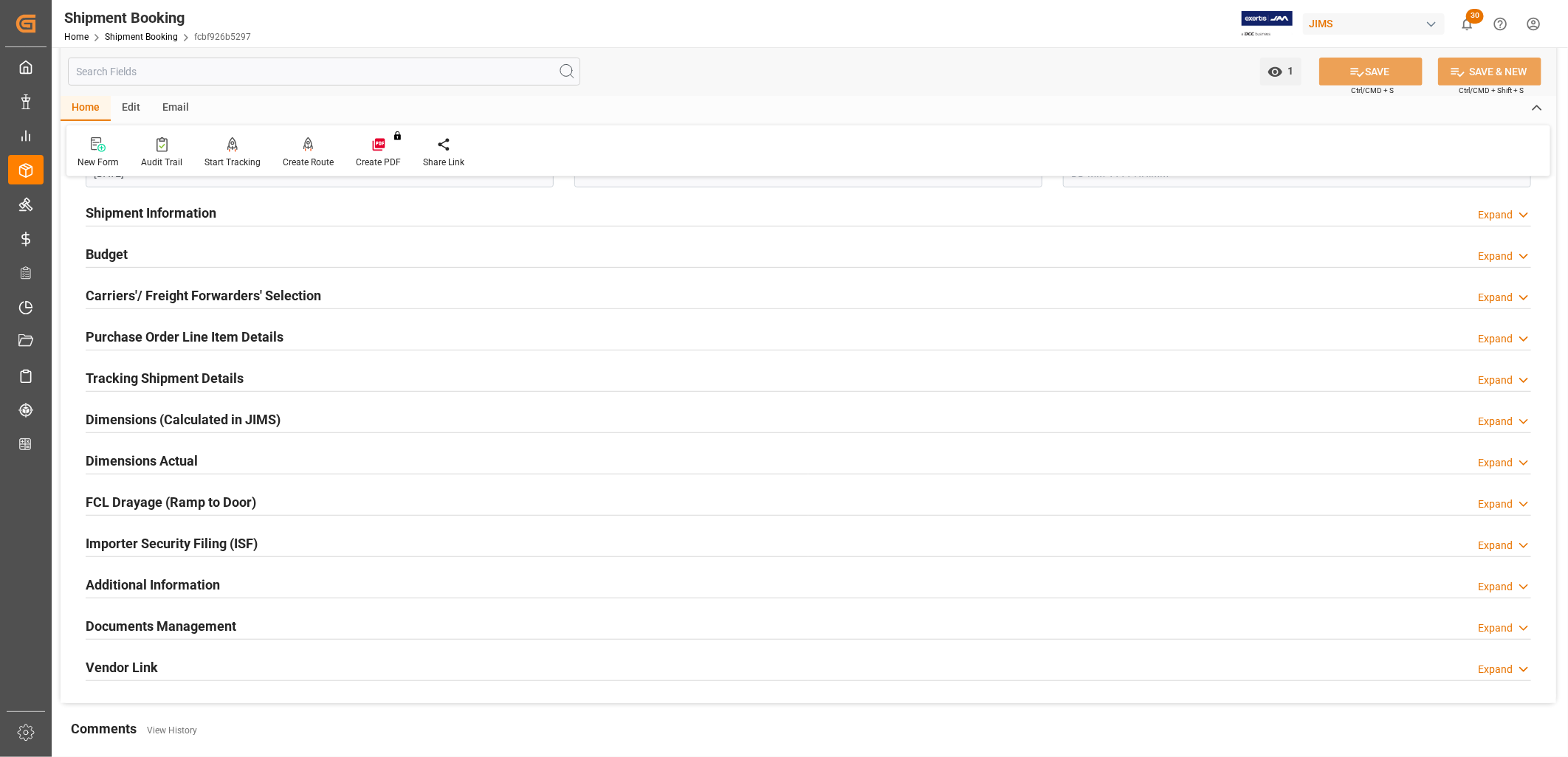
scroll to position [410, 0]
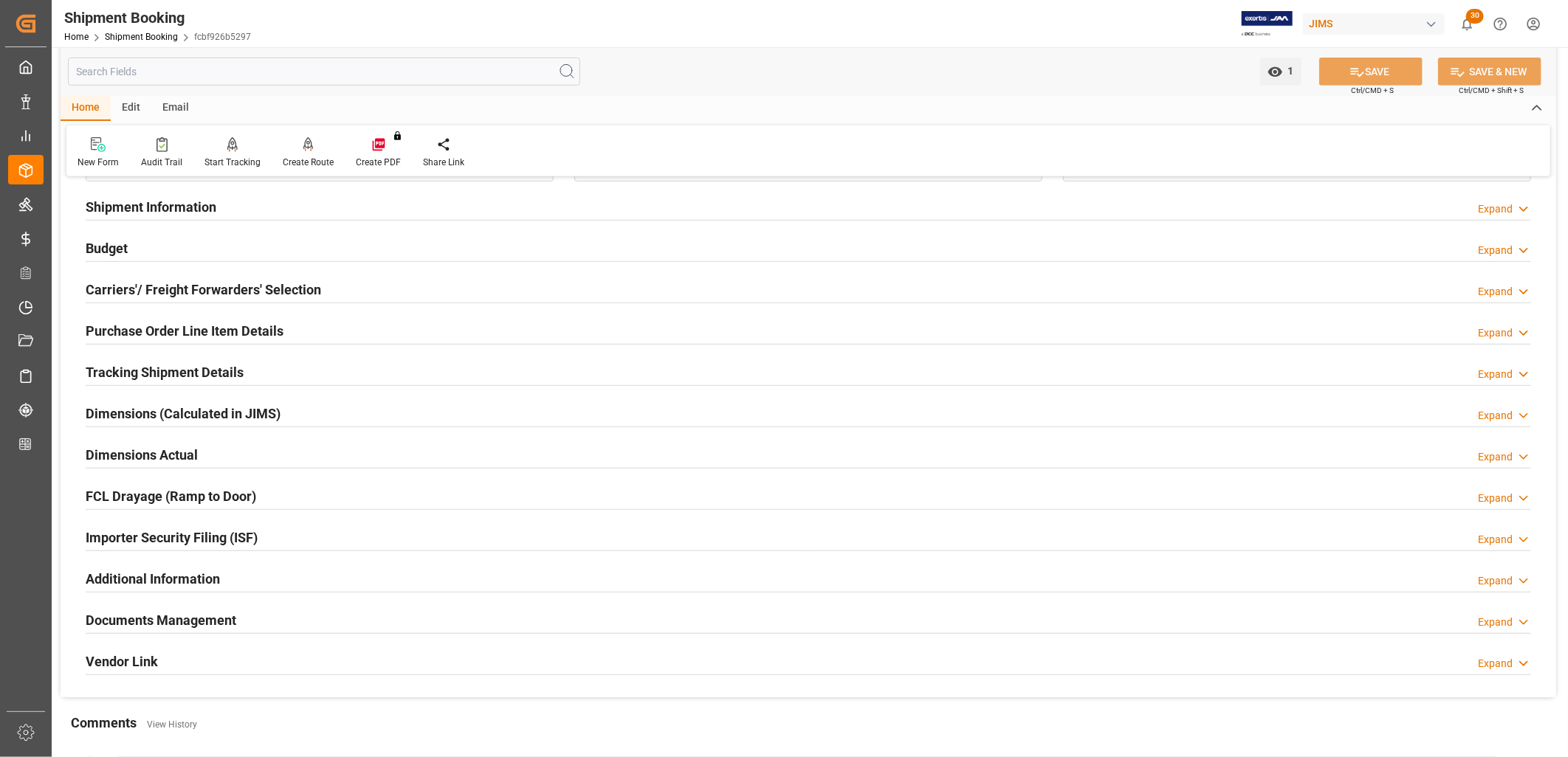
click at [198, 330] on h2 "Purchase Order Line Item Details" at bounding box center [184, 331] width 198 height 20
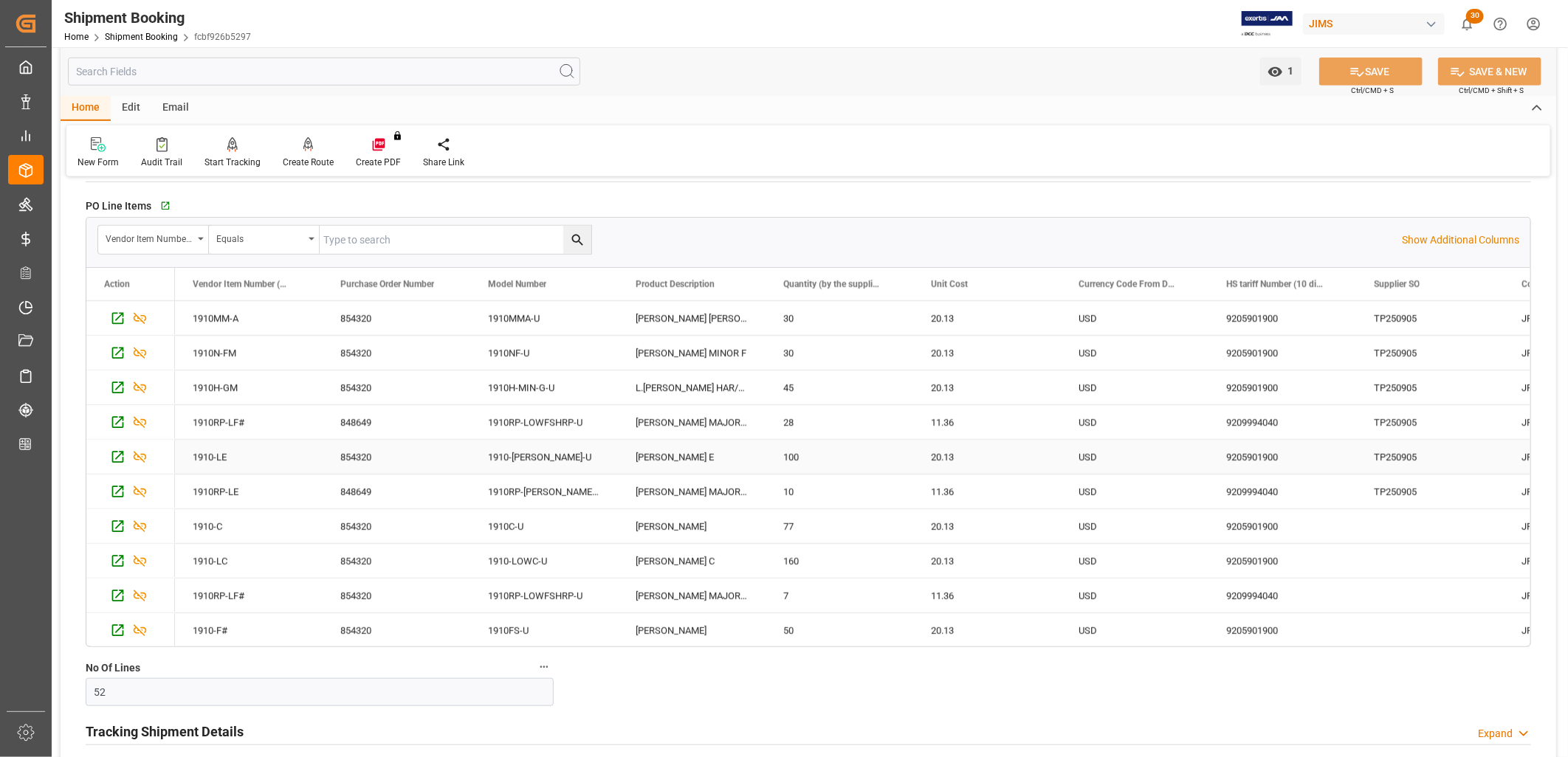
scroll to position [574, 0]
click at [1387, 531] on div "Press SPACE to select this row." at bounding box center [1430, 525] width 148 height 34
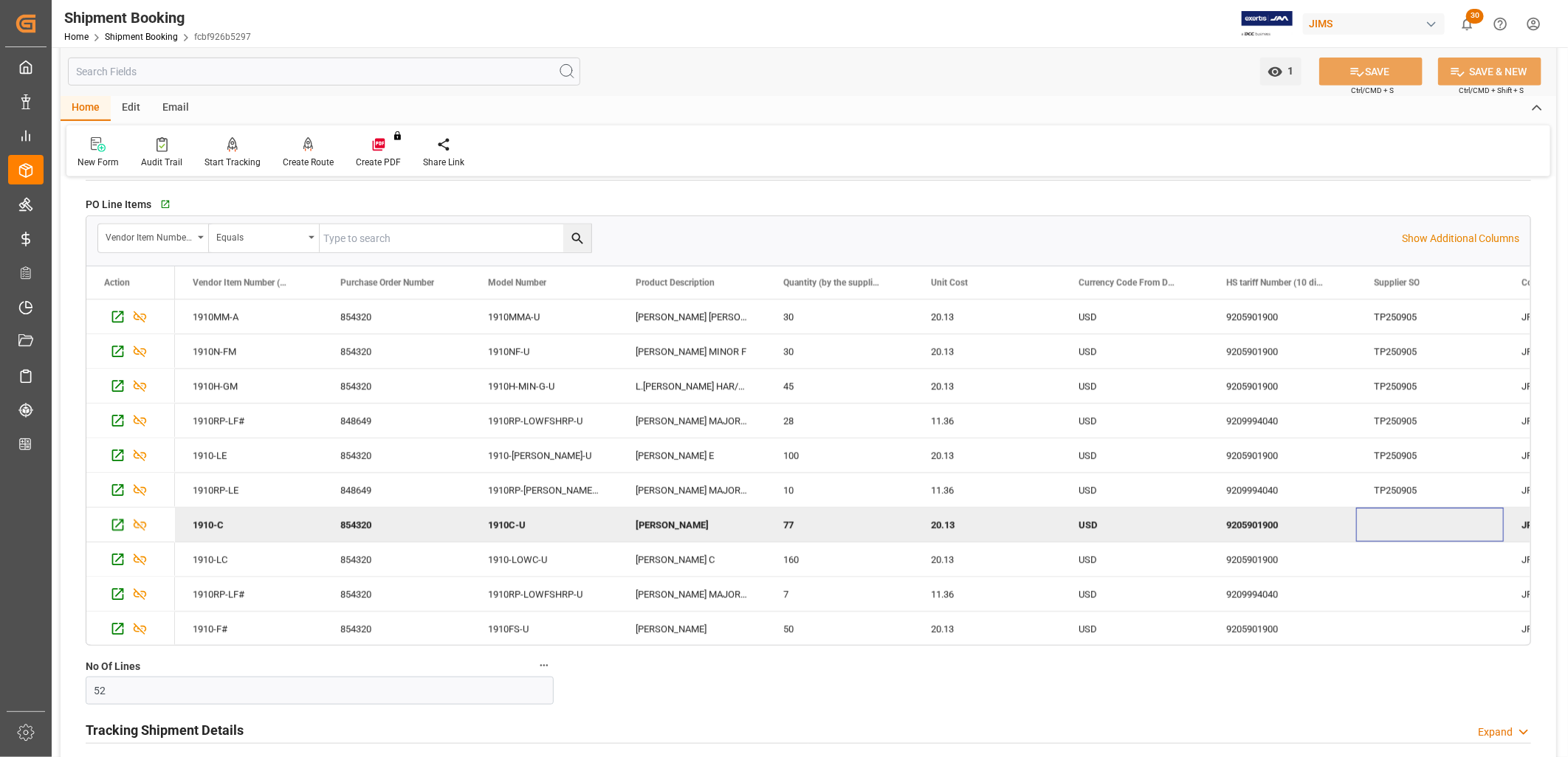
click at [1389, 525] on div "Press SPACE to deselect this row." at bounding box center [1430, 525] width 148 height 34
click at [1474, 281] on div "Supplier SO" at bounding box center [1429, 283] width 112 height 33
click at [1474, 281] on span at bounding box center [1479, 282] width 13 height 13
click at [1384, 527] on div "Press SPACE to deselect this row." at bounding box center [1430, 525] width 148 height 34
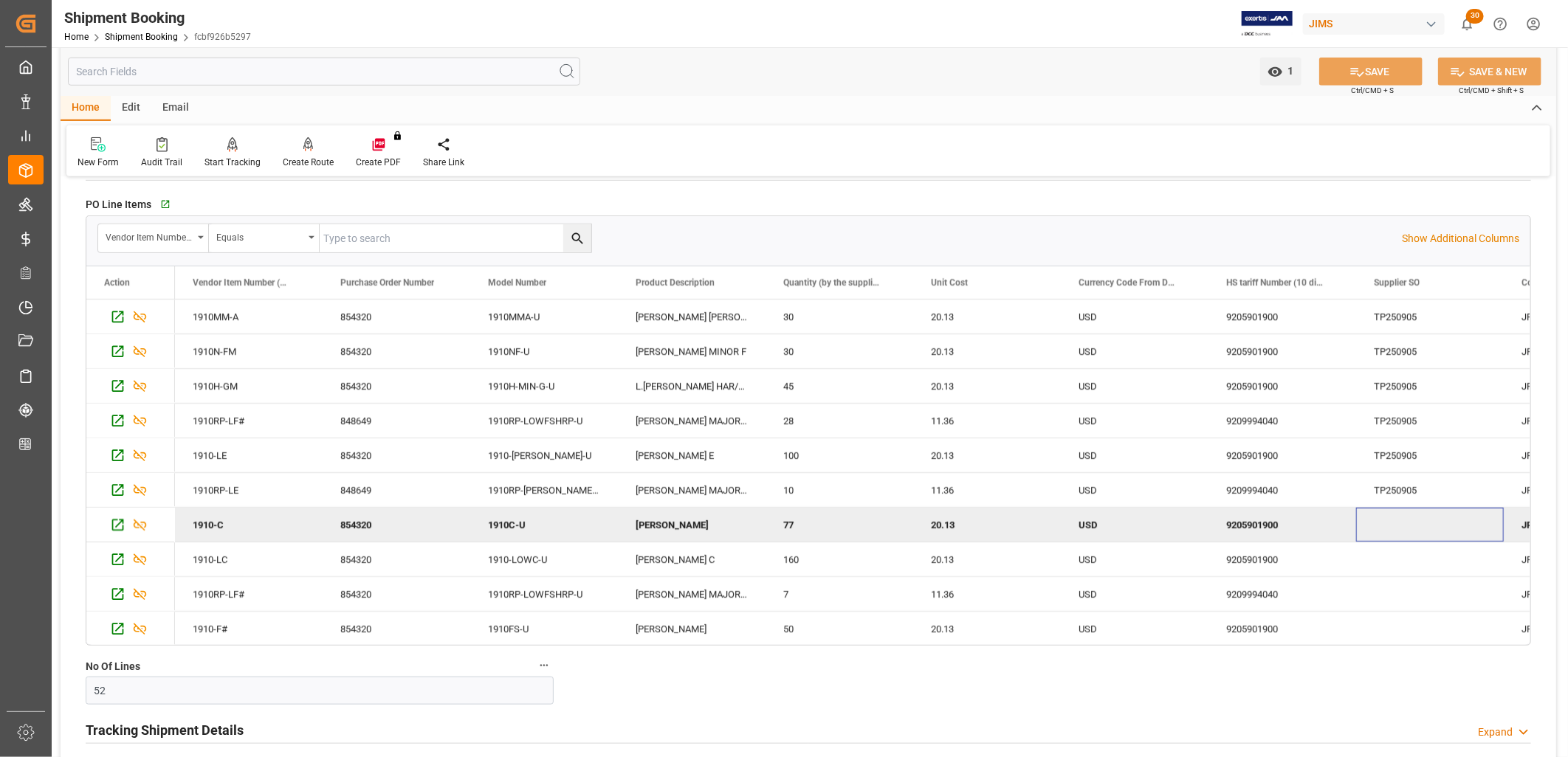
click at [1381, 516] on div "Press SPACE to deselect this row." at bounding box center [1430, 525] width 148 height 34
click at [1386, 569] on div "Press SPACE to select this row." at bounding box center [1430, 559] width 148 height 34
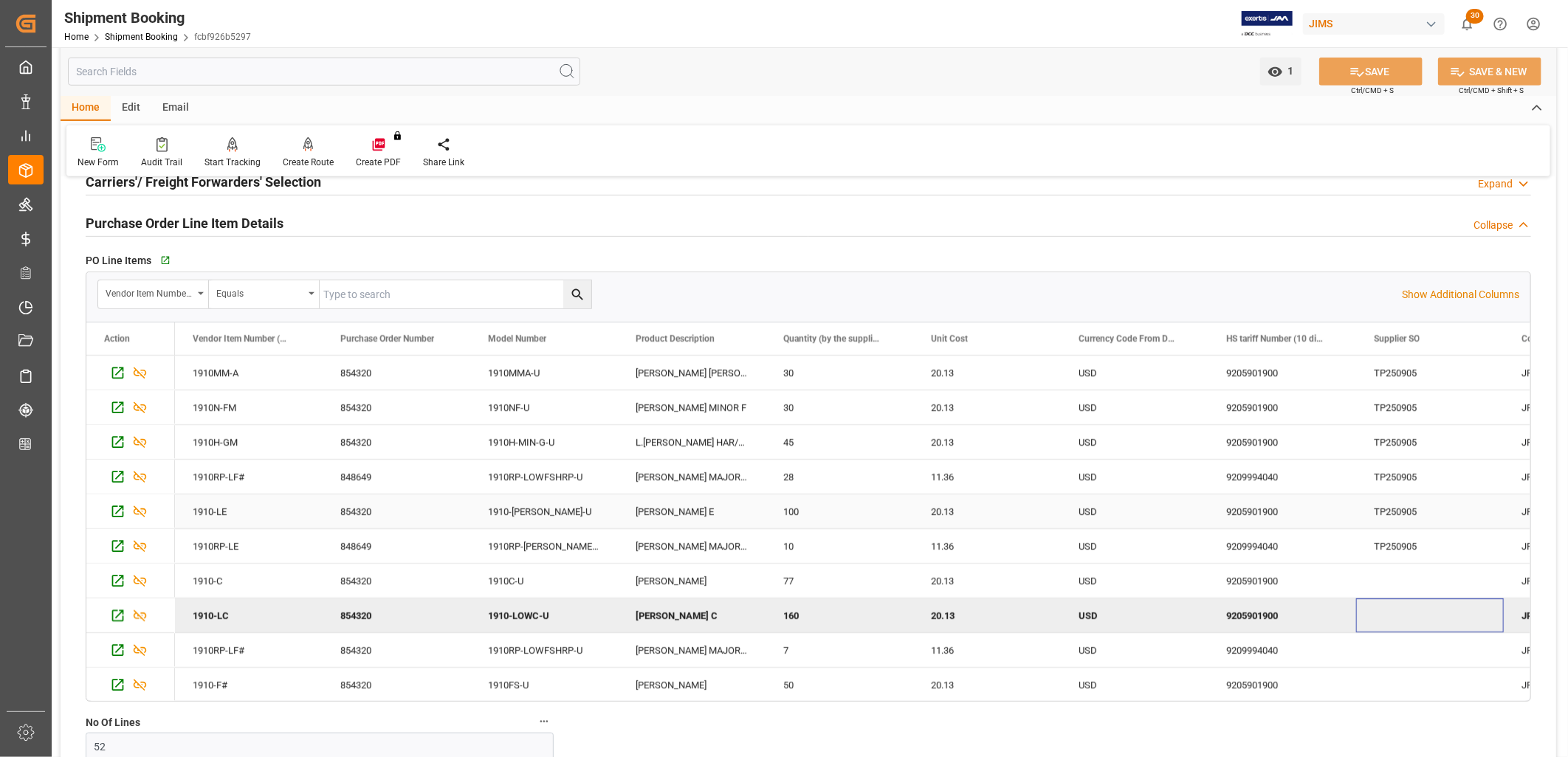
scroll to position [492, 0]
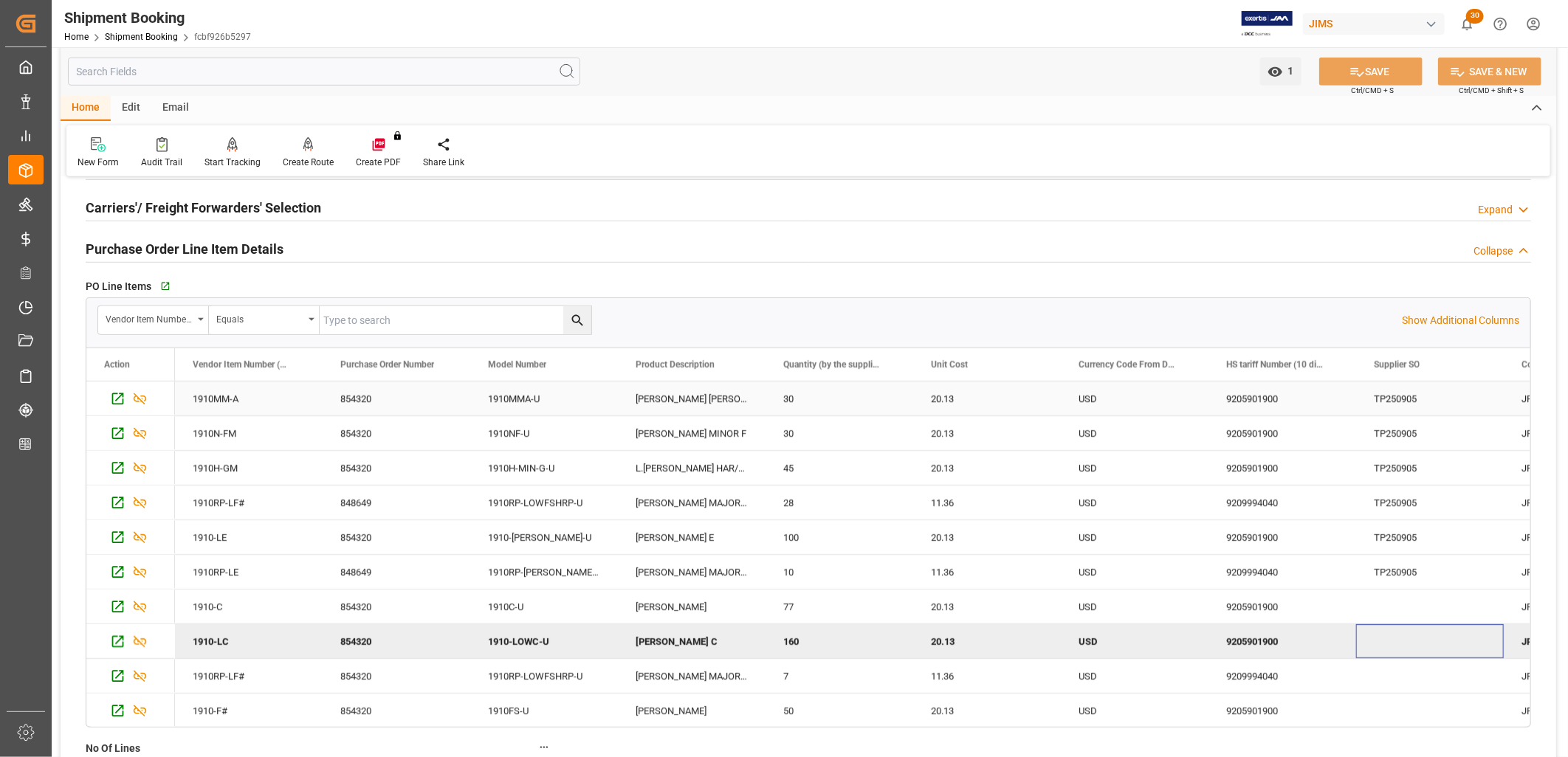
click at [529, 392] on div "1910MMA-U" at bounding box center [544, 398] width 148 height 34
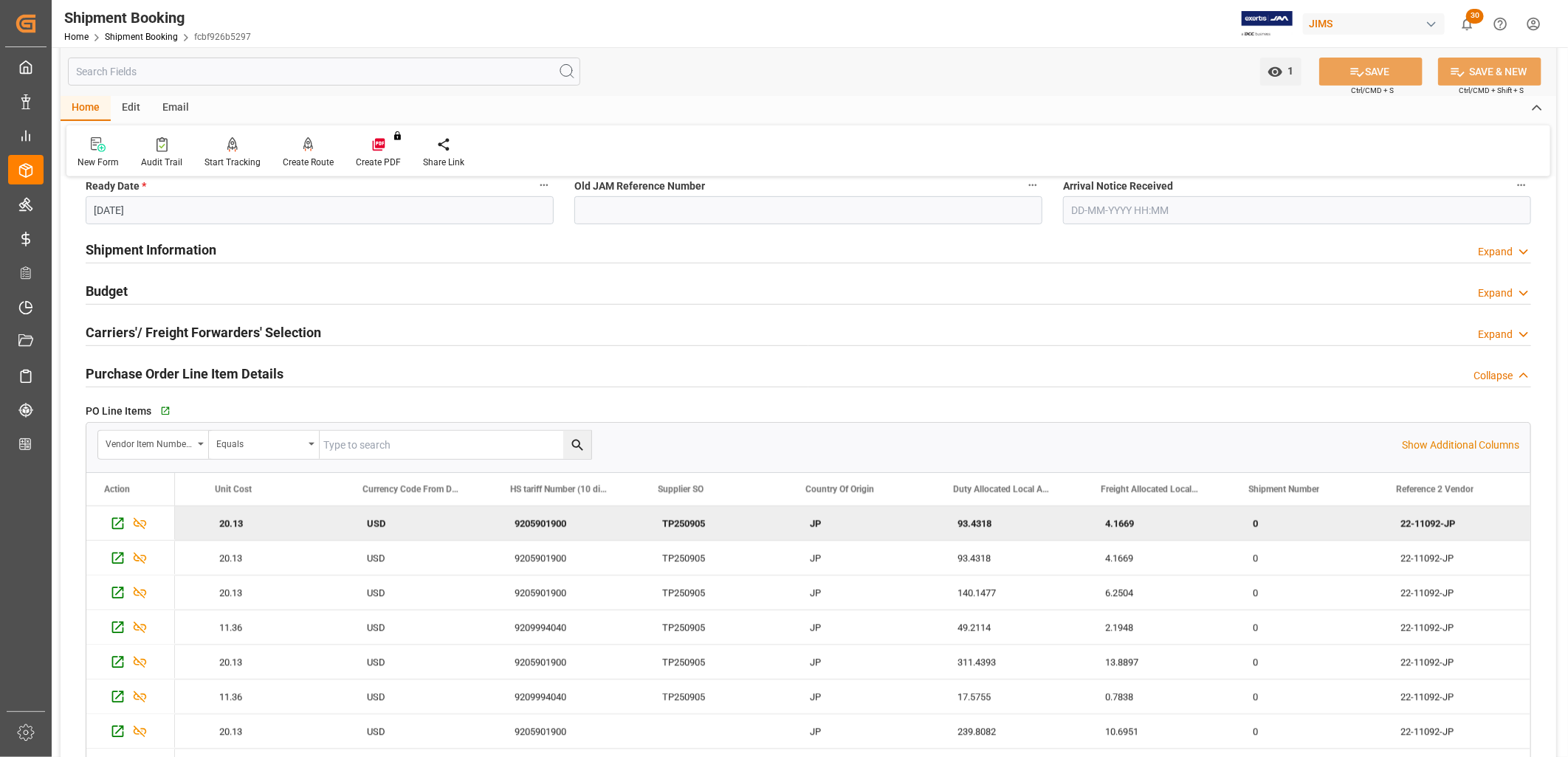
scroll to position [410, 0]
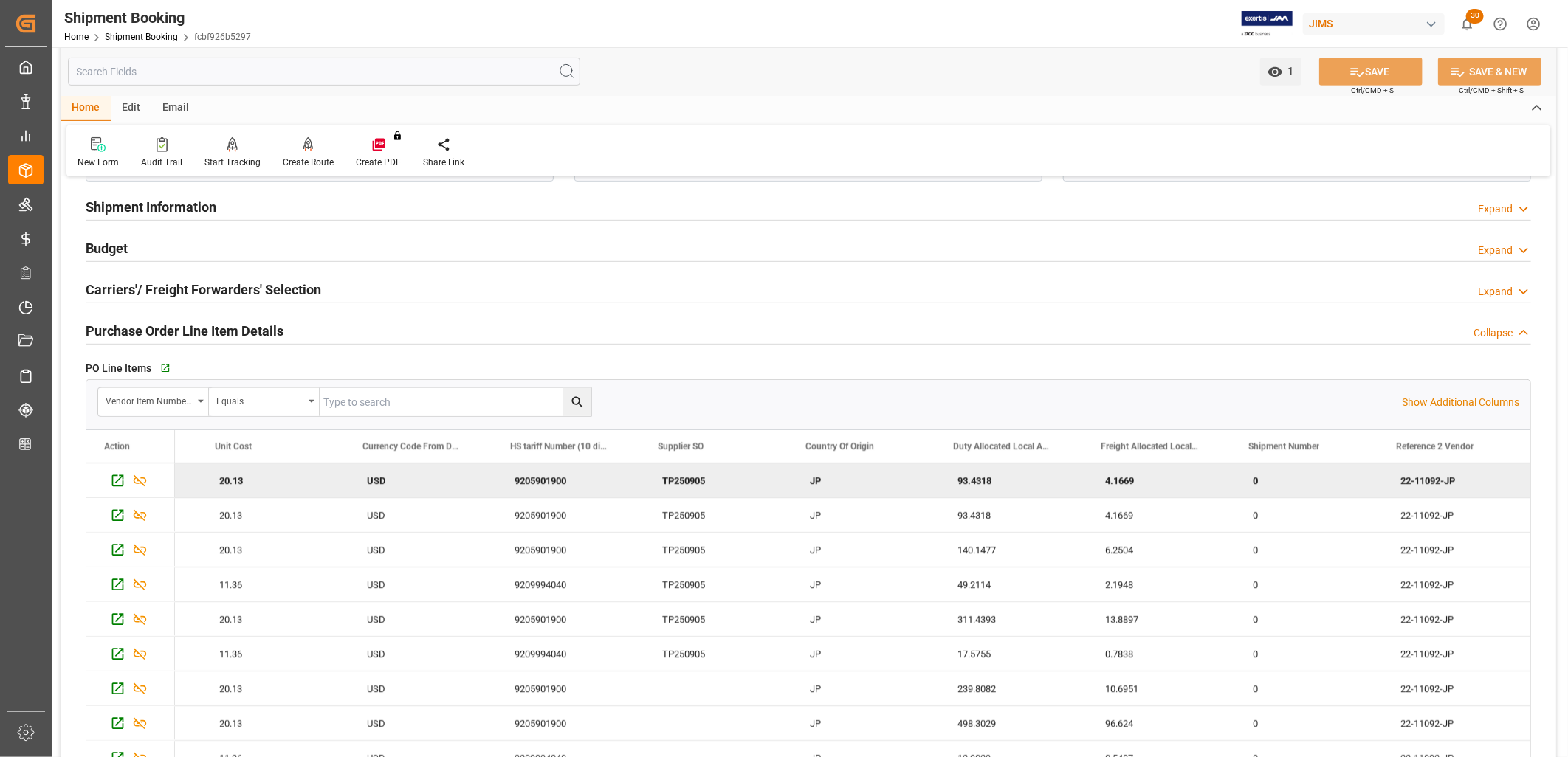
click at [241, 475] on div "20.13" at bounding box center [275, 480] width 148 height 34
click at [1447, 481] on div "22-11092-JP" at bounding box center [1456, 480] width 148 height 34
click at [1310, 473] on div "0" at bounding box center [1309, 480] width 148 height 34
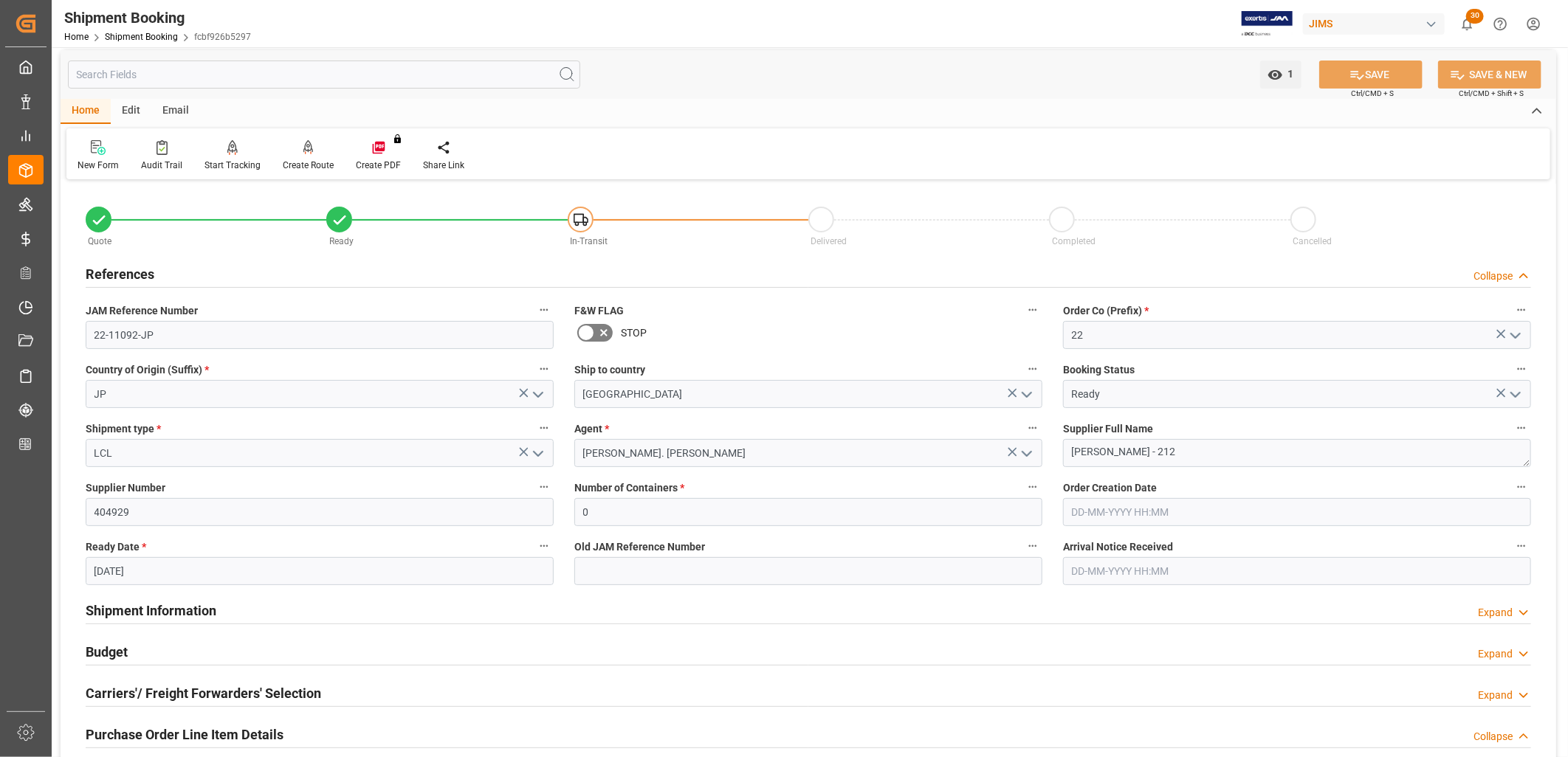
scroll to position [0, 0]
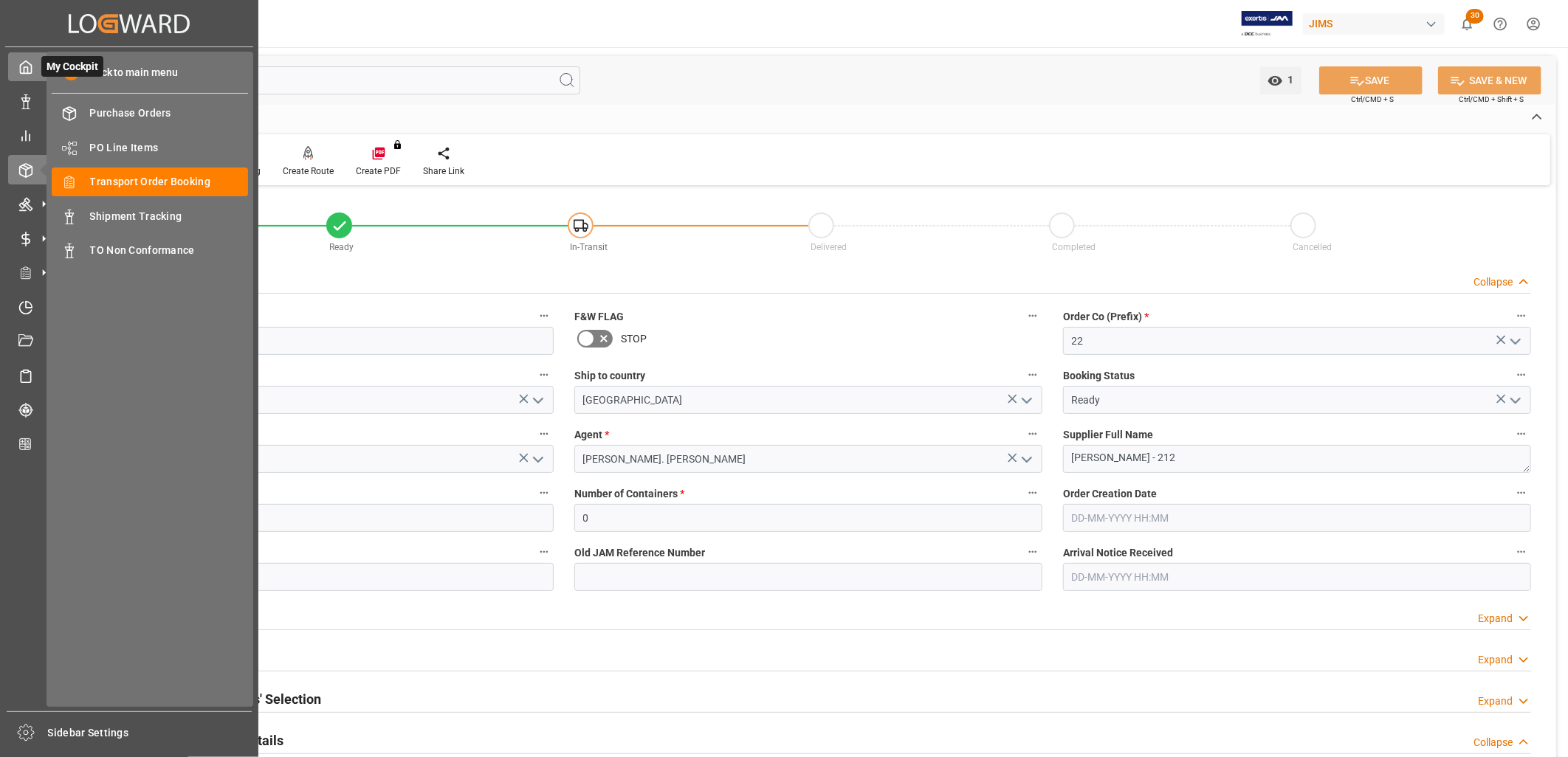
click at [25, 62] on icon at bounding box center [25, 67] width 15 height 15
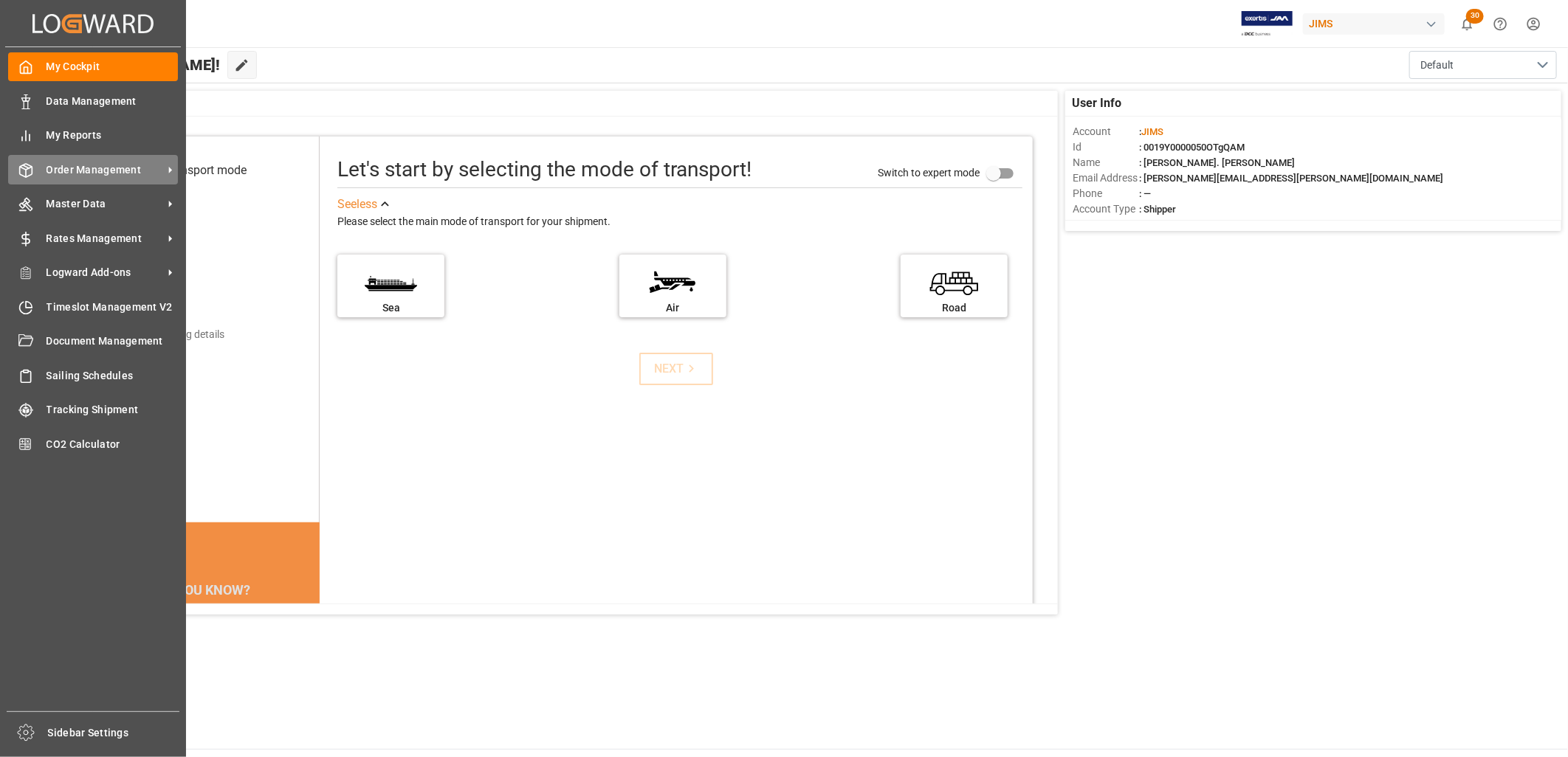
click at [80, 163] on span "Order Management" at bounding box center [105, 170] width 117 height 16
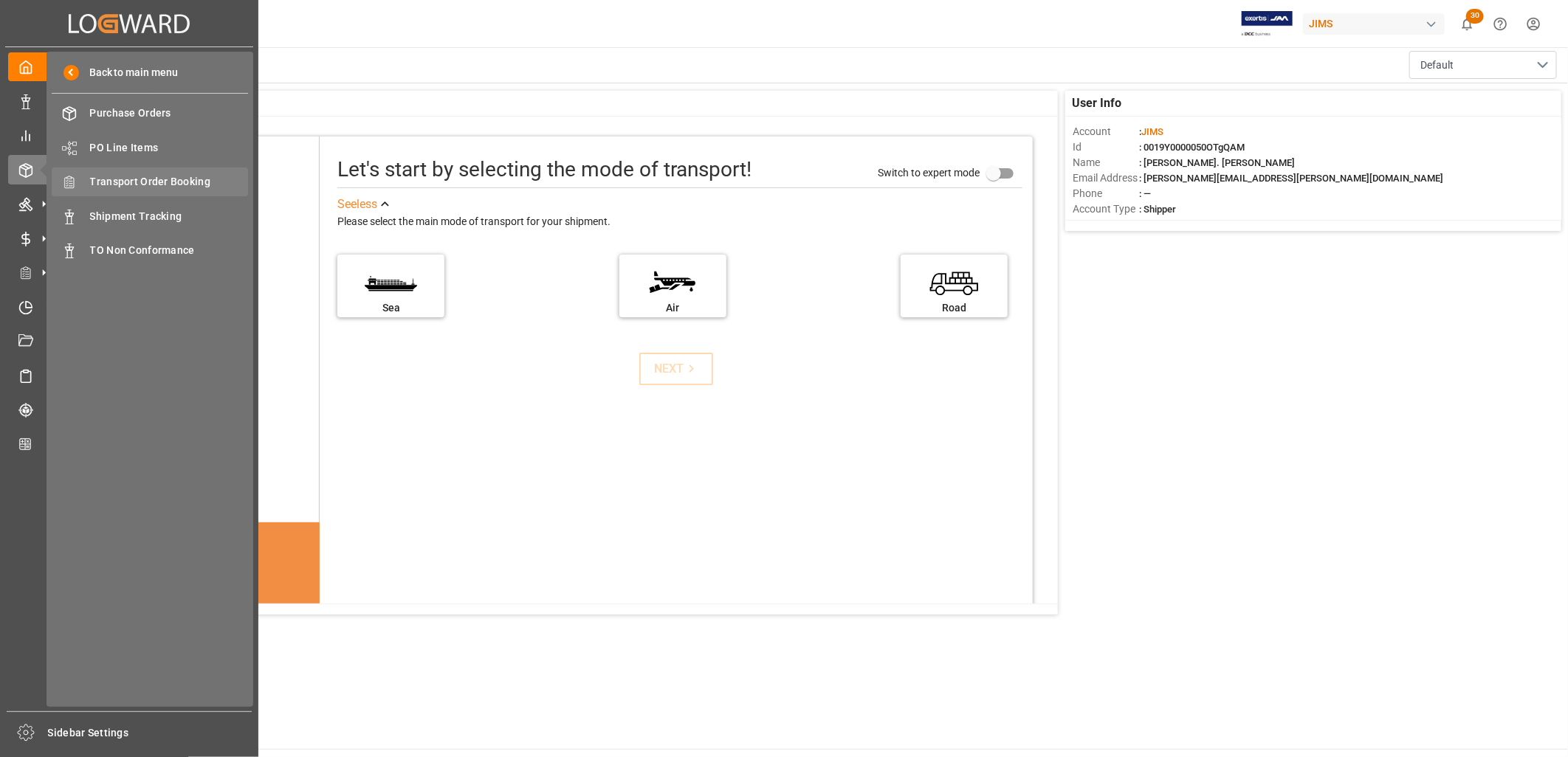
click at [182, 174] on span "Transport Order Booking" at bounding box center [169, 181] width 158 height 16
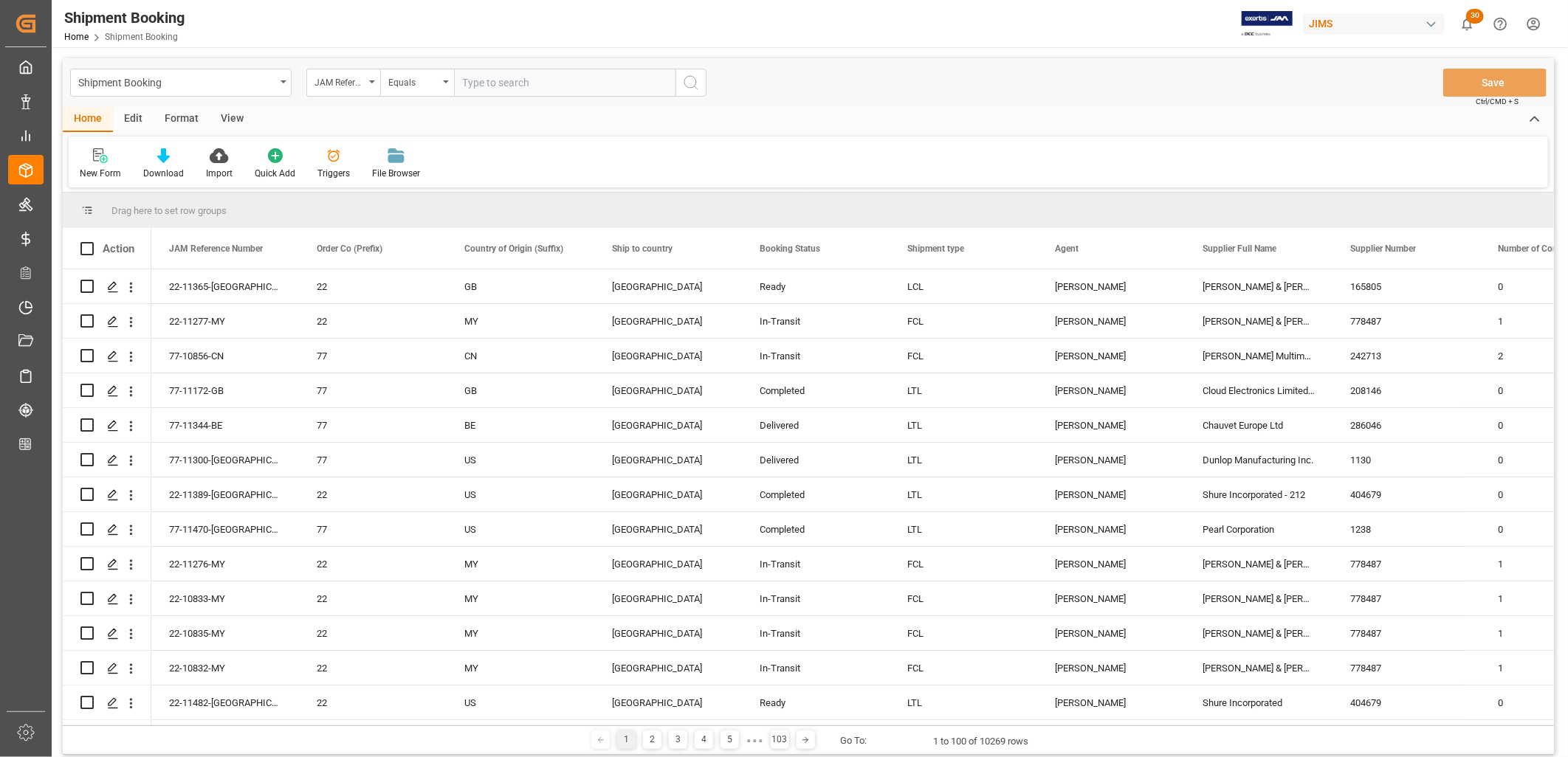
drag, startPoint x: 456, startPoint y: 76, endPoint x: 503, endPoint y: 75, distance: 47.0
click at [459, 76] on input "text" at bounding box center [565, 83] width 222 height 28
type input "22-11092-JP"
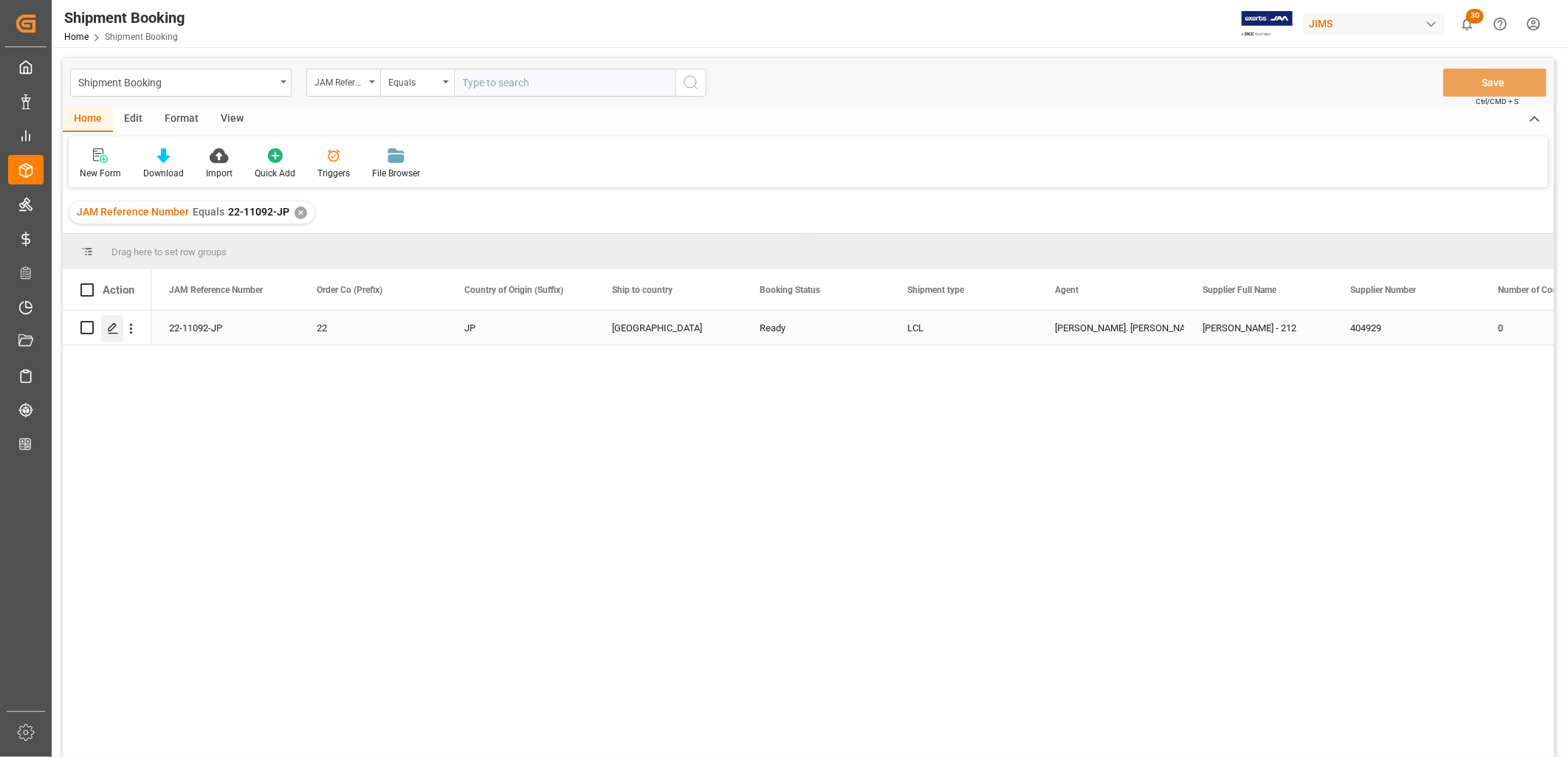
click at [113, 328] on icon "Press SPACE to select this row." at bounding box center [112, 328] width 11 height 11
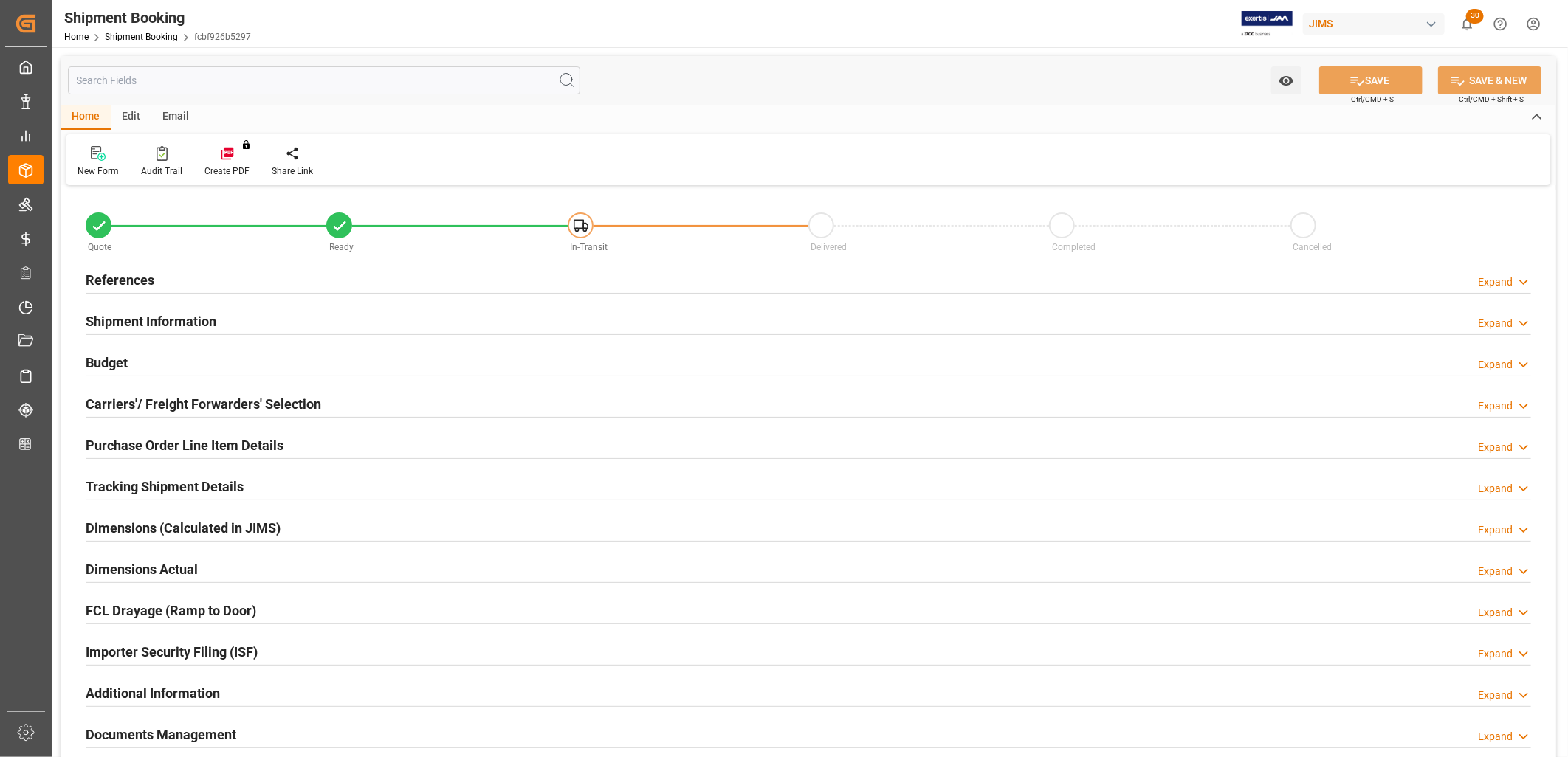
type input "0"
type input "48"
type input "16-09-2025"
click at [135, 275] on h2 "References" at bounding box center [120, 280] width 69 height 20
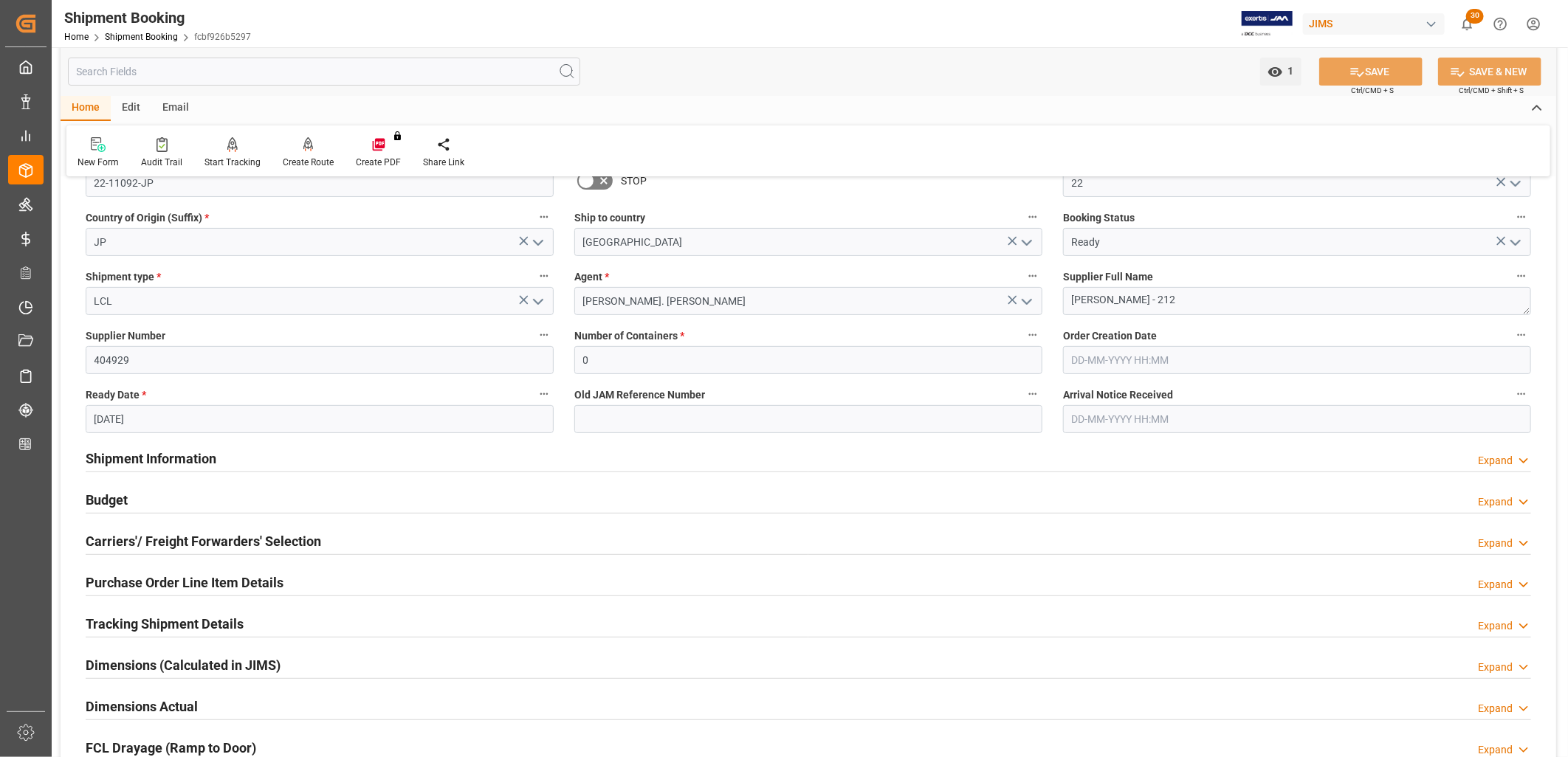
scroll to position [164, 0]
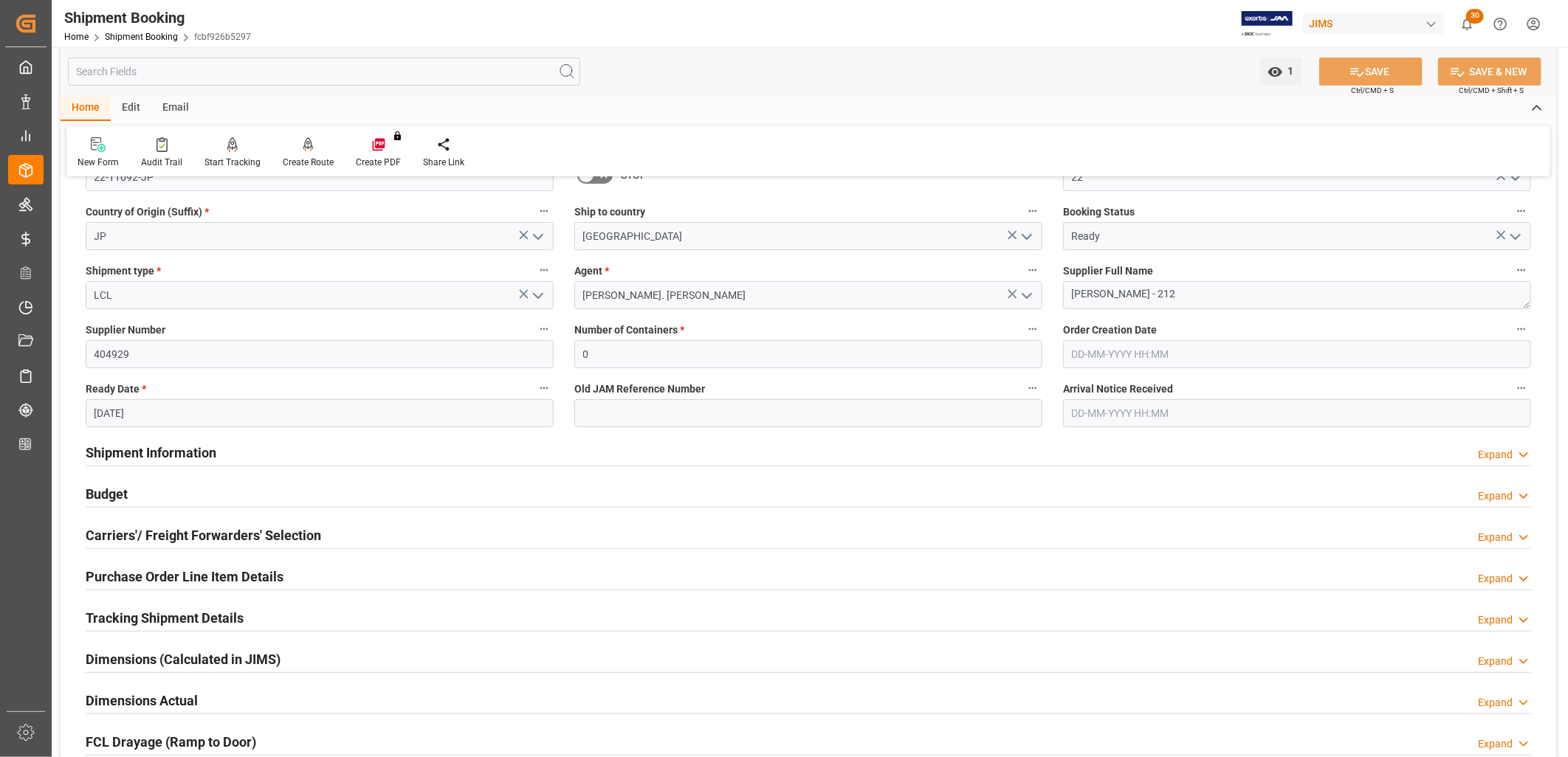
click at [163, 448] on h2 "Shipment Information" at bounding box center [150, 452] width 131 height 20
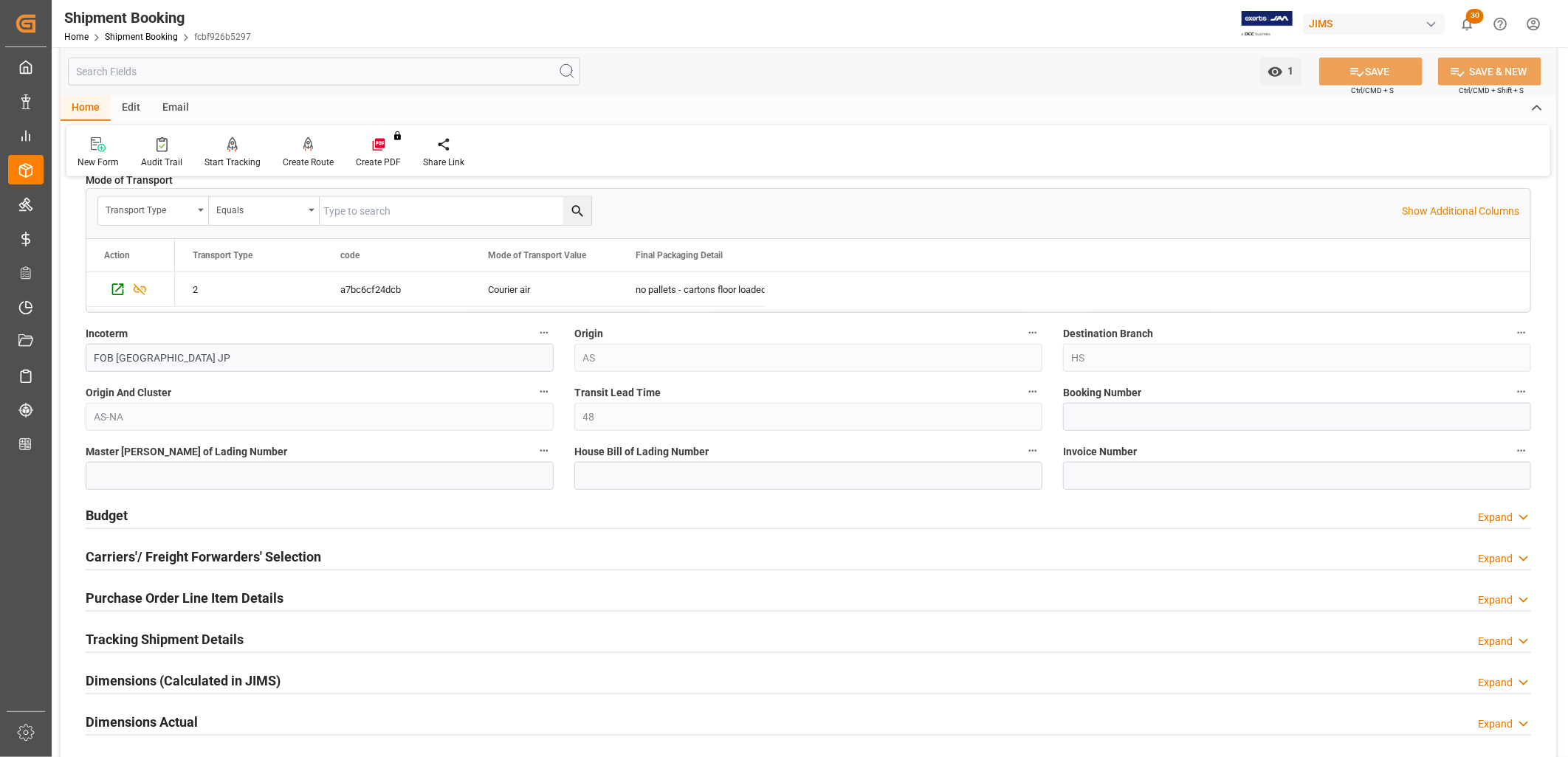
scroll to position [820, 0]
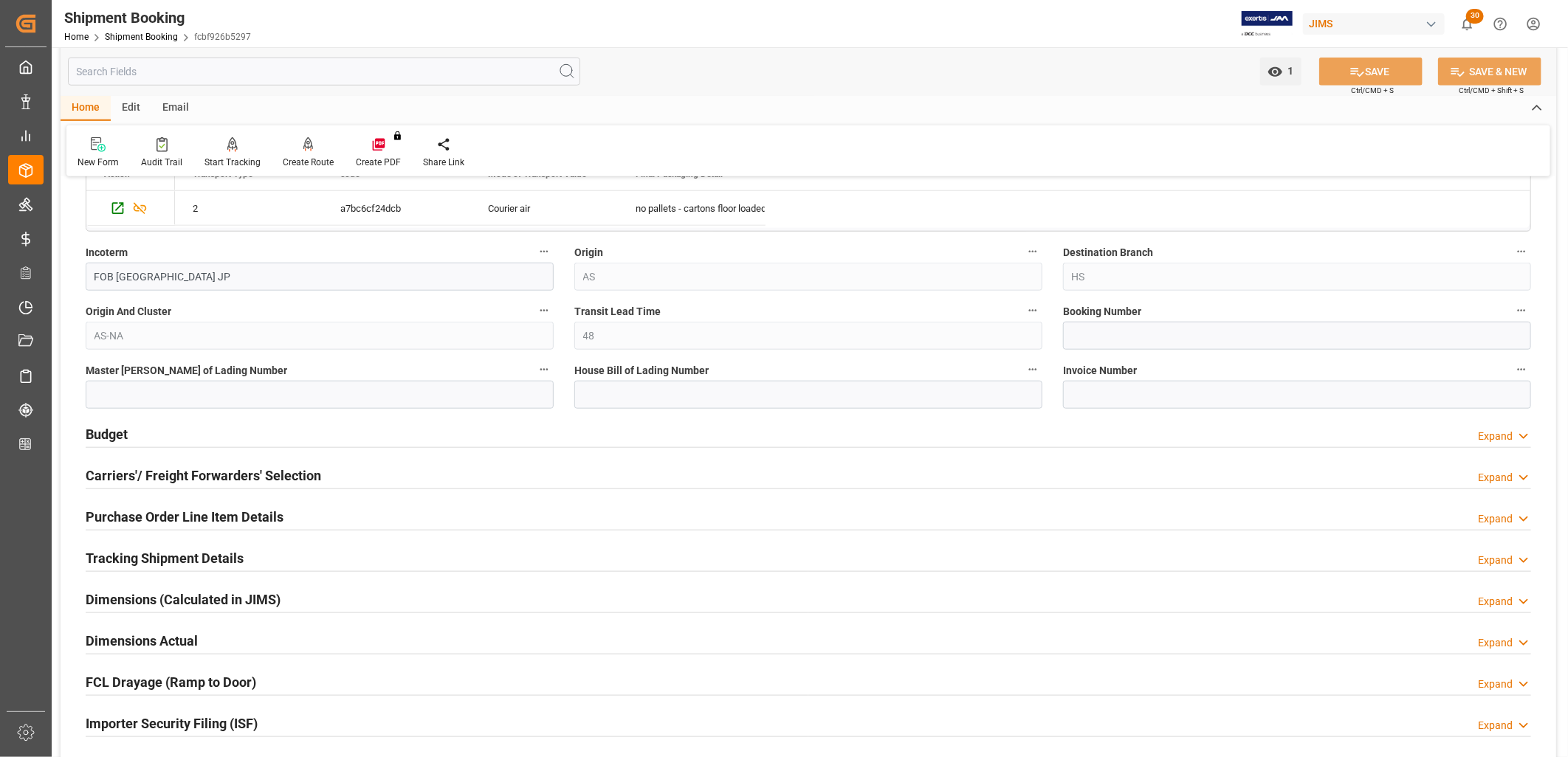
click at [121, 433] on h2 "Budget" at bounding box center [106, 434] width 42 height 20
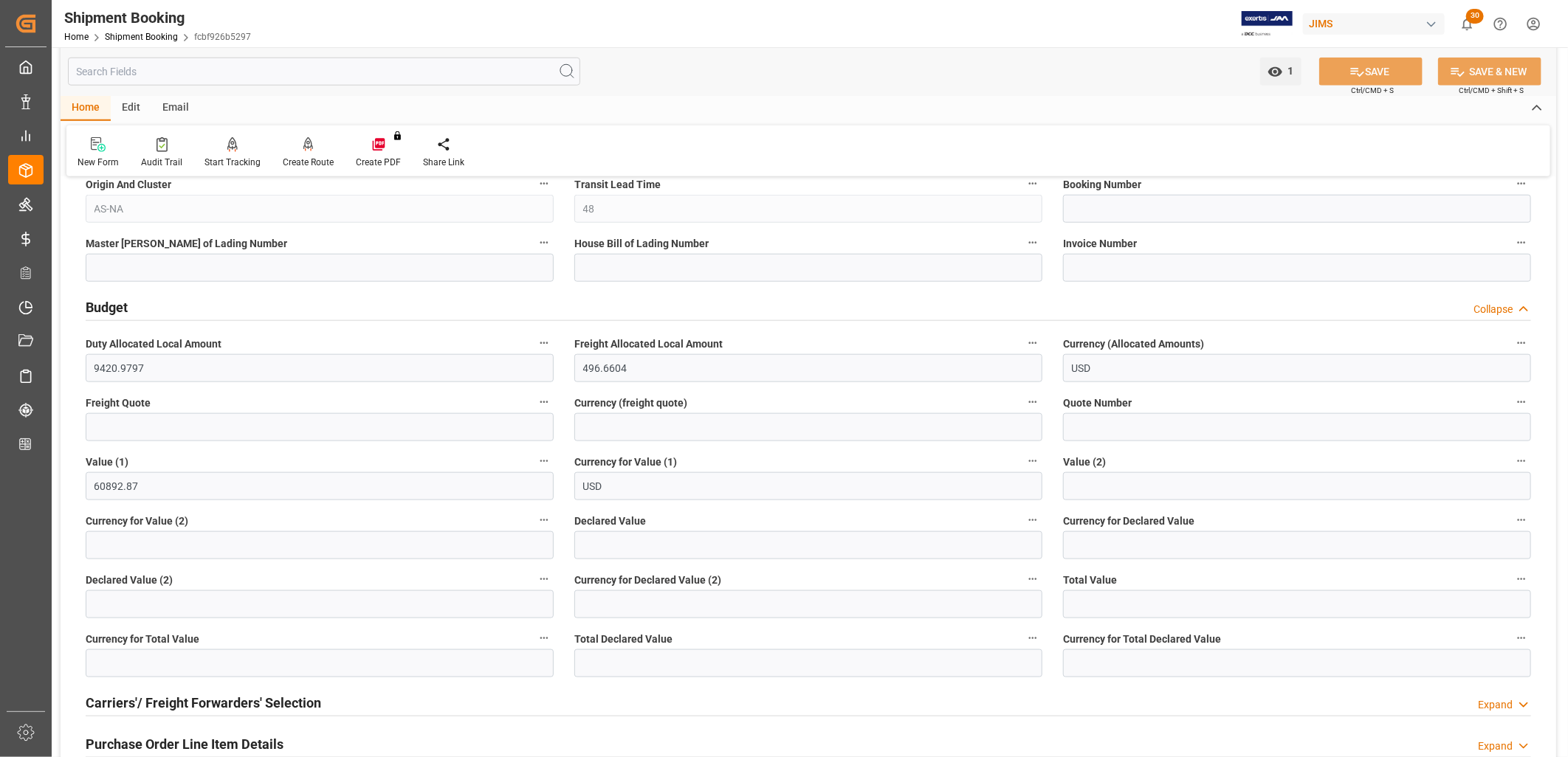
scroll to position [984, 0]
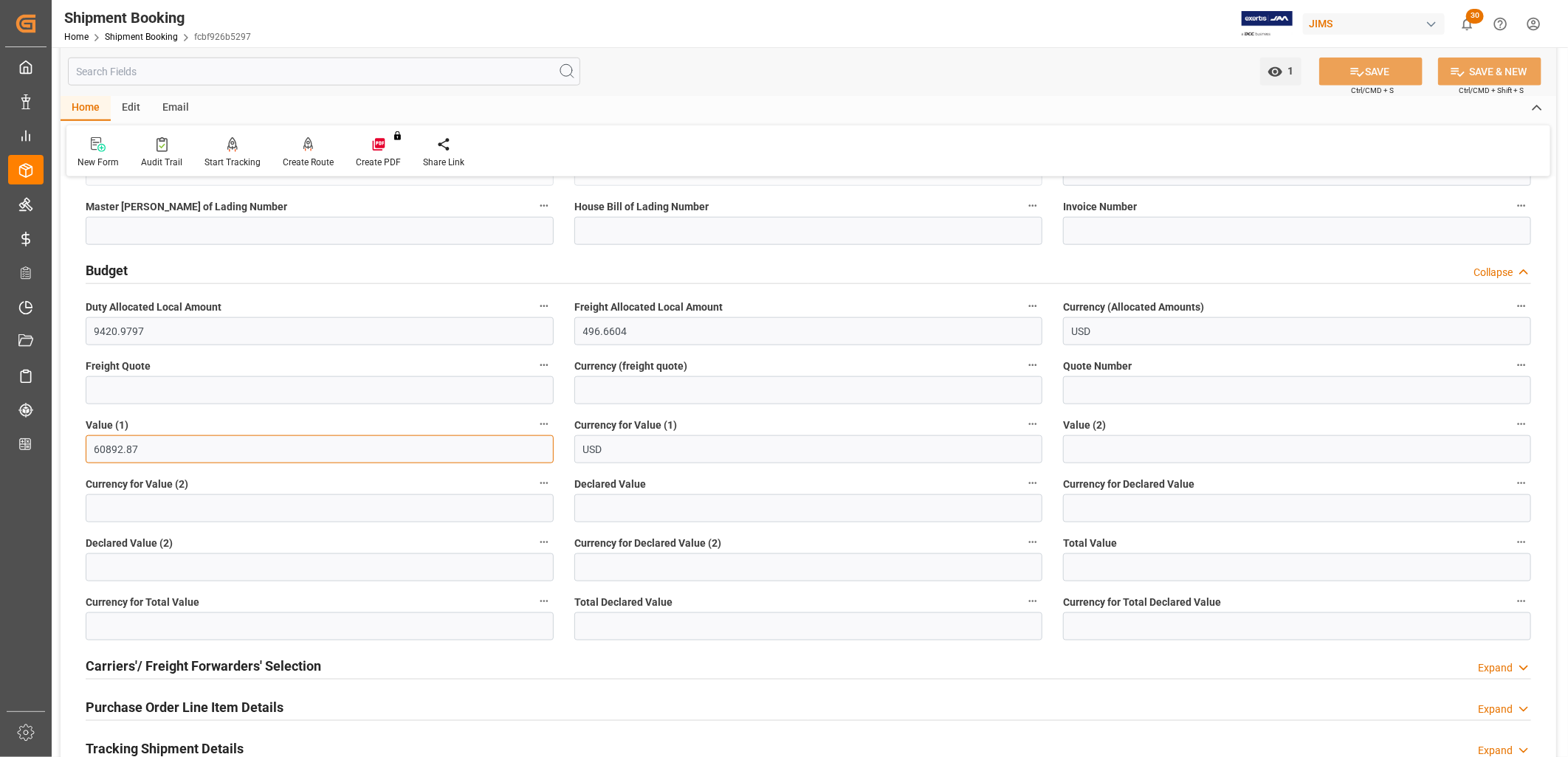
drag, startPoint x: 158, startPoint y: 449, endPoint x: 85, endPoint y: 443, distance: 73.2
click at [85, 443] on input "60892.87" at bounding box center [319, 449] width 468 height 28
type input "30433.74"
click at [399, 517] on input at bounding box center [319, 508] width 468 height 28
click at [475, 516] on input at bounding box center [319, 508] width 468 height 28
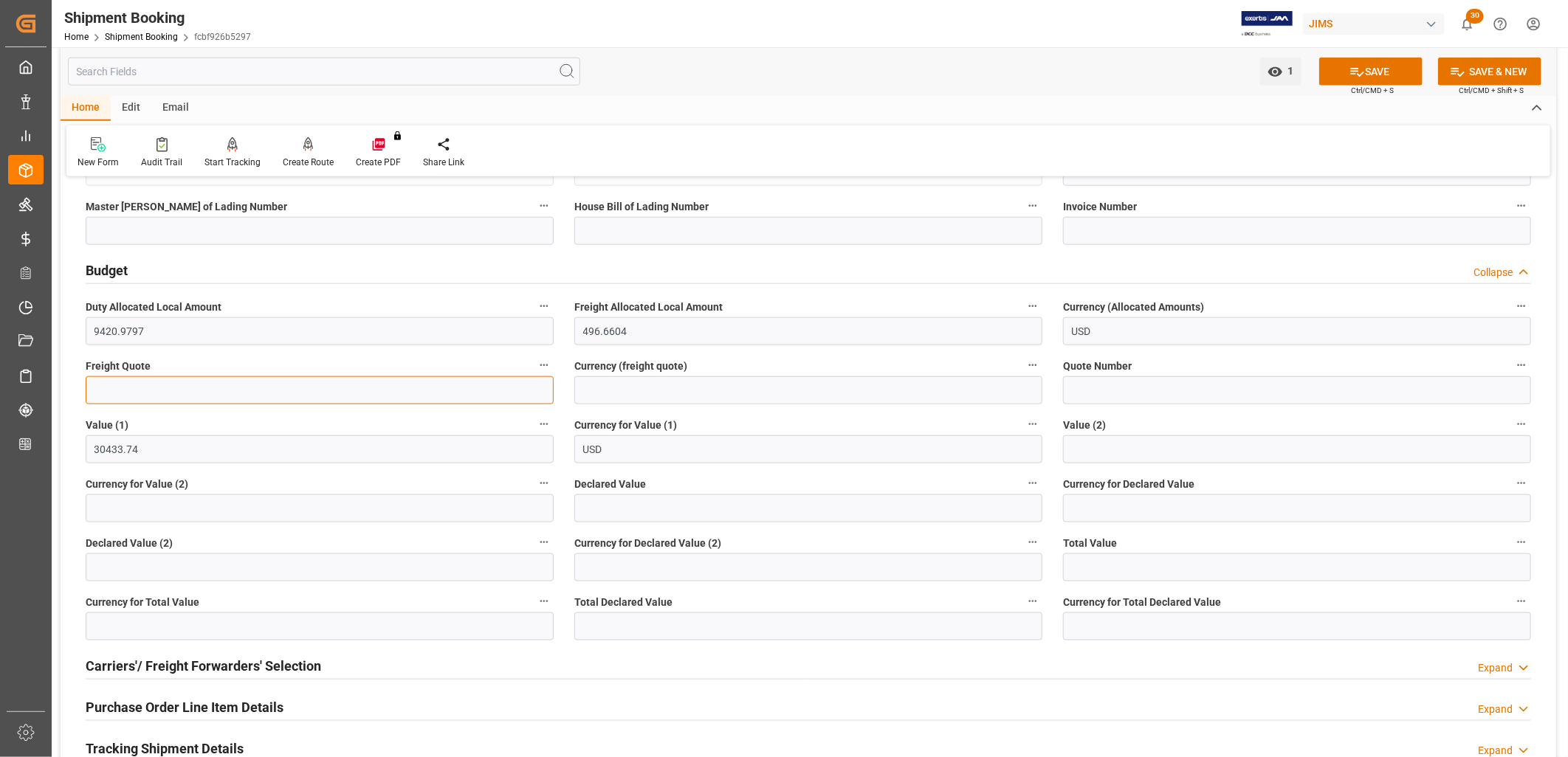
click at [136, 388] on input "text" at bounding box center [319, 391] width 468 height 28
click at [1369, 64] on button "SAVE" at bounding box center [1371, 71] width 103 height 28
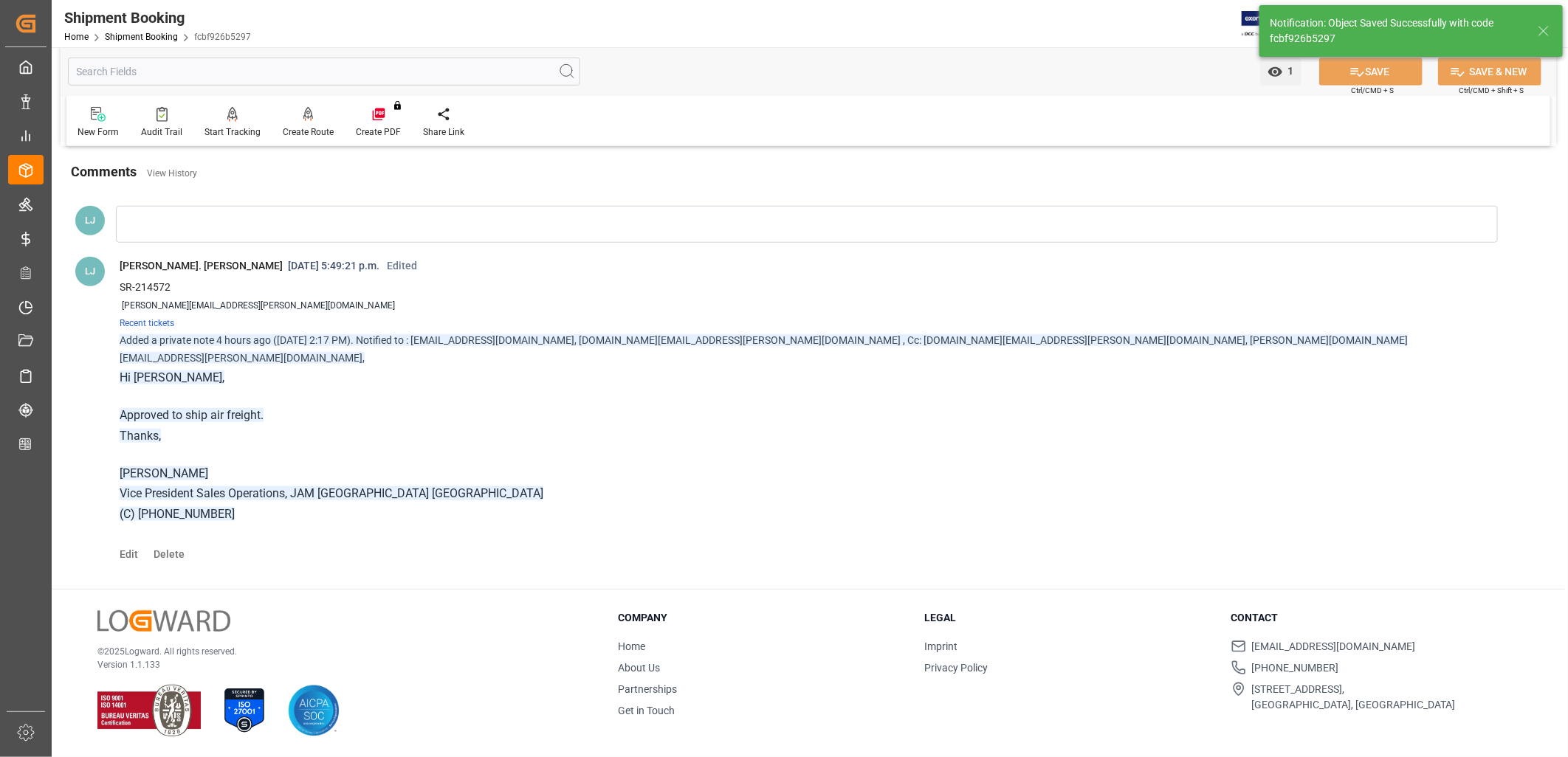
scroll to position [91, 0]
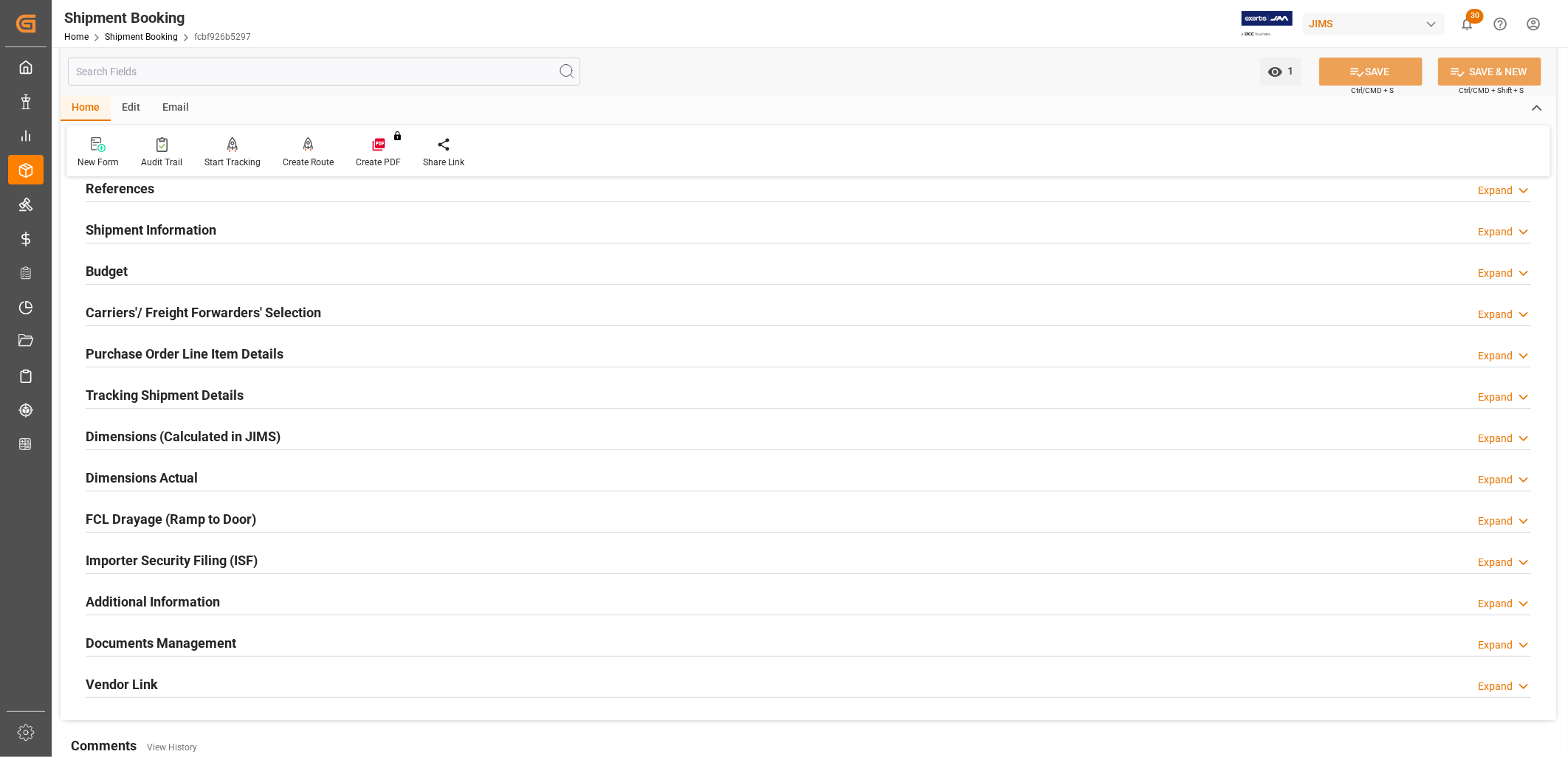
click at [187, 311] on h2 "Carriers'/ Freight Forwarders' Selection" at bounding box center [203, 313] width 236 height 20
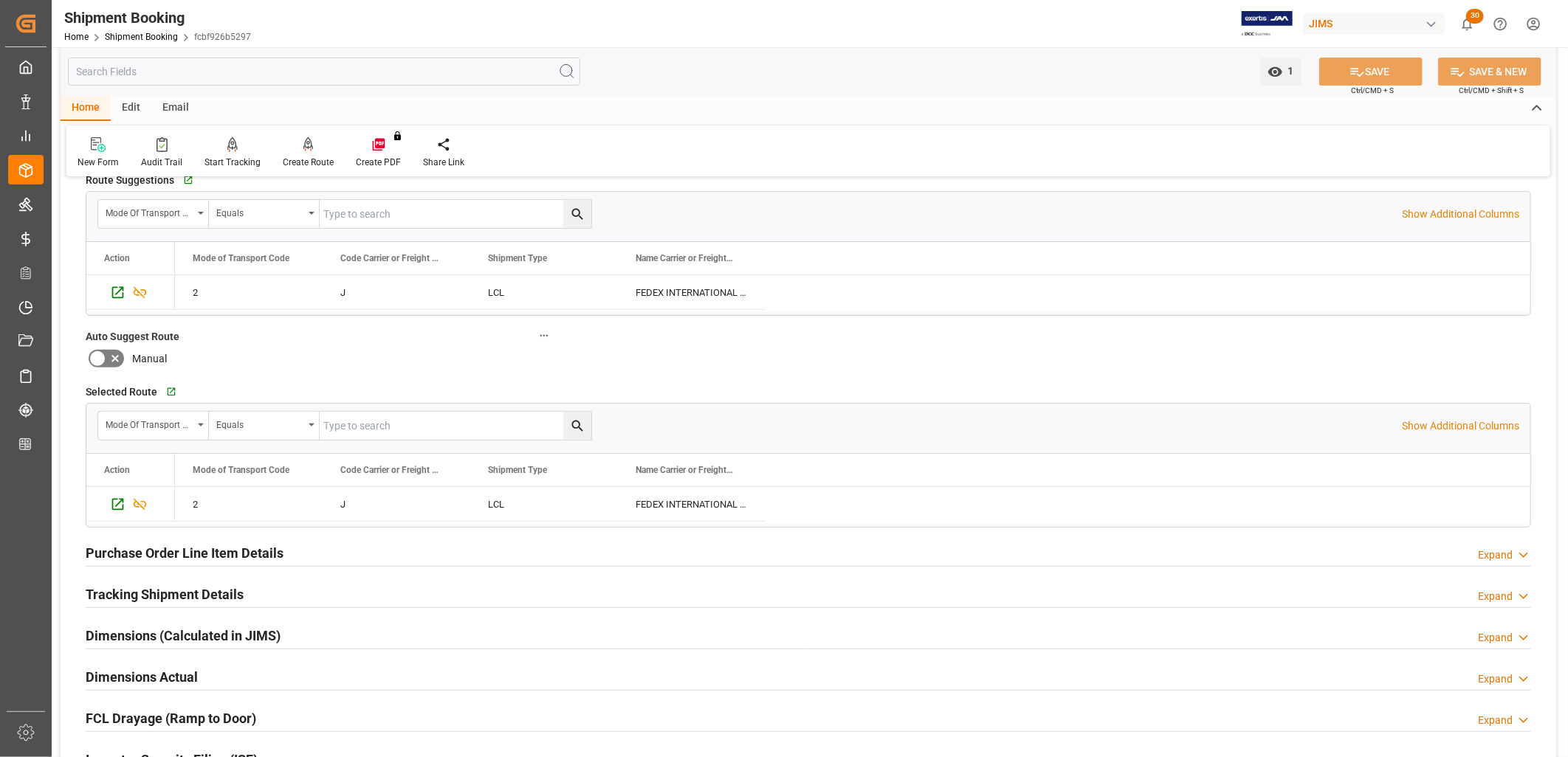
scroll to position [337, 0]
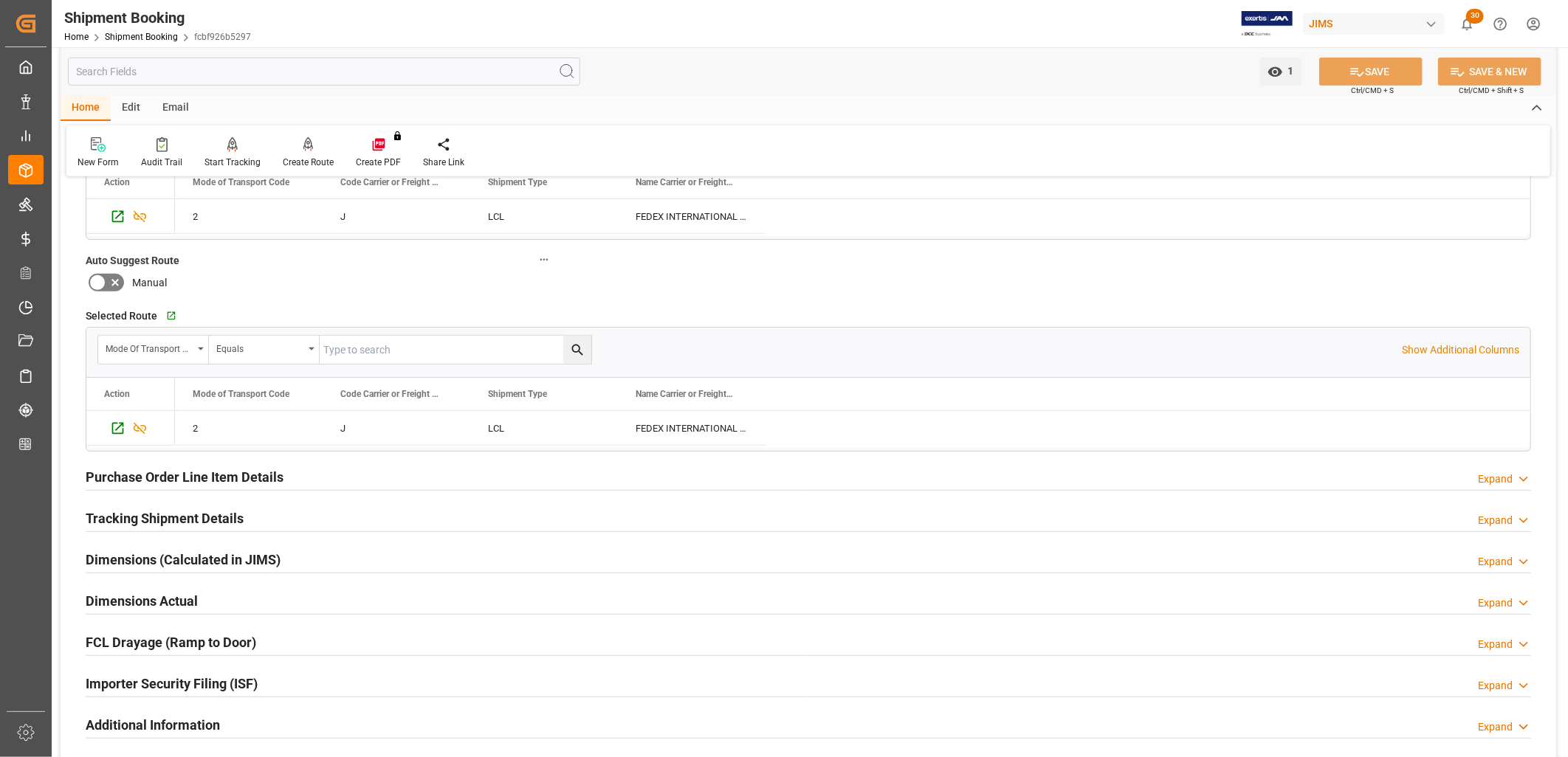
click at [235, 474] on h2 "Purchase Order Line Item Details" at bounding box center [184, 477] width 198 height 20
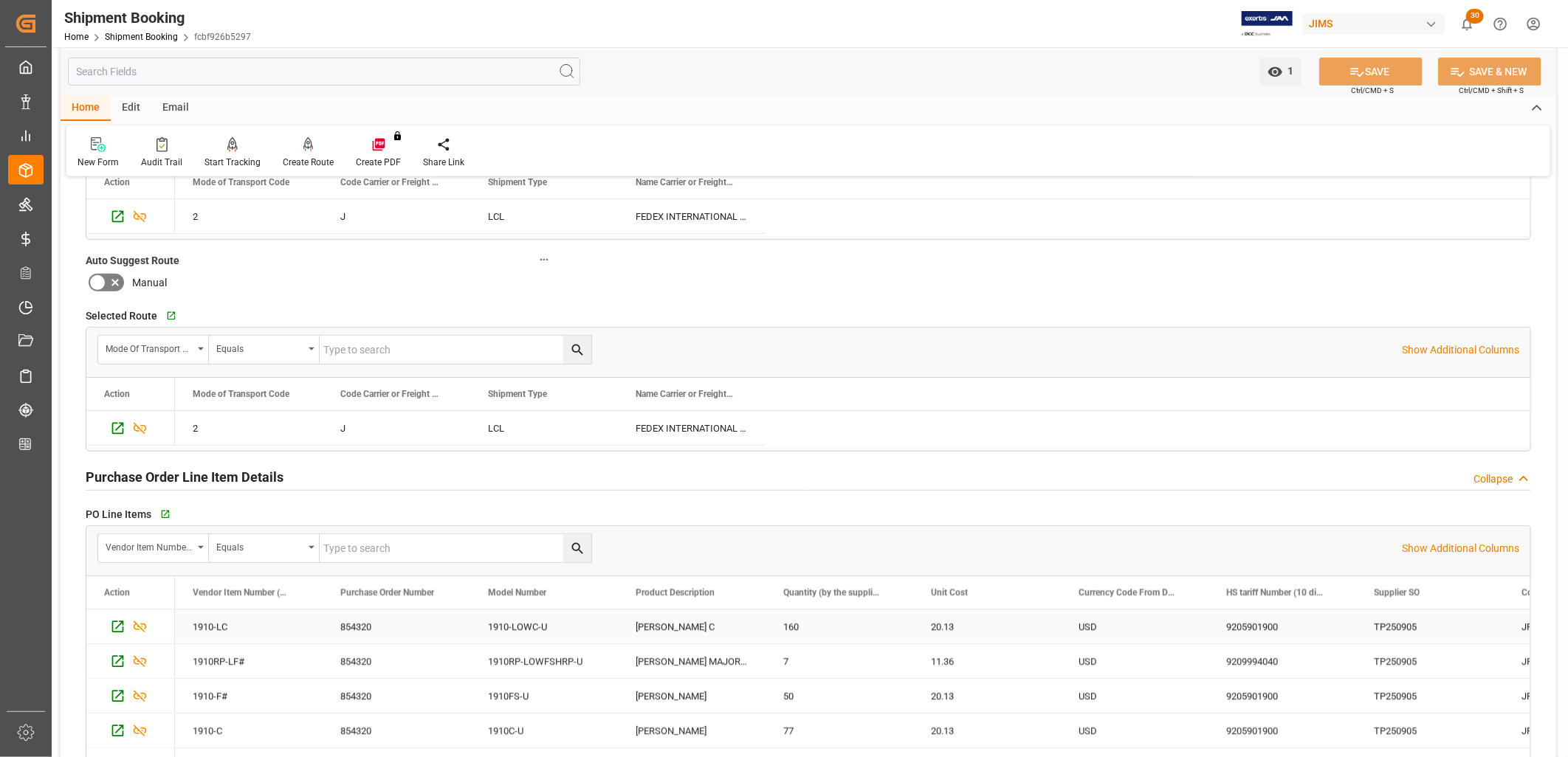
click at [1245, 626] on div "9205901900" at bounding box center [1282, 626] width 148 height 34
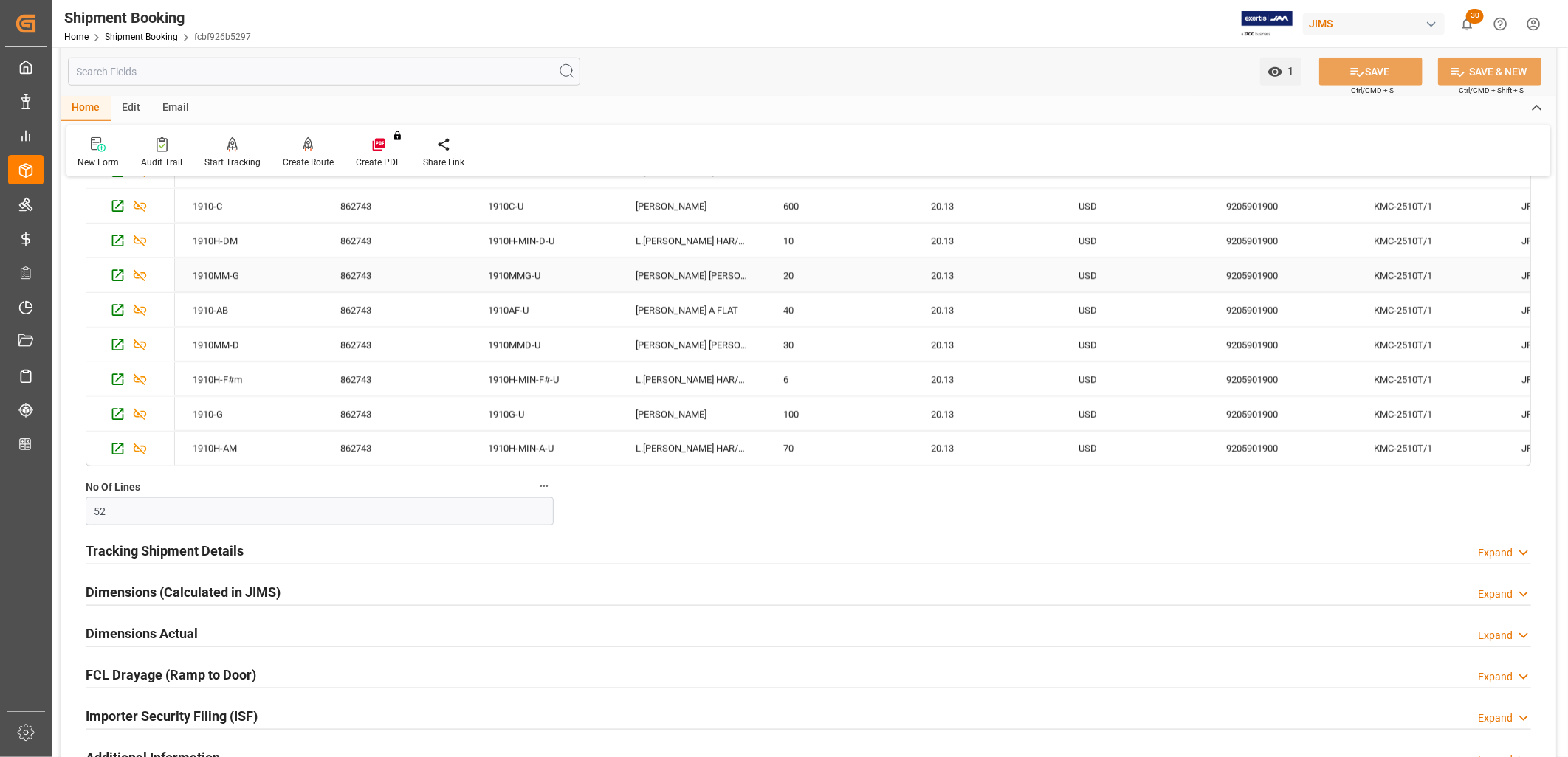
scroll to position [984, 0]
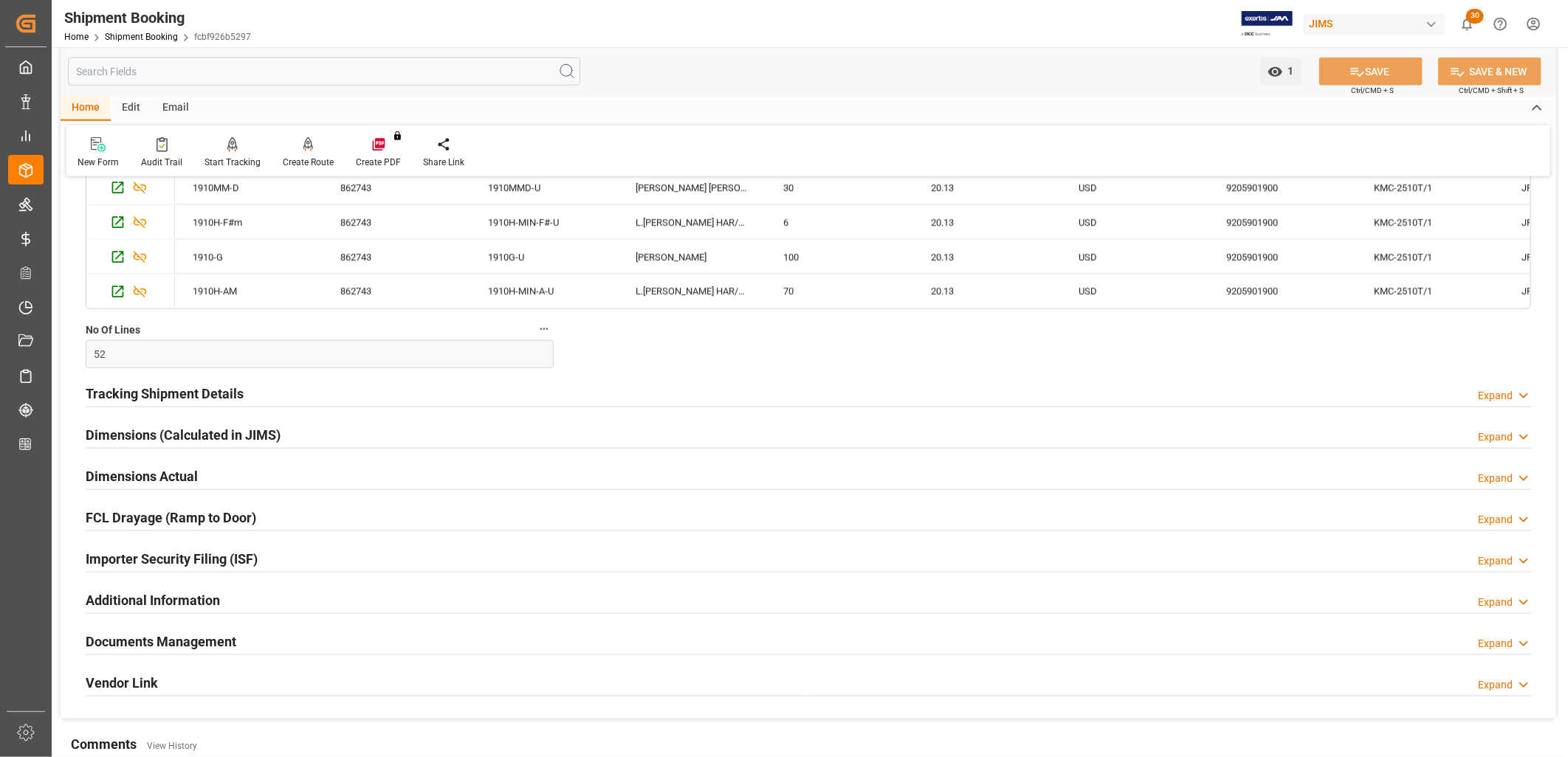
click at [226, 395] on h2 "Tracking Shipment Details" at bounding box center [164, 394] width 158 height 20
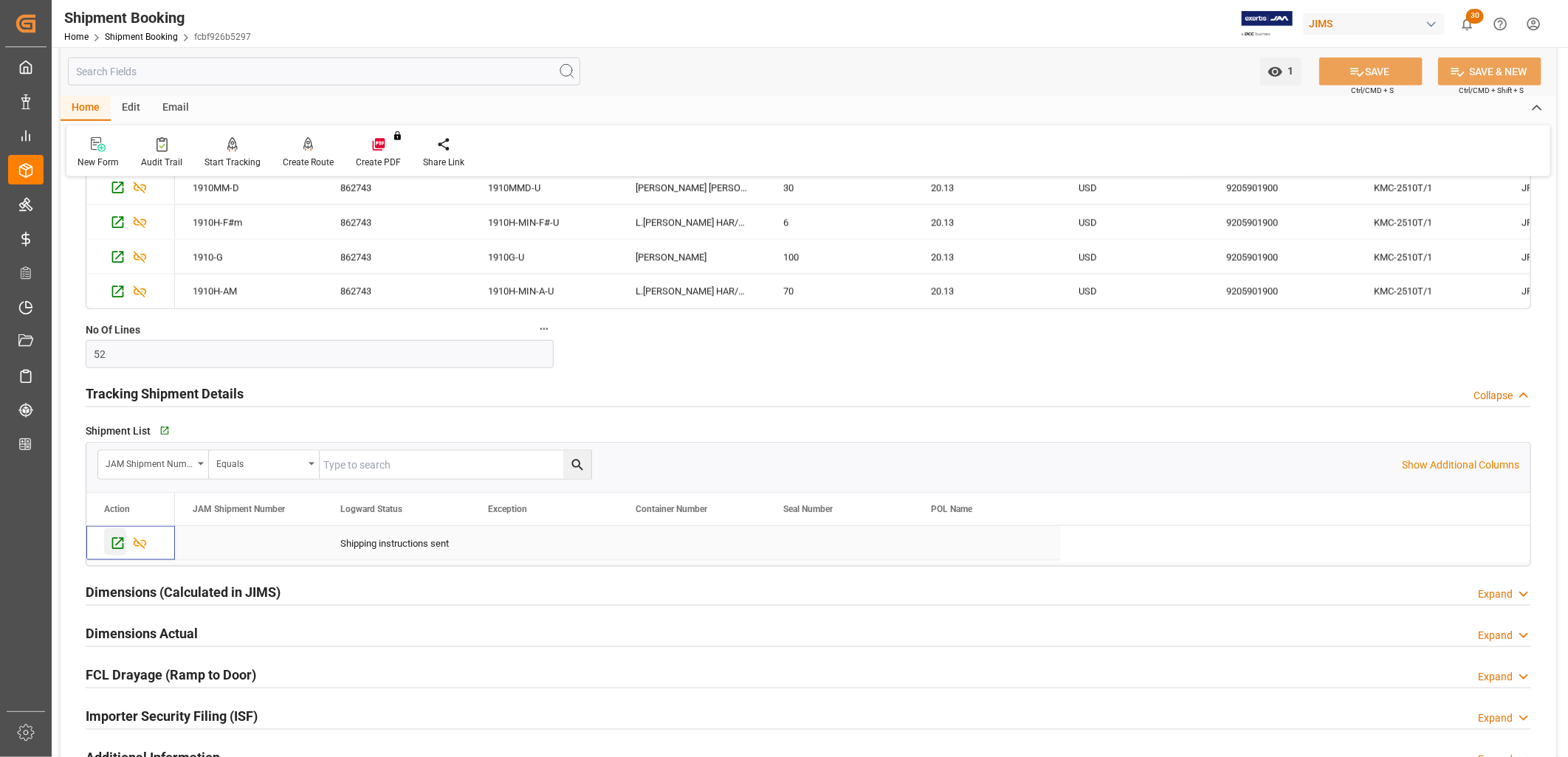
click at [115, 544] on icon "Press SPACE to select this row." at bounding box center [117, 544] width 16 height 16
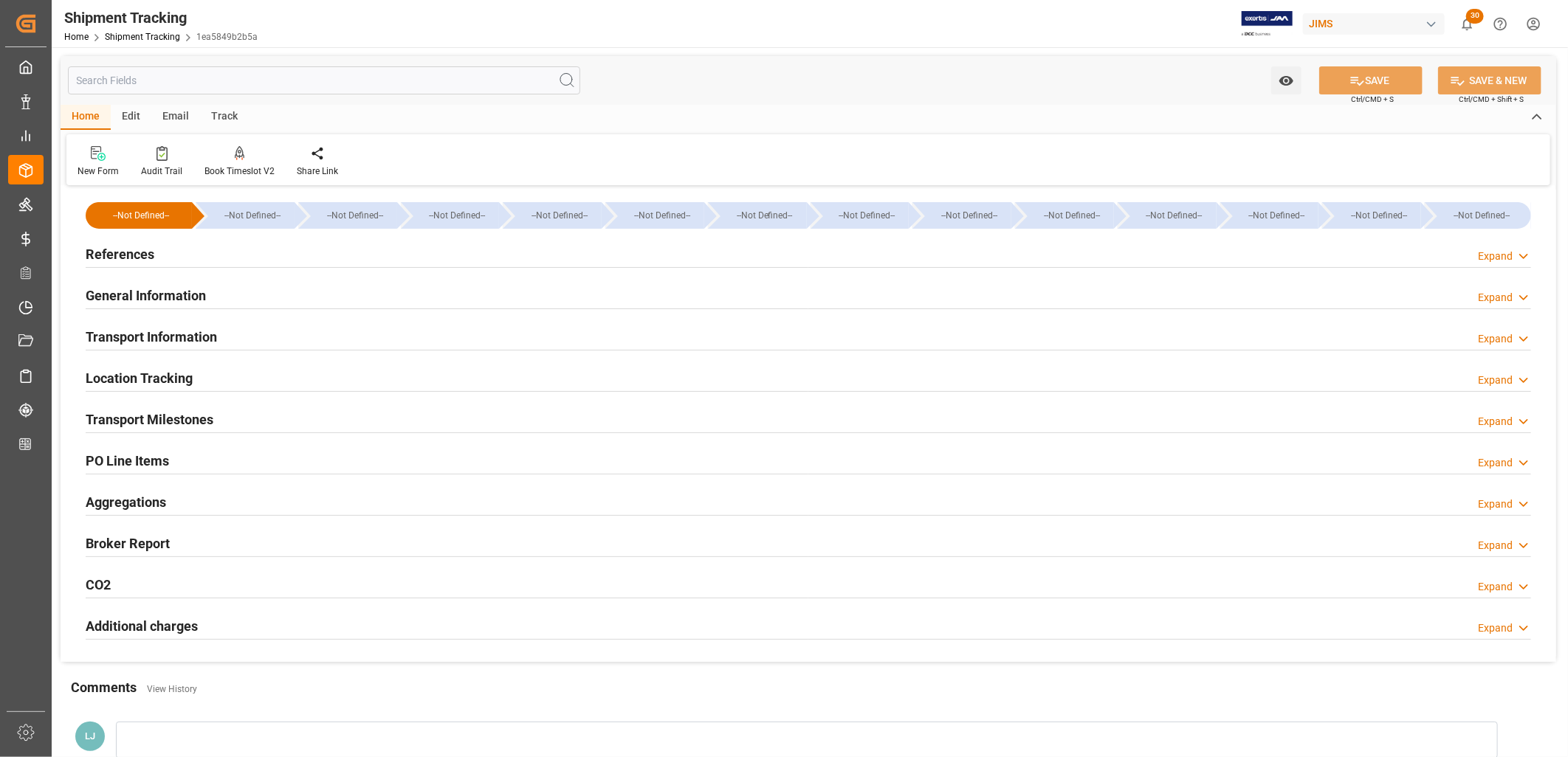
type input "[DATE]"
click at [146, 254] on h2 "References" at bounding box center [120, 255] width 69 height 20
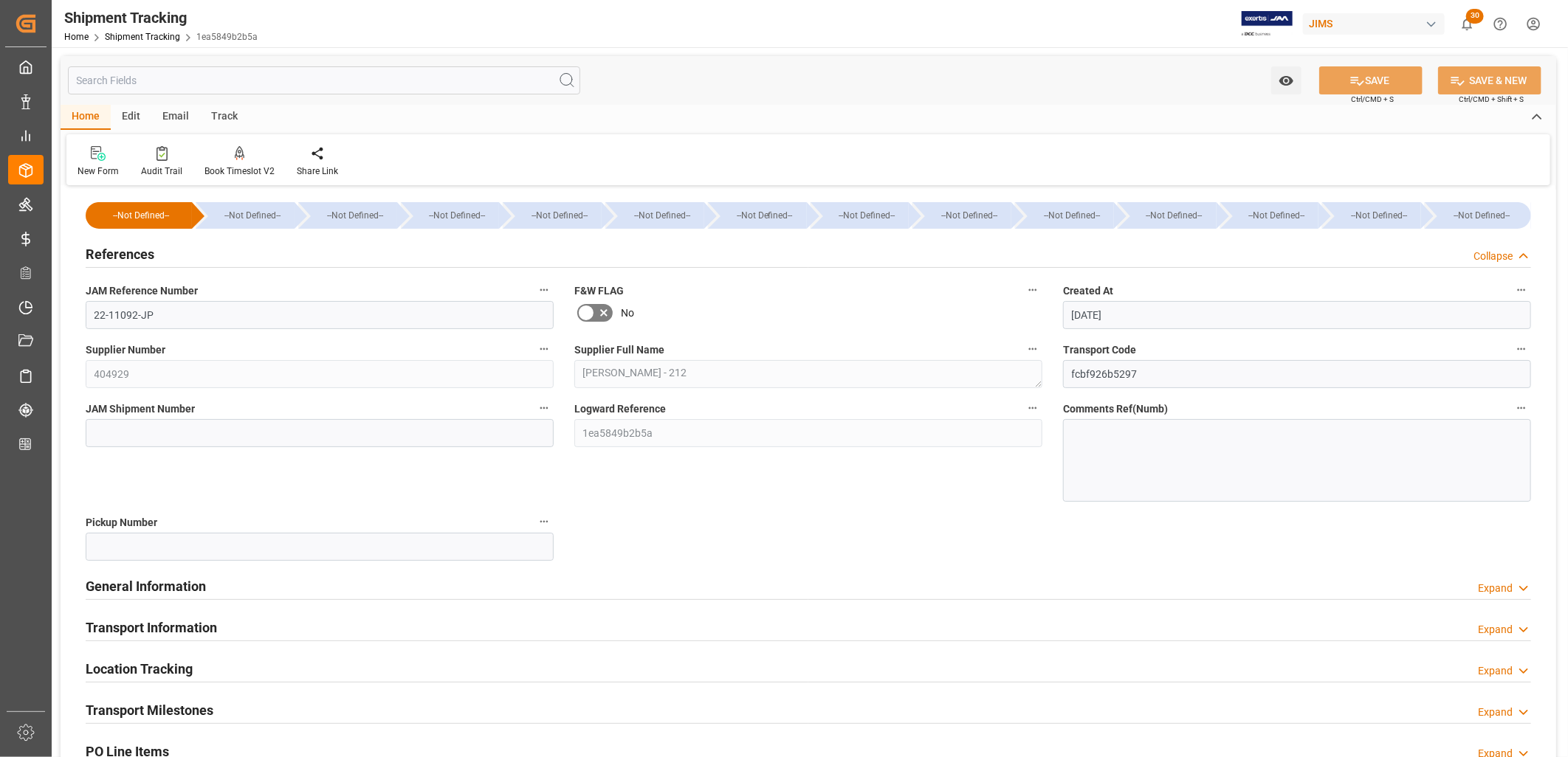
click at [104, 420] on div "JAM Shipment Number" at bounding box center [319, 450] width 488 height 113
click at [99, 438] on input at bounding box center [319, 434] width 468 height 28
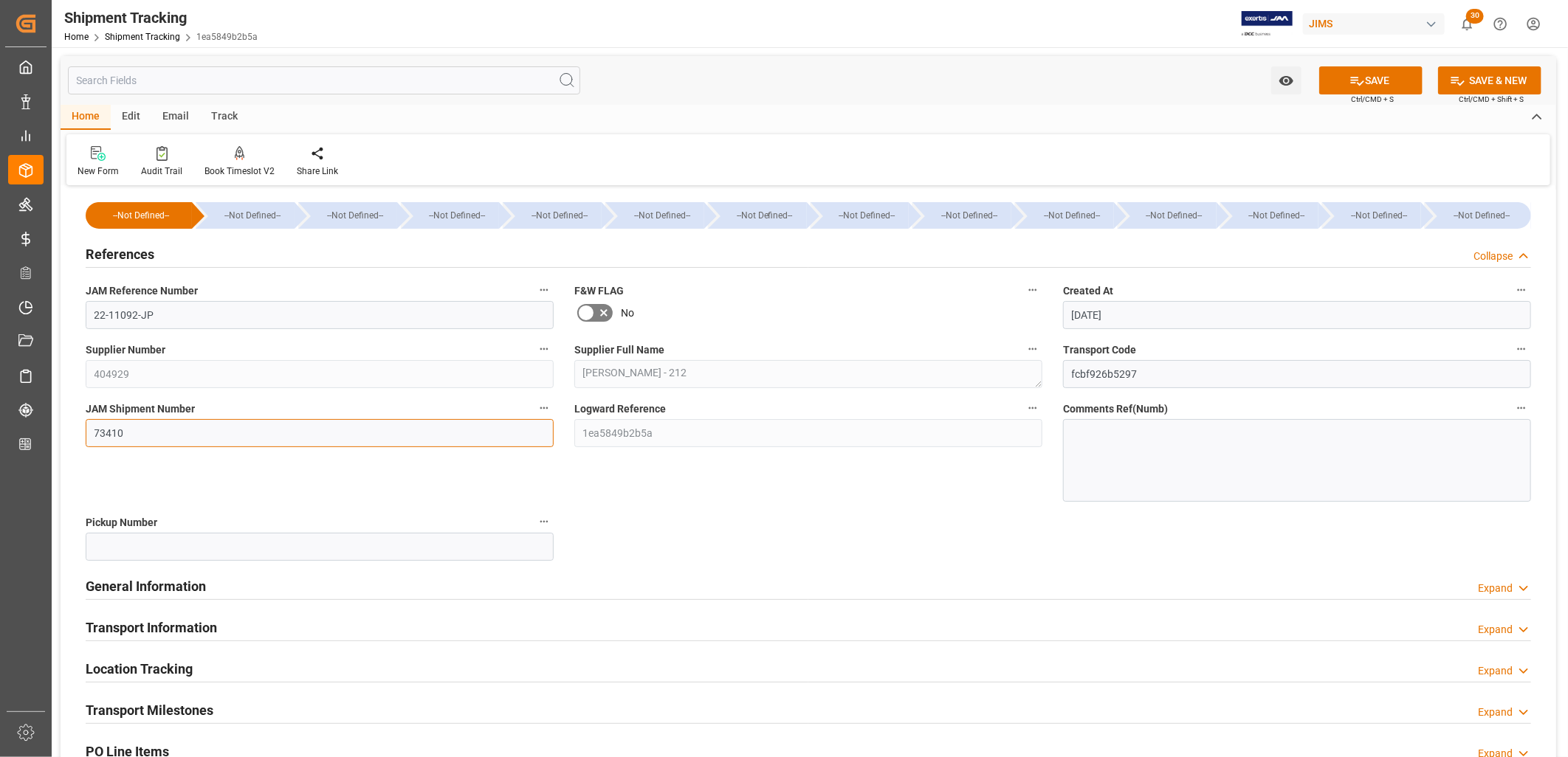
type input "73410"
click at [315, 542] on input at bounding box center [319, 547] width 468 height 28
click at [1381, 75] on button "SAVE" at bounding box center [1371, 80] width 103 height 28
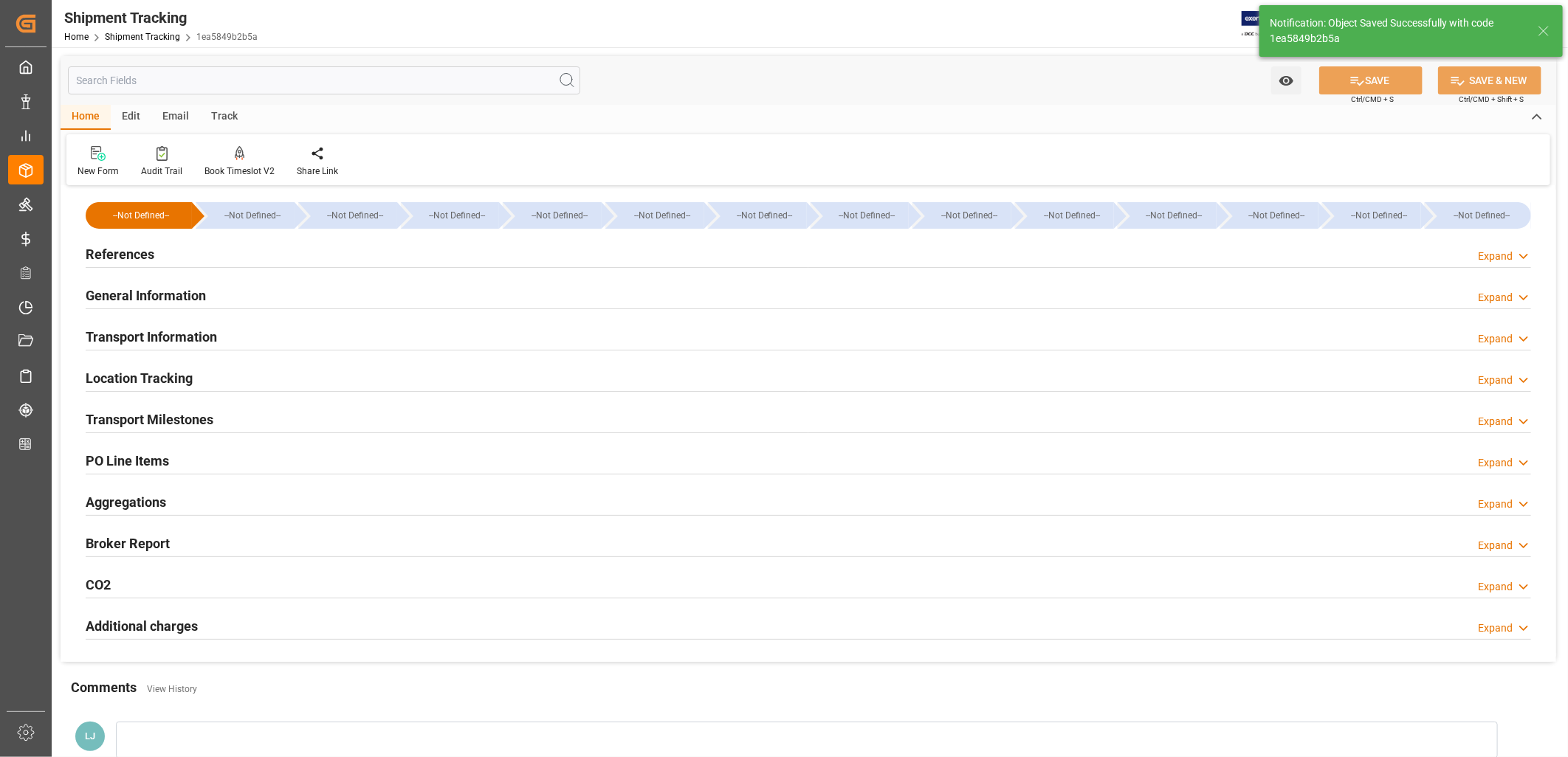
click at [186, 422] on h2 "Transport Milestones" at bounding box center [149, 420] width 128 height 20
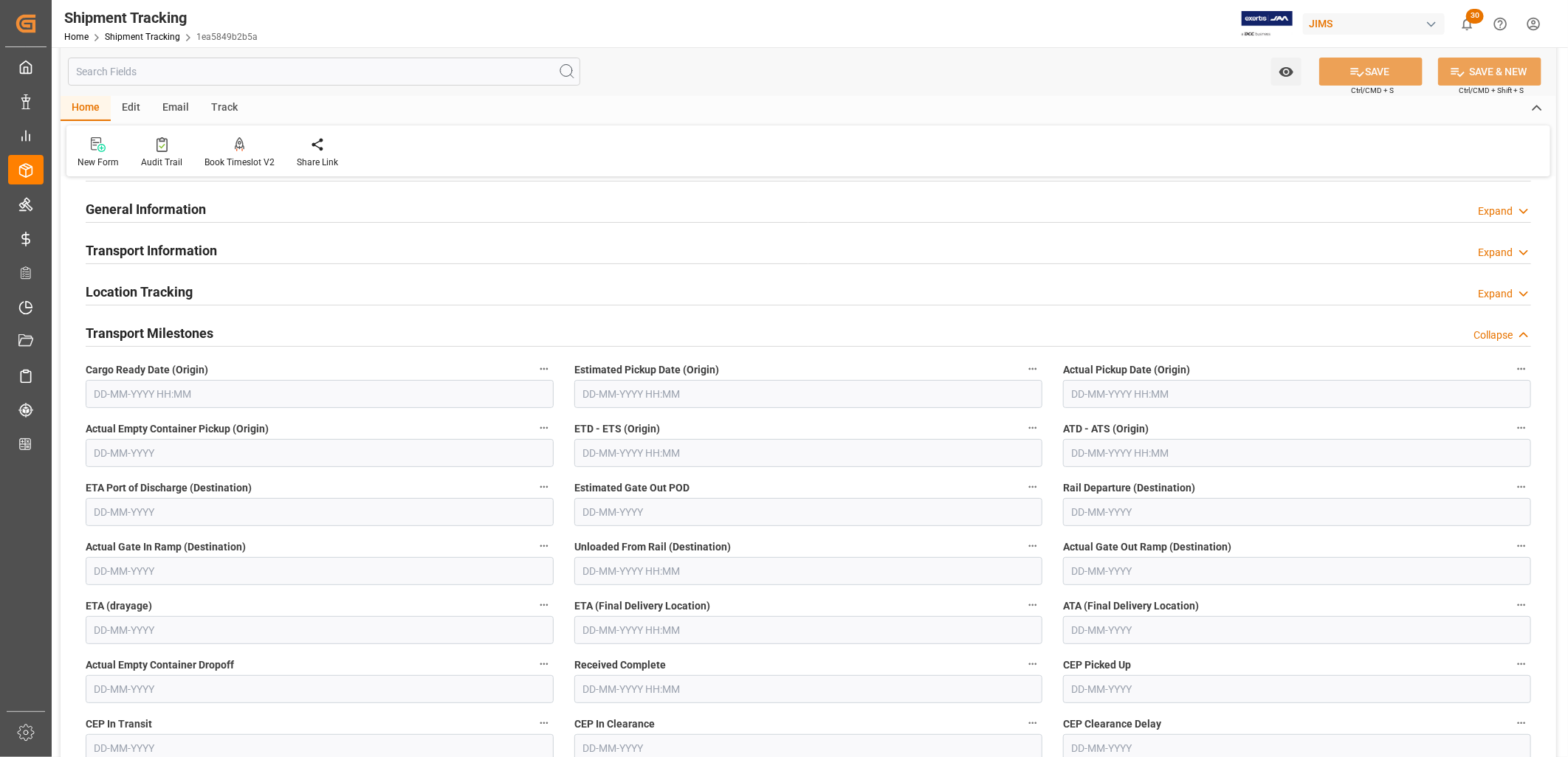
scroll to position [164, 0]
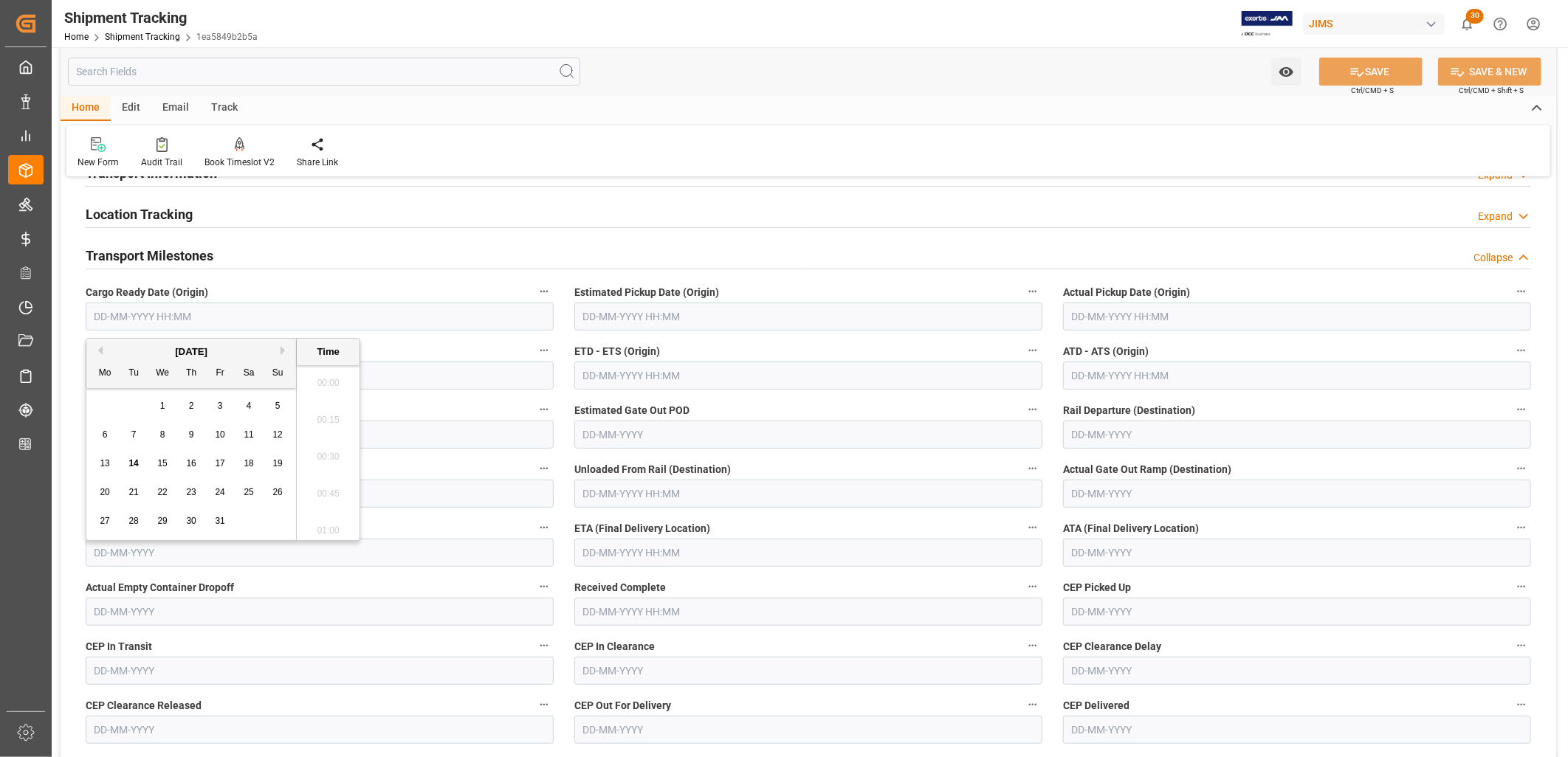
click at [141, 322] on input "text" at bounding box center [319, 317] width 468 height 28
type input "[DATE] 00:00"
type input "[DATE]"
click at [646, 309] on input "text" at bounding box center [808, 317] width 468 height 28
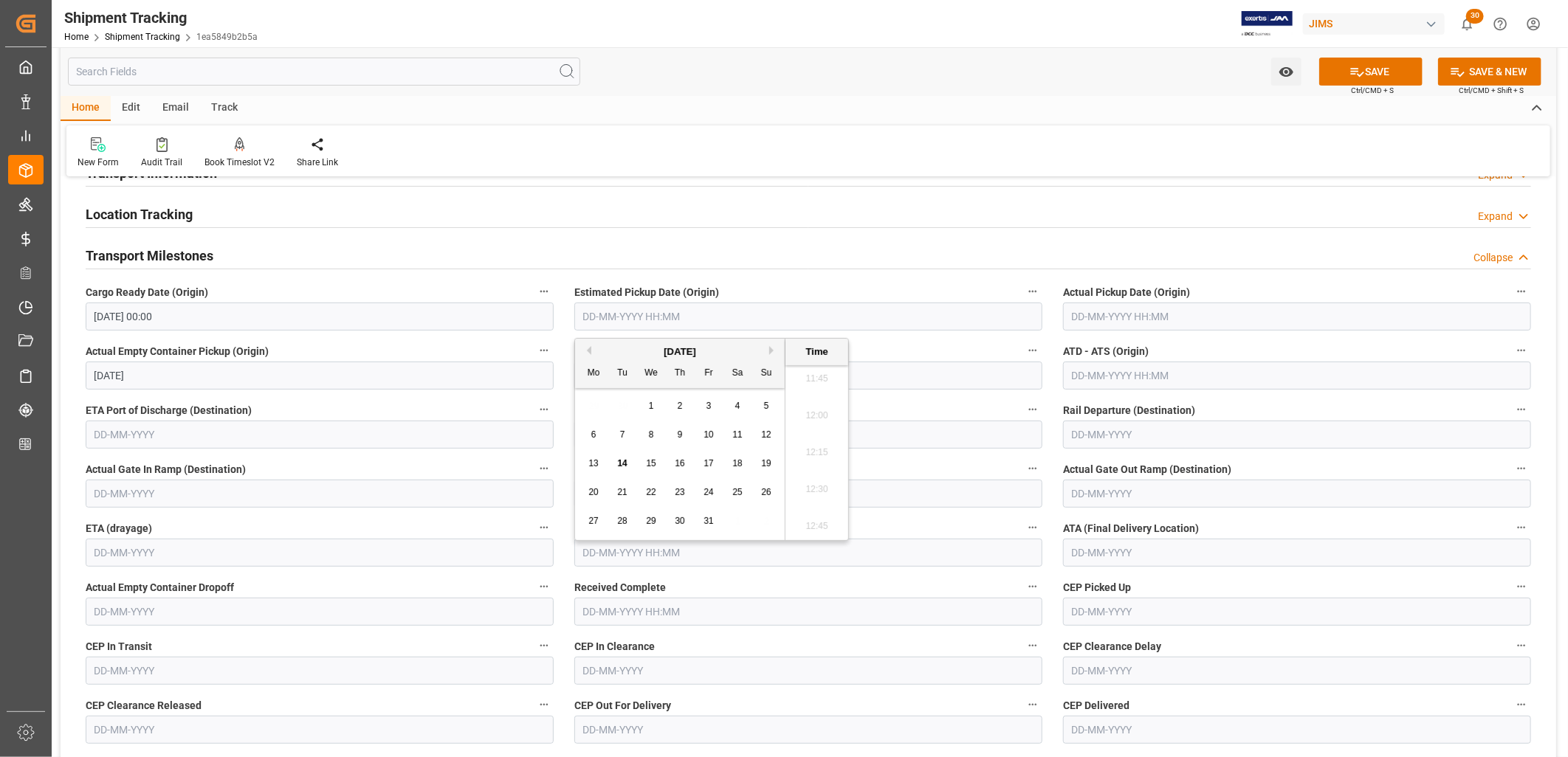
click at [598, 401] on div "29 30 1 2 3 4 5" at bounding box center [680, 406] width 201 height 29
click at [738, 434] on span "11" at bounding box center [737, 434] width 10 height 11
type input "[DATE] 00:00"
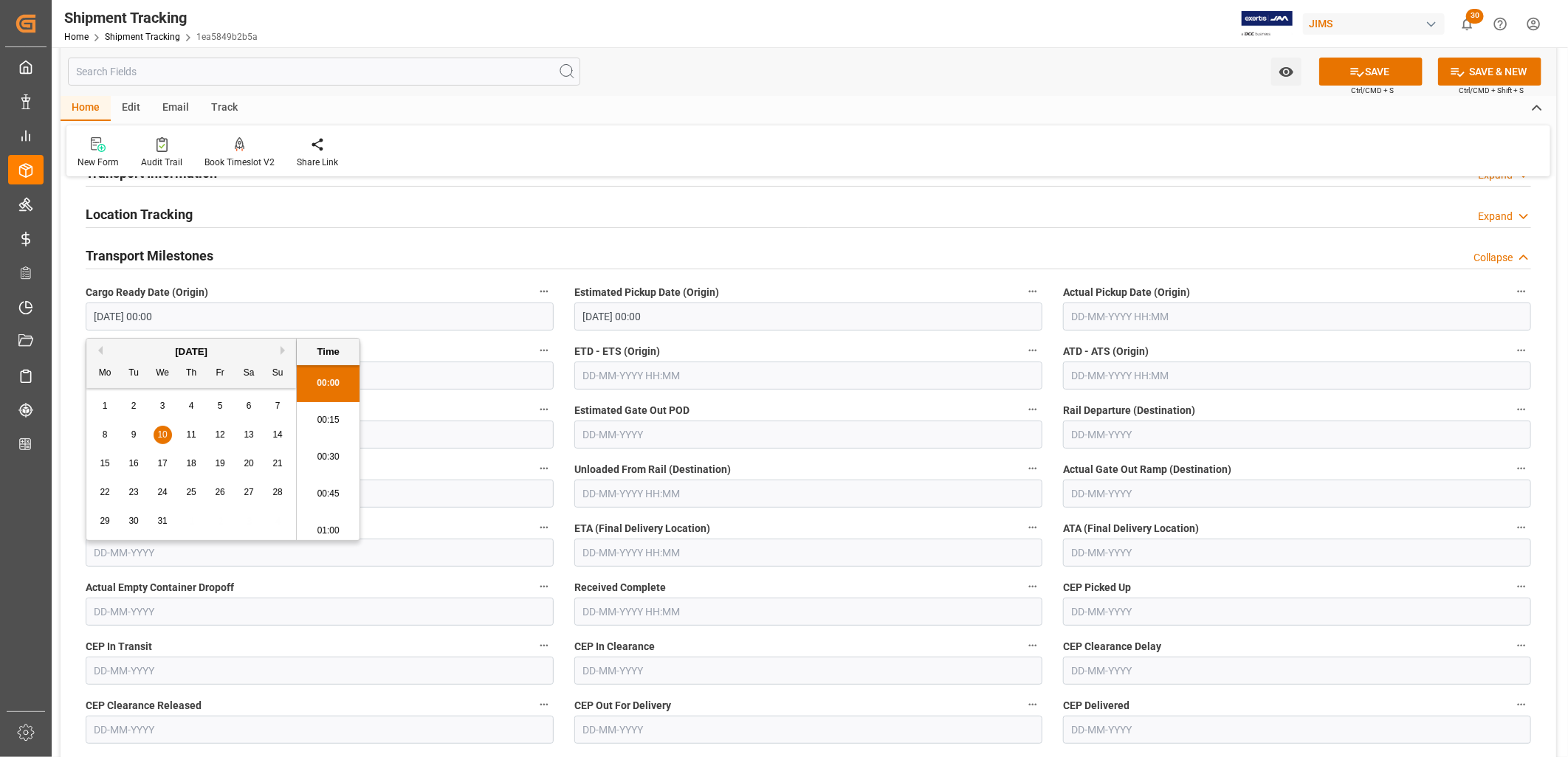
click at [173, 313] on input "[DATE] 00:00" at bounding box center [319, 317] width 468 height 28
click at [98, 346] on button "Previous Month" at bounding box center [98, 351] width 9 height 9
click at [216, 433] on span "10" at bounding box center [220, 434] width 10 height 11
type input "[DATE] 00:00"
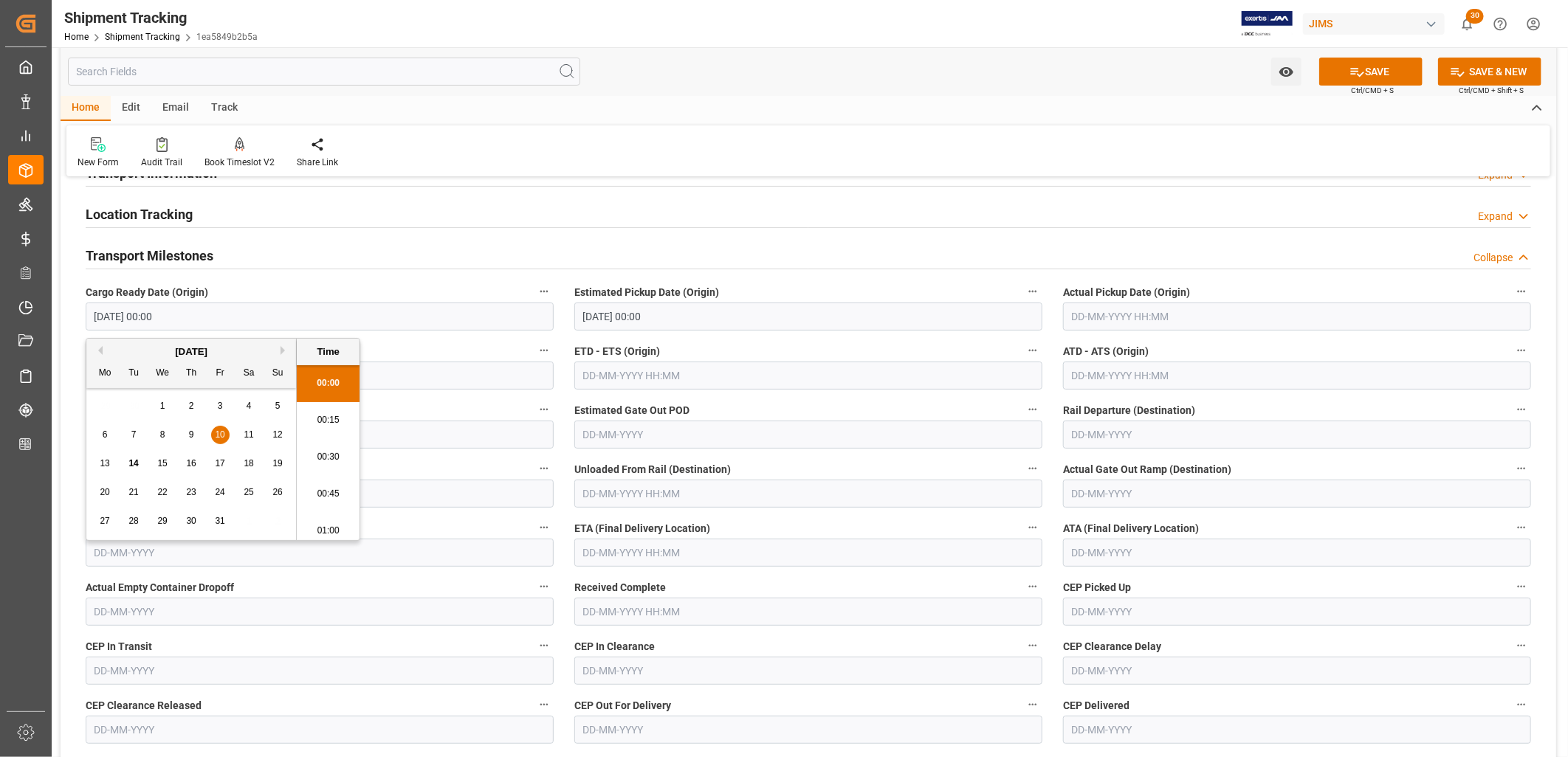
click at [685, 305] on input "[DATE] 00:00" at bounding box center [808, 317] width 468 height 28
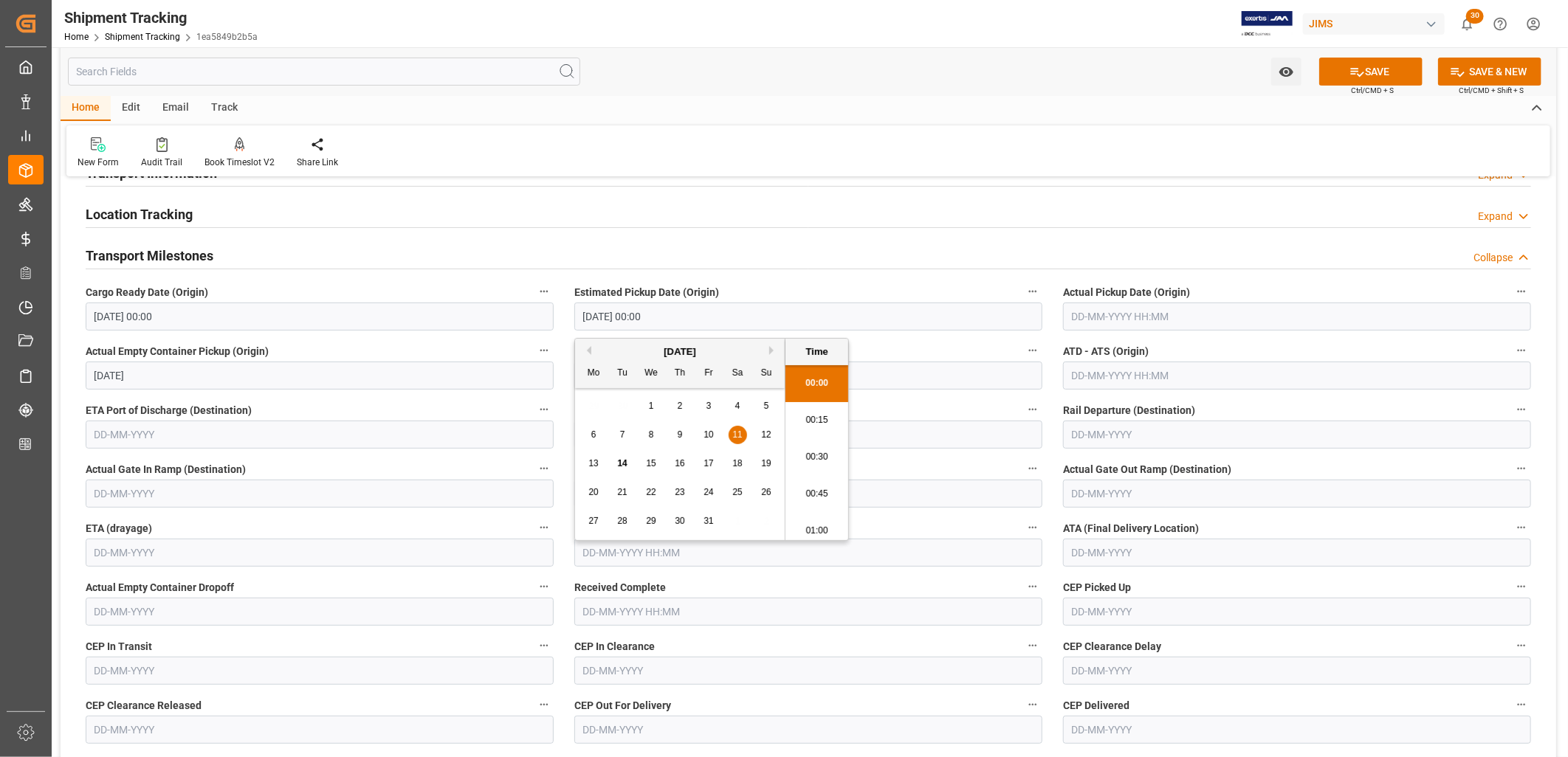
click at [711, 431] on span "10" at bounding box center [708, 434] width 10 height 11
type input "[DATE] 00:00"
click at [1087, 321] on input "text" at bounding box center [1297, 317] width 468 height 28
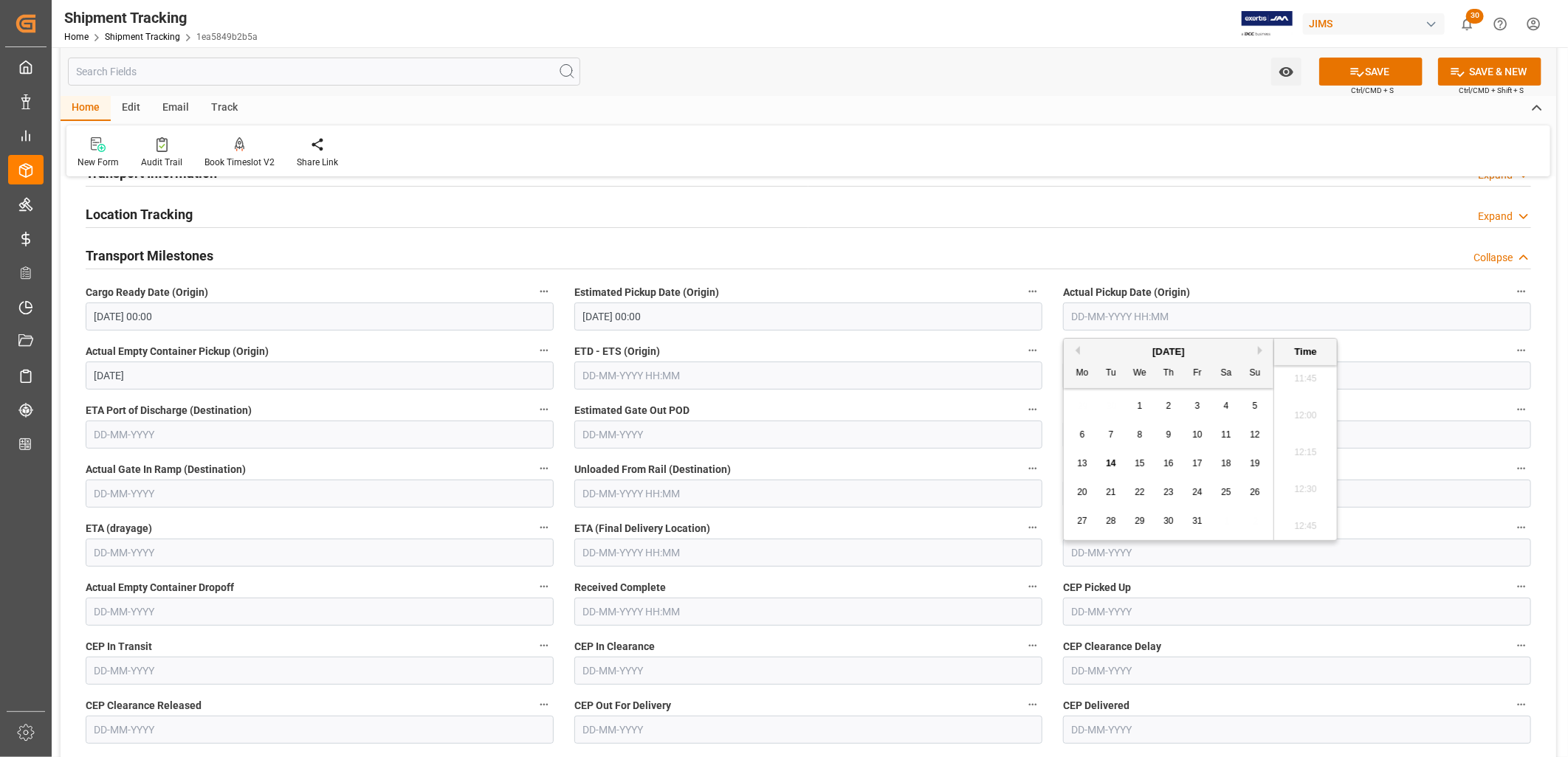
click at [1079, 419] on div "29 30 1 2 3 4 5" at bounding box center [1168, 406] width 201 height 29
click at [1196, 438] on span "10" at bounding box center [1197, 434] width 10 height 11
type input "[DATE] 00:00"
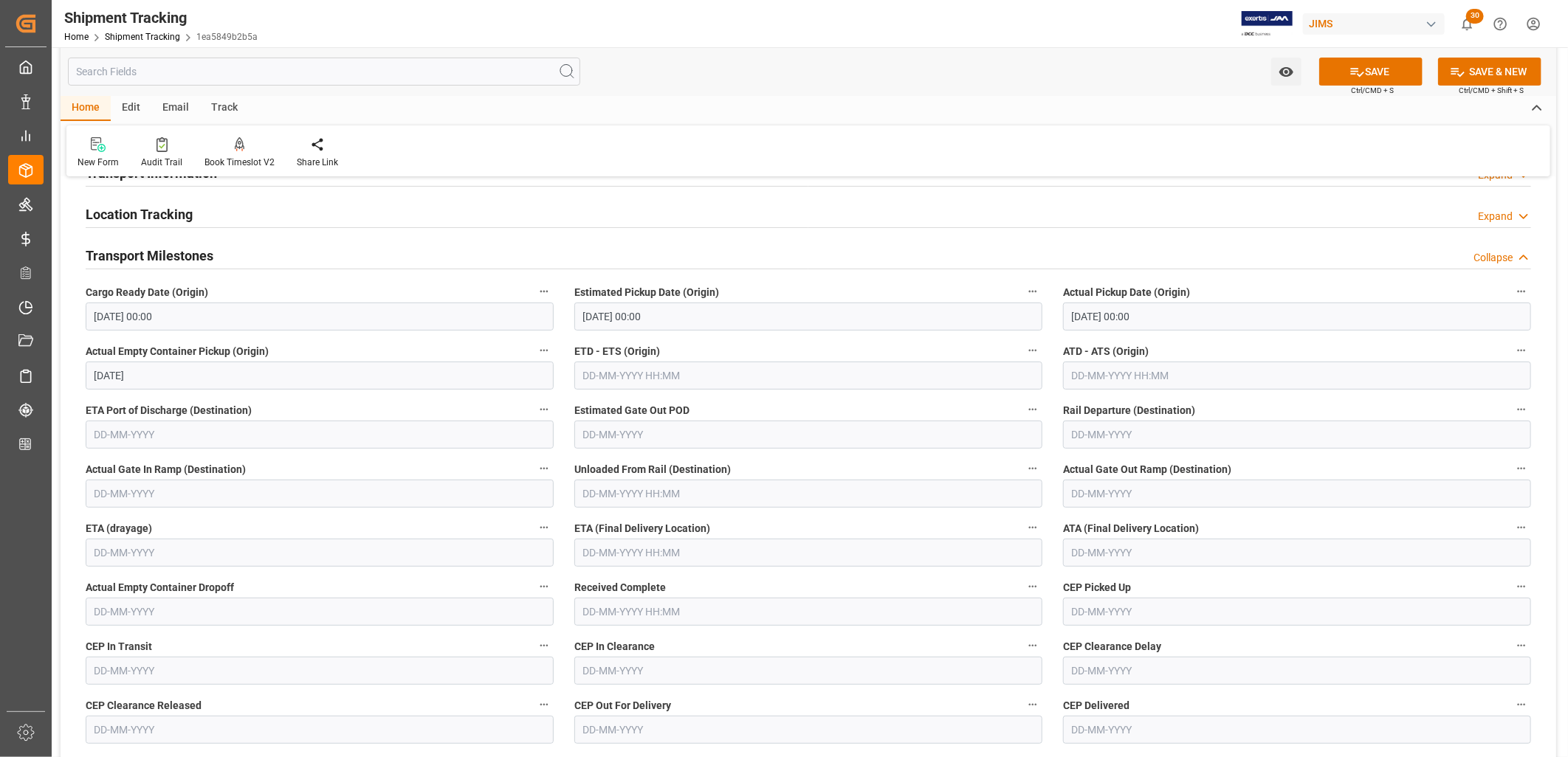
drag, startPoint x: 779, startPoint y: 399, endPoint x: 754, endPoint y: 405, distance: 25.7
click at [754, 405] on label "Estimated Gate Out POD" at bounding box center [808, 410] width 468 height 21
click at [1023, 405] on button "Estimated Gate Out POD" at bounding box center [1032, 409] width 19 height 19
click at [1088, 551] on div at bounding box center [784, 378] width 1568 height 757
click at [1081, 548] on input "text" at bounding box center [1297, 553] width 468 height 28
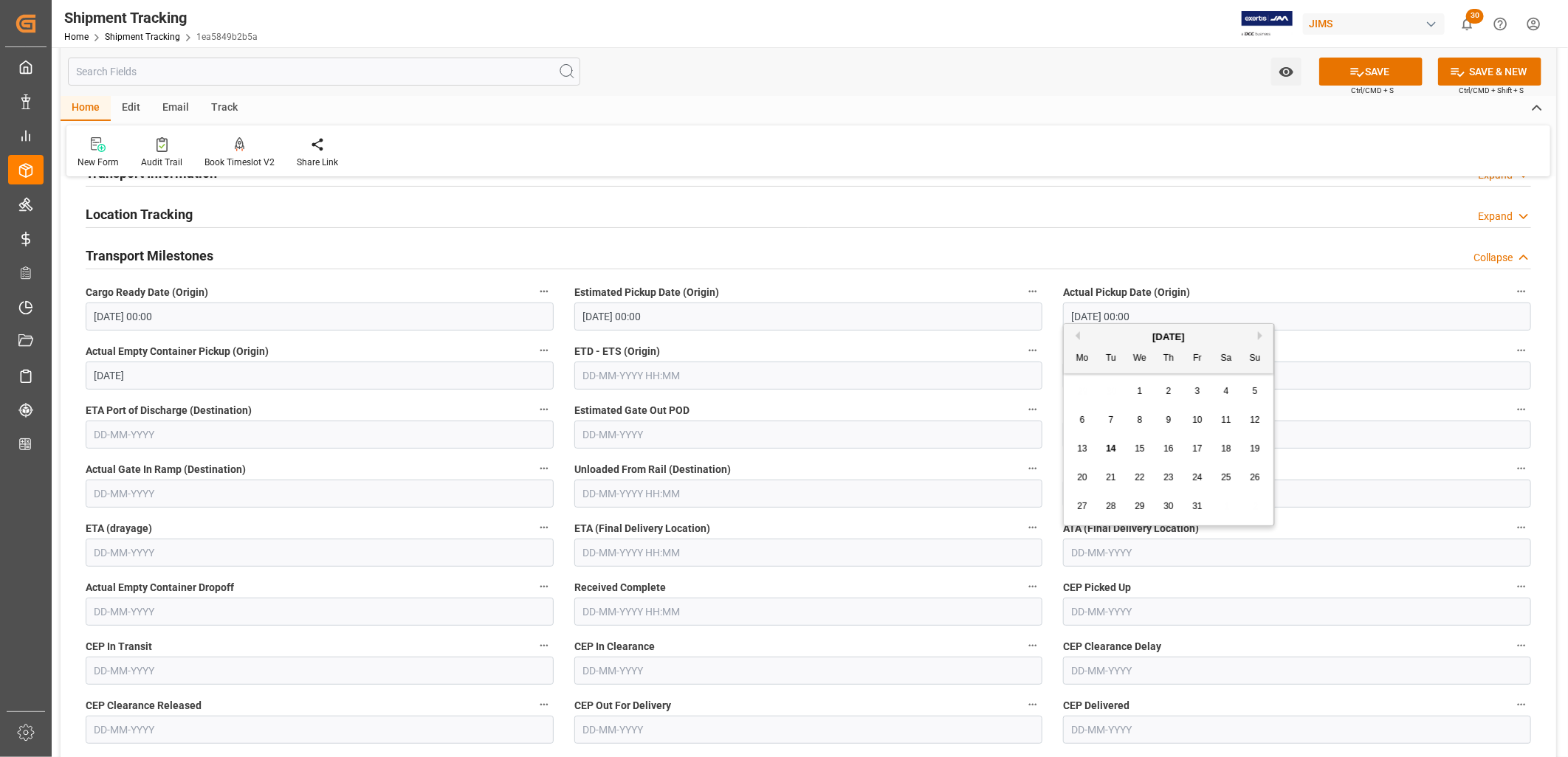
click at [1109, 472] on span "21" at bounding box center [1111, 477] width 10 height 11
type input "[DATE]"
click at [963, 534] on label "ETA (Final Delivery Location)" at bounding box center [808, 528] width 468 height 21
click at [1023, 534] on button "ETA (Final Delivery Location)" at bounding box center [1032, 527] width 19 height 19
click at [1364, 72] on div at bounding box center [784, 378] width 1568 height 757
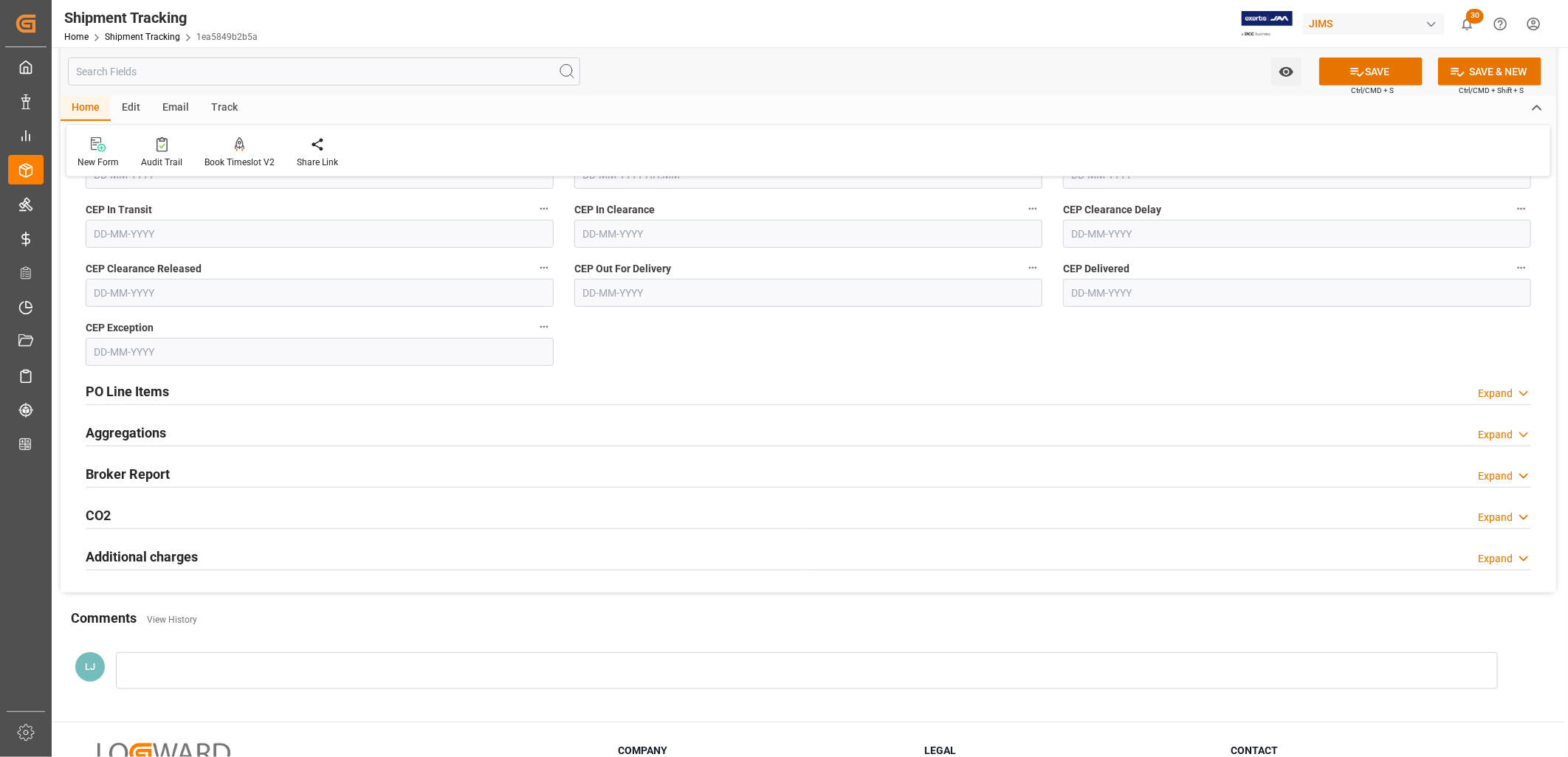
scroll to position [574, 0]
